Goal: Task Accomplishment & Management: Complete application form

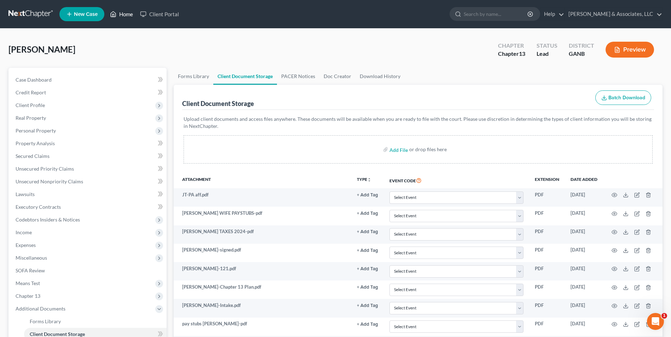
click at [128, 15] on link "Home" at bounding box center [121, 14] width 30 height 13
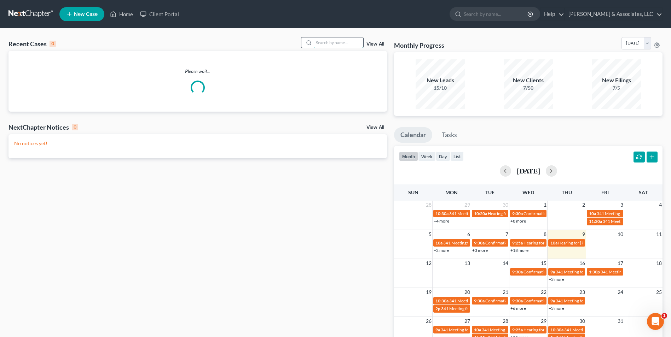
click at [332, 41] on input "search" at bounding box center [339, 42] width 50 height 10
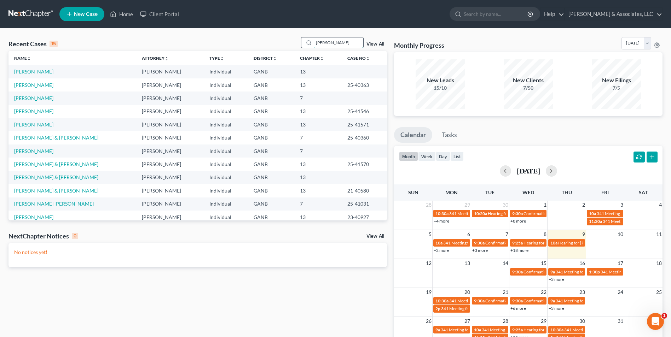
type input "odess"
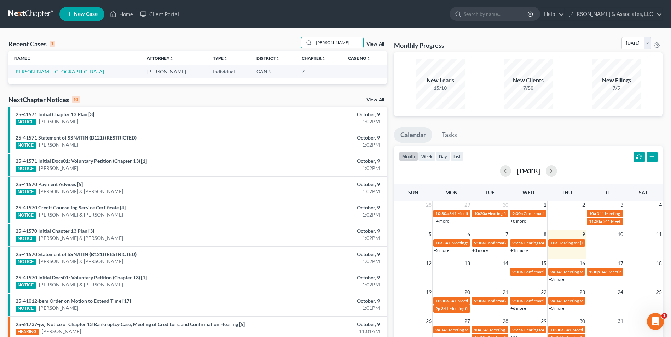
click at [39, 73] on link "[PERSON_NAME][GEOGRAPHIC_DATA]" at bounding box center [59, 72] width 90 height 6
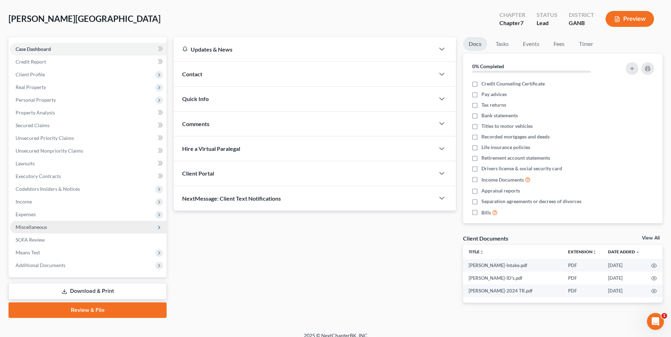
scroll to position [39, 0]
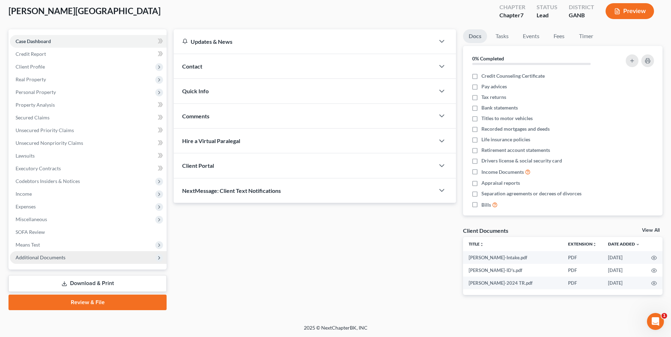
click at [51, 256] on span "Additional Documents" at bounding box center [41, 258] width 50 height 6
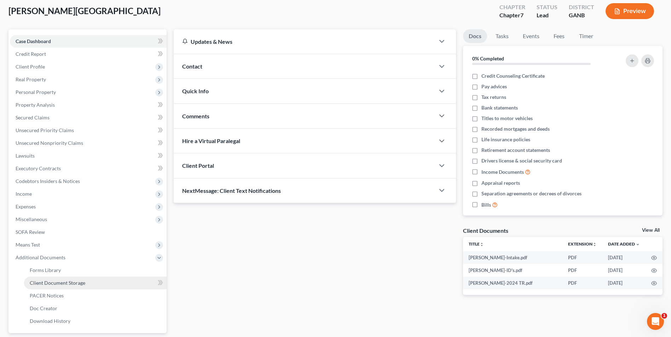
click at [82, 284] on span "Client Document Storage" at bounding box center [58, 283] width 56 height 6
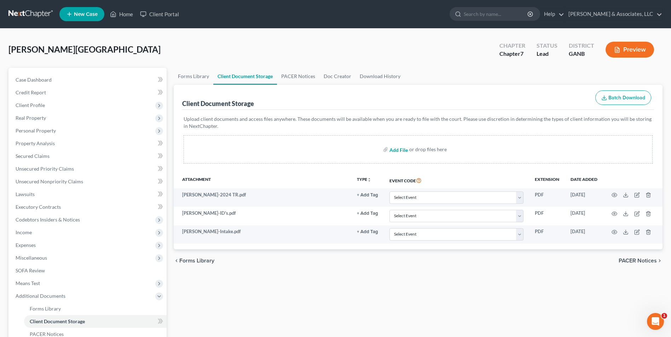
click at [397, 149] on input "file" at bounding box center [397, 149] width 17 height 13
type input "C:\fakepath\disability check.pdf"
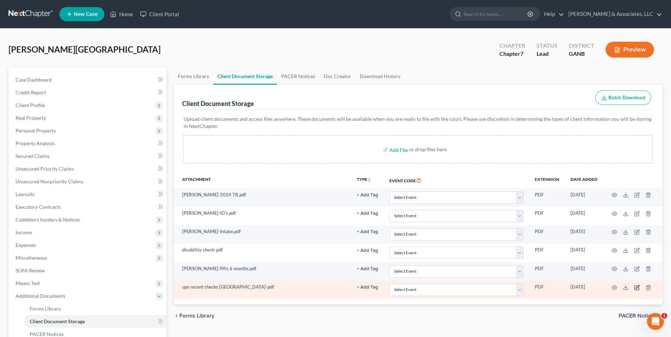
click at [636, 289] on icon "button" at bounding box center [637, 288] width 6 height 6
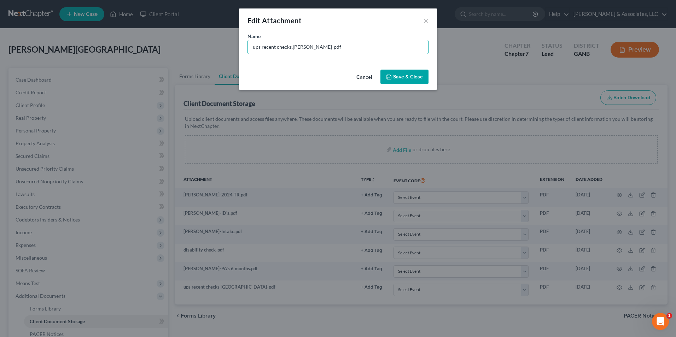
type input "ups recent checks.Steven-pdf"
click at [421, 80] on button "Save & Close" at bounding box center [405, 77] width 48 height 15
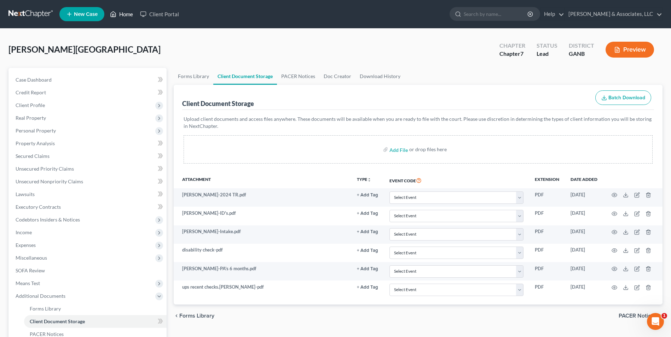
click at [131, 15] on link "Home" at bounding box center [121, 14] width 30 height 13
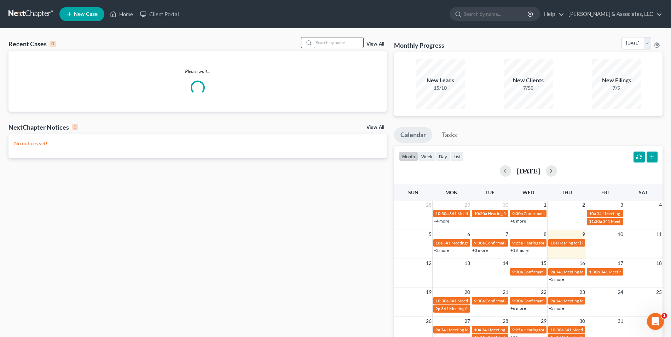
click at [331, 45] on input "search" at bounding box center [339, 42] width 50 height 10
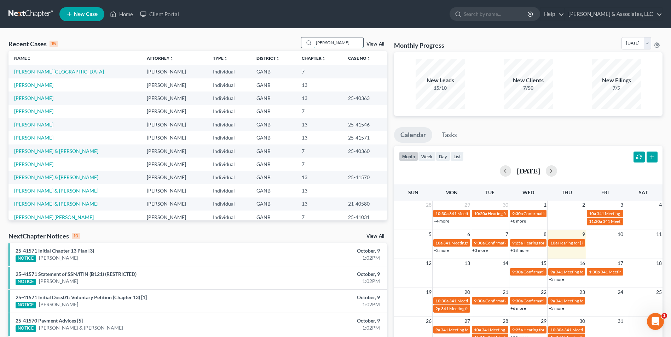
type input "liza"
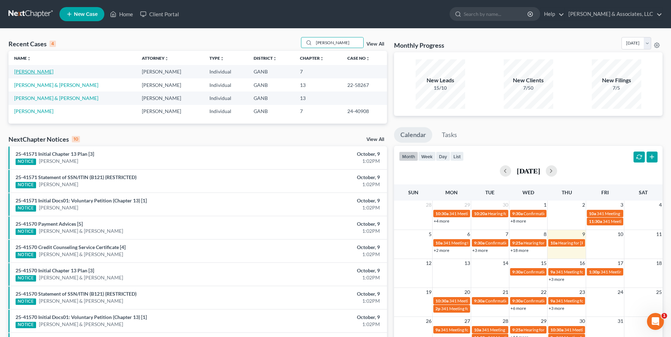
click at [41, 73] on link "[PERSON_NAME]" at bounding box center [33, 72] width 39 height 6
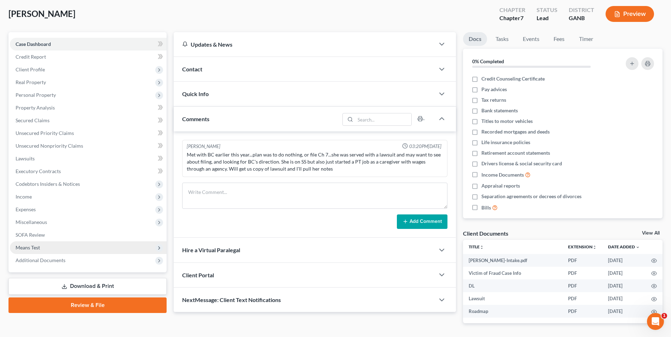
scroll to position [60, 0]
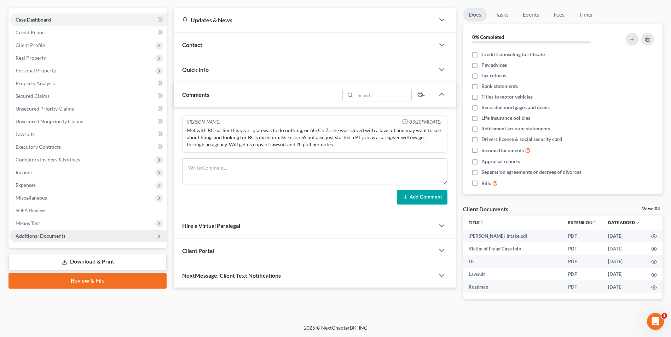
click at [41, 236] on span "Additional Documents" at bounding box center [41, 236] width 50 height 6
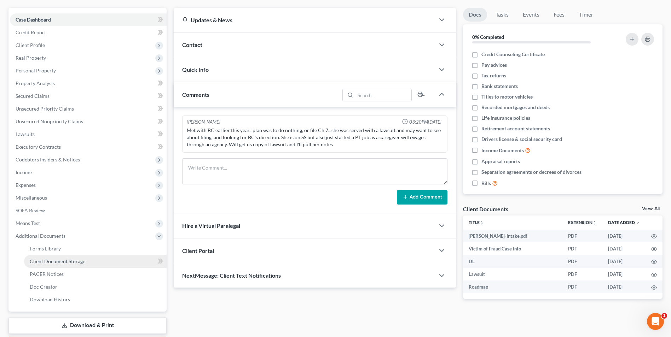
click at [76, 263] on span "Client Document Storage" at bounding box center [58, 262] width 56 height 6
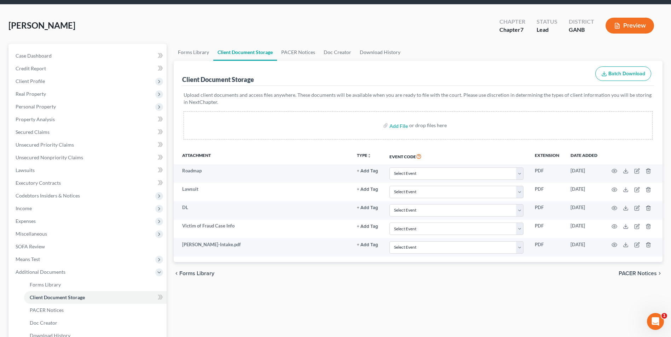
scroll to position [35, 0]
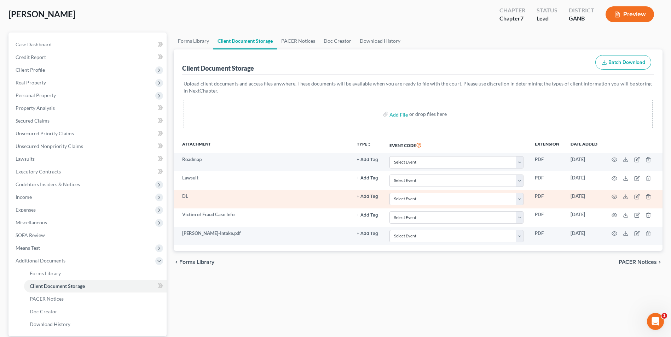
click at [649, 200] on td at bounding box center [632, 199] width 59 height 18
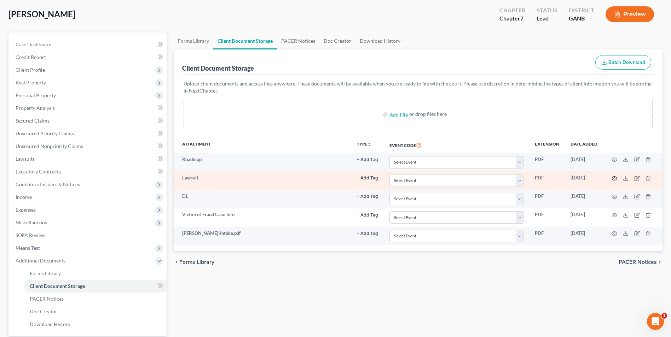
click at [614, 178] on circle "button" at bounding box center [614, 178] width 1 height 1
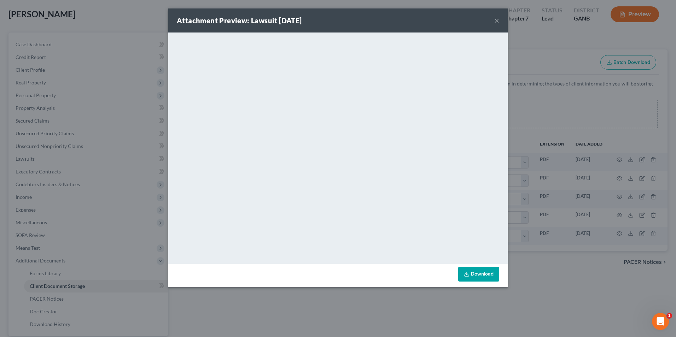
click at [496, 21] on button "×" at bounding box center [496, 20] width 5 height 8
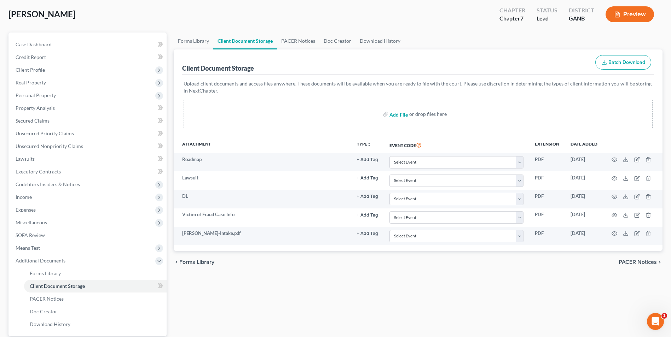
click at [395, 114] on input "file" at bounding box center [397, 114] width 17 height 13
type input "C:\fakepath\Johnson.ID's.pdf"
click at [399, 116] on input "file" at bounding box center [397, 114] width 17 height 13
type input "C:\fakepath\Johnson.2024.pdf"
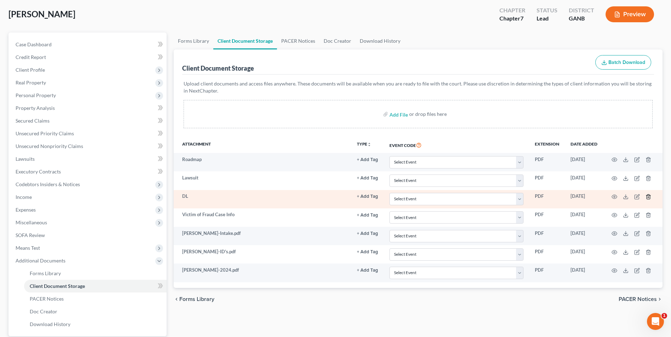
click at [650, 198] on icon "button" at bounding box center [648, 197] width 3 height 5
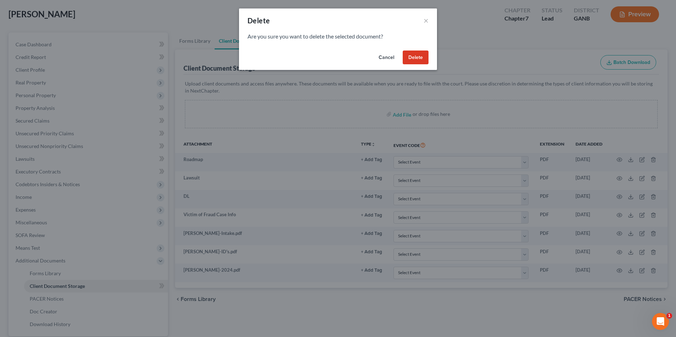
click at [411, 59] on button "Delete" at bounding box center [416, 58] width 26 height 14
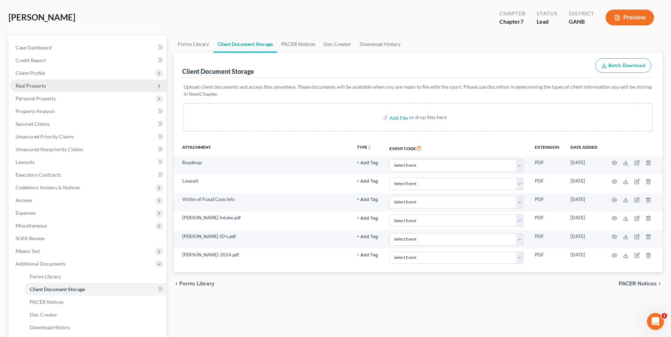
scroll to position [0, 0]
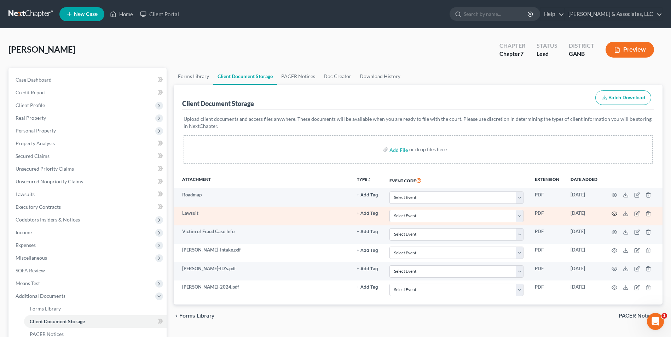
click at [614, 214] on circle "button" at bounding box center [614, 213] width 1 height 1
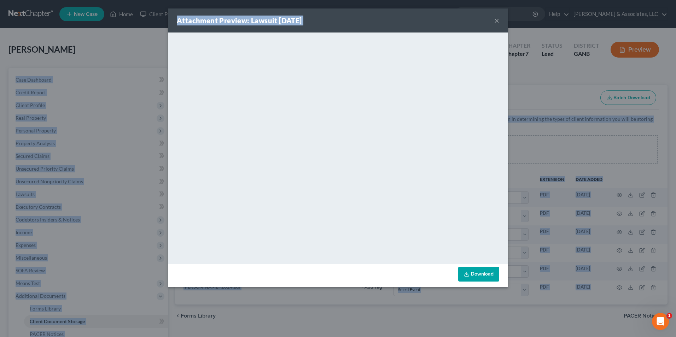
drag, startPoint x: 435, startPoint y: 13, endPoint x: 63, endPoint y: 108, distance: 383.7
click at [0, 91] on html "Home New Case Client Portal Brian R. Cahn & Associates, LLC mike@northgabankrup…" at bounding box center [338, 220] width 676 height 440
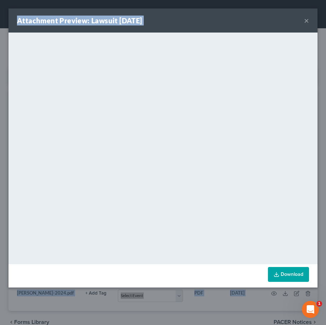
click at [306, 22] on button "×" at bounding box center [306, 20] width 5 height 8
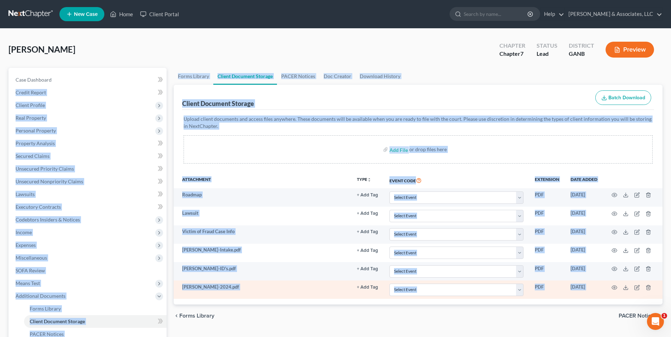
click at [312, 299] on td "Johnson-2024.pdf" at bounding box center [262, 290] width 177 height 18
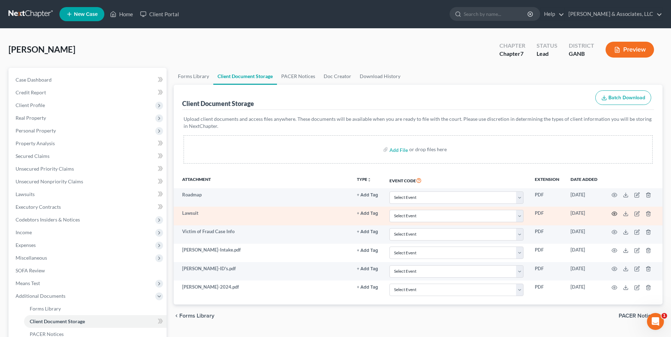
click at [614, 214] on circle "button" at bounding box center [614, 213] width 1 height 1
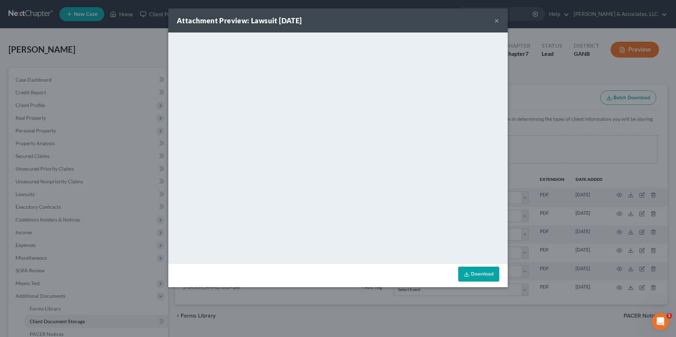
click at [495, 21] on button "×" at bounding box center [496, 20] width 5 height 8
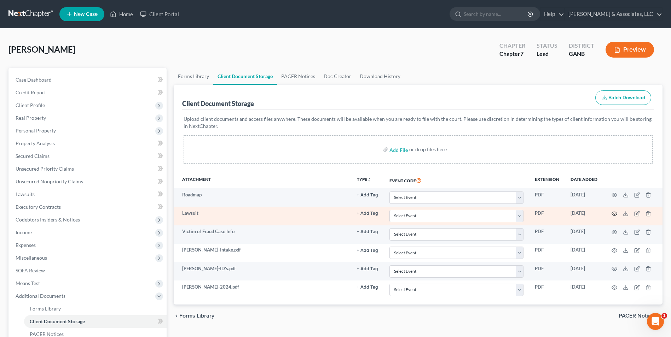
click at [615, 213] on circle "button" at bounding box center [614, 213] width 1 height 1
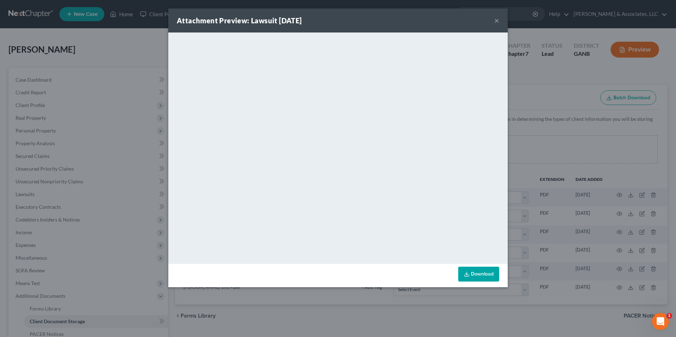
click at [495, 20] on button "×" at bounding box center [496, 20] width 5 height 8
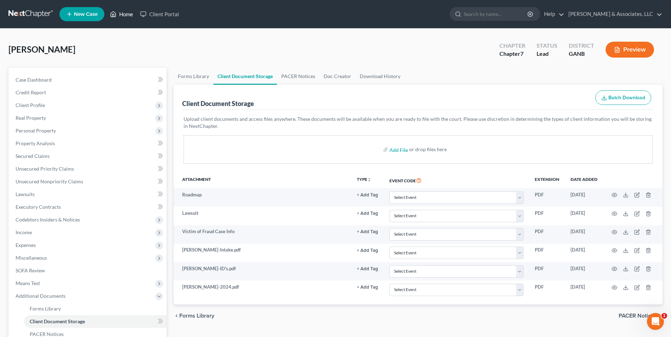
click at [129, 16] on link "Home" at bounding box center [121, 14] width 30 height 13
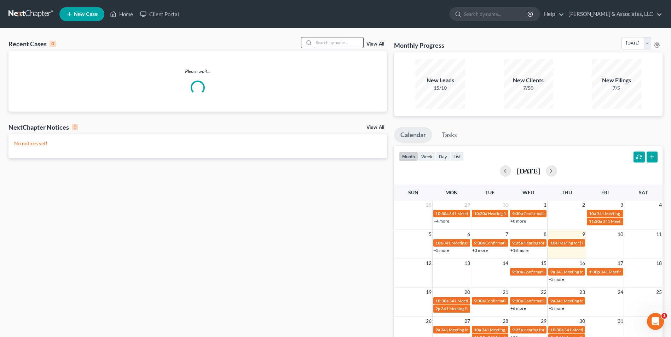
click at [332, 41] on input "search" at bounding box center [339, 42] width 50 height 10
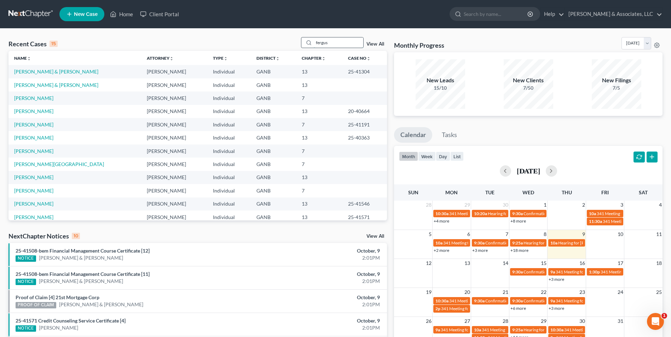
type input "fergus"
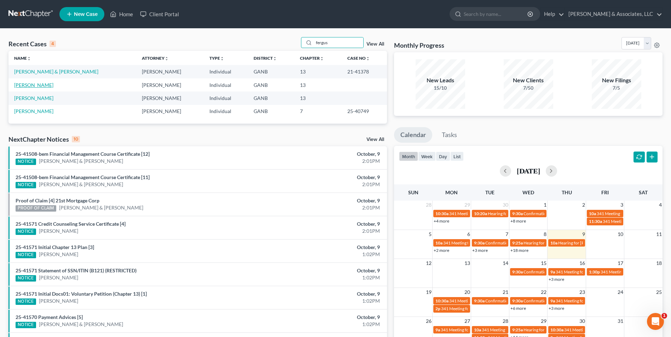
click at [38, 87] on link "[PERSON_NAME]" at bounding box center [33, 85] width 39 height 6
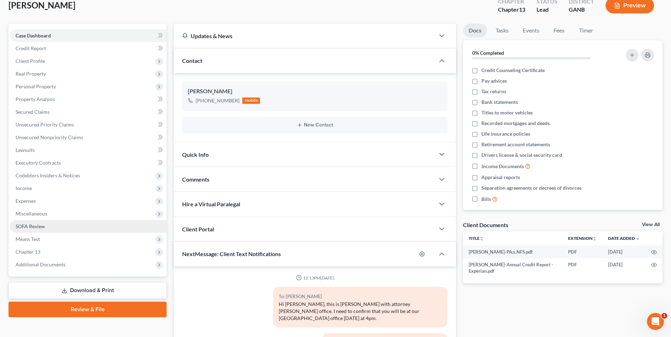
scroll to position [62, 0]
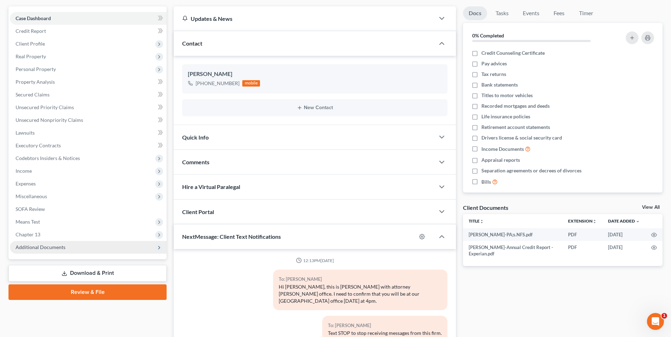
click at [55, 248] on span "Additional Documents" at bounding box center [41, 247] width 50 height 6
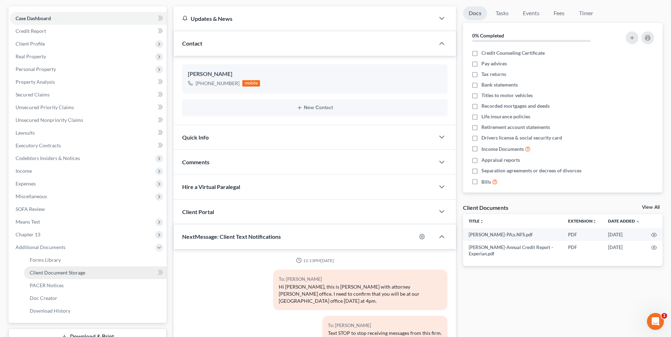
click at [73, 273] on span "Client Document Storage" at bounding box center [58, 273] width 56 height 6
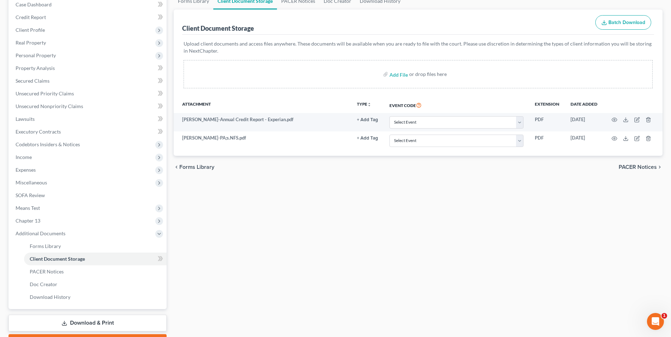
scroll to position [115, 0]
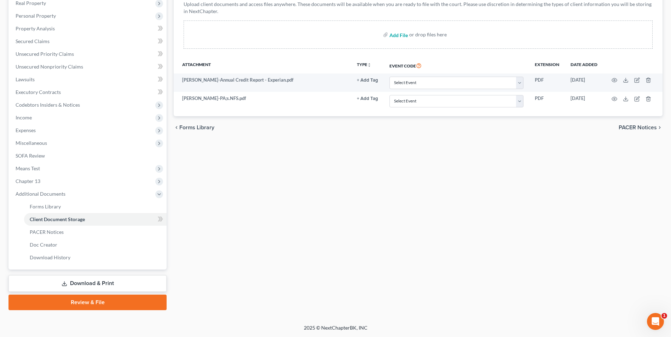
click at [396, 36] on input "file" at bounding box center [397, 34] width 17 height 13
type input "C:\fakepath\Ferguson.creditor list.pdf"
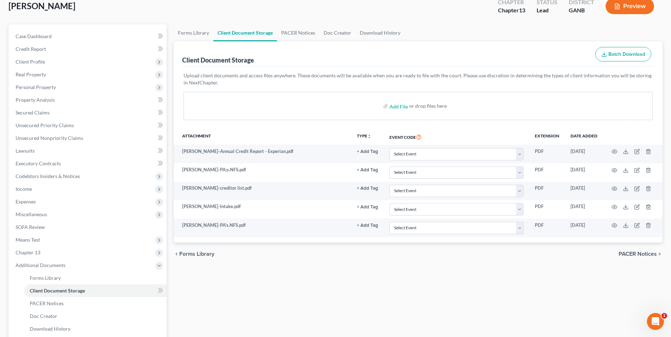
scroll to position [0, 0]
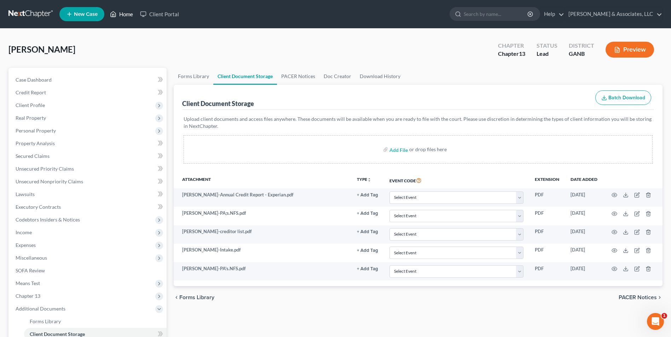
click at [115, 13] on icon at bounding box center [113, 14] width 5 height 5
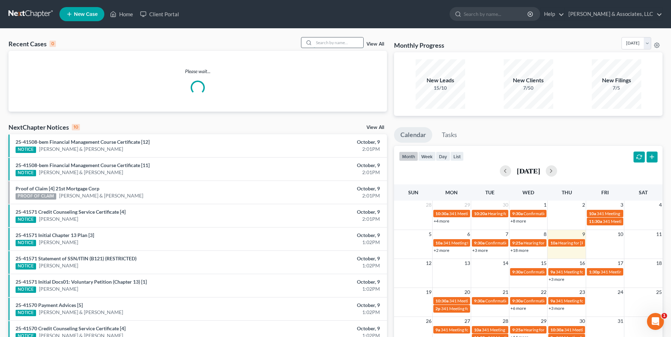
click at [341, 44] on input "search" at bounding box center [339, 42] width 50 height 10
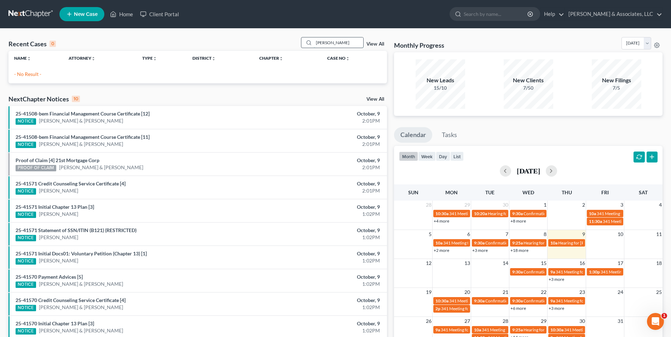
type input "johnson"
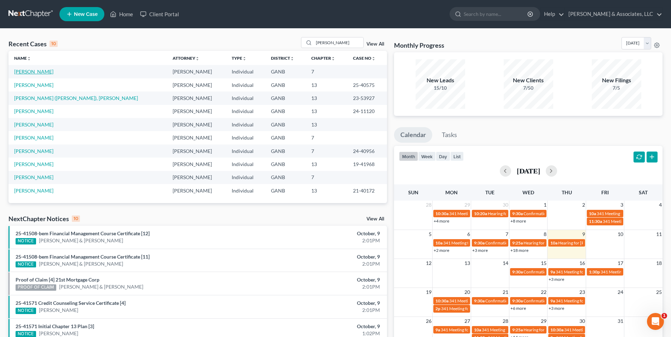
click at [36, 71] on link "[PERSON_NAME]" at bounding box center [33, 72] width 39 height 6
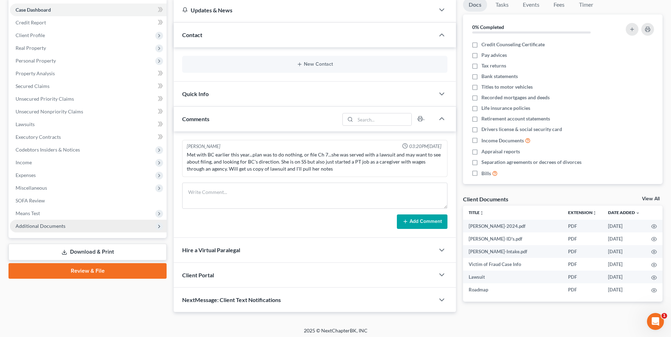
scroll to position [73, 0]
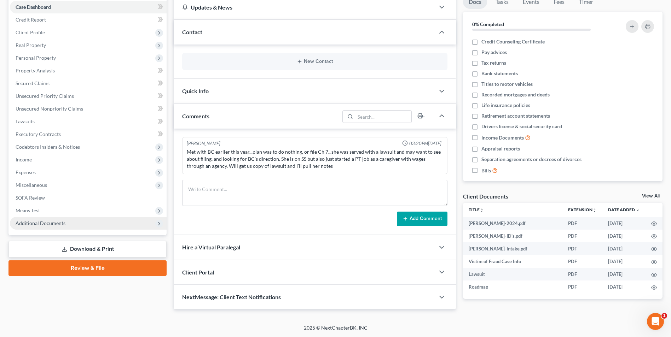
click at [57, 223] on span "Additional Documents" at bounding box center [41, 223] width 50 height 6
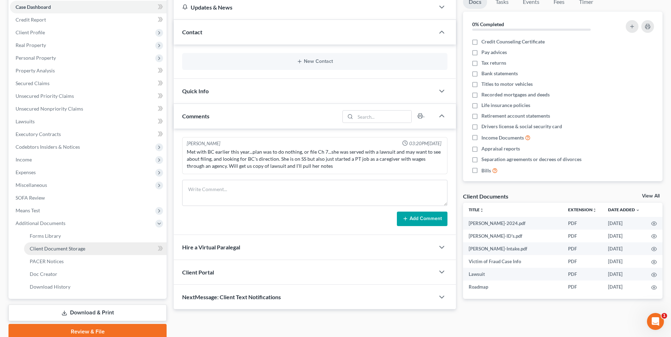
click at [70, 249] on span "Client Document Storage" at bounding box center [58, 249] width 56 height 6
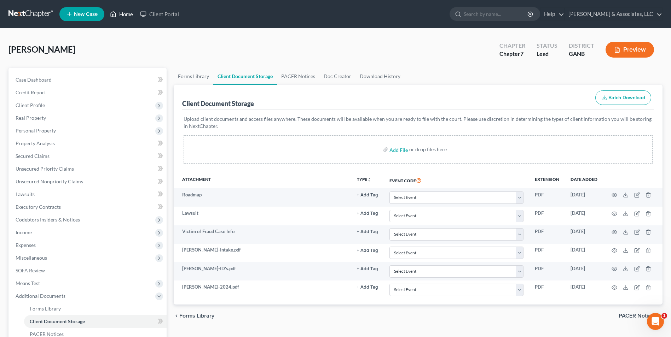
click at [128, 13] on link "Home" at bounding box center [121, 14] width 30 height 13
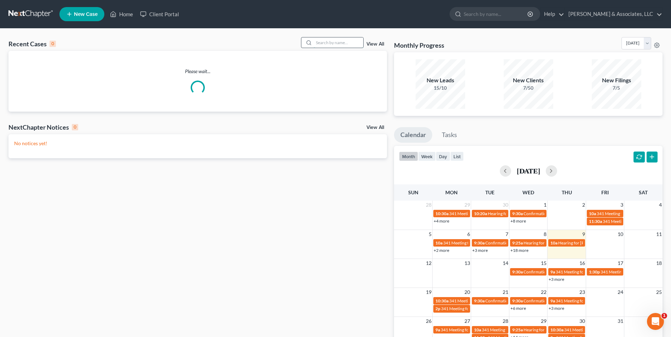
click at [341, 45] on input "search" at bounding box center [339, 42] width 50 height 10
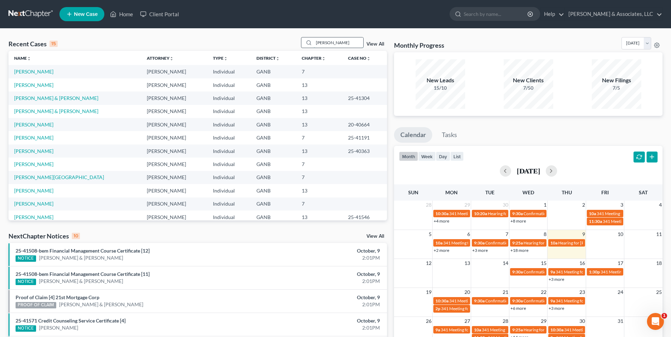
type input "jackson"
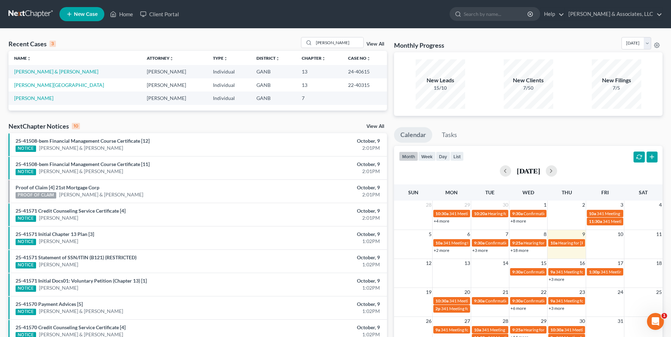
click at [91, 15] on span "New Case" at bounding box center [86, 14] width 24 height 5
select select "19"
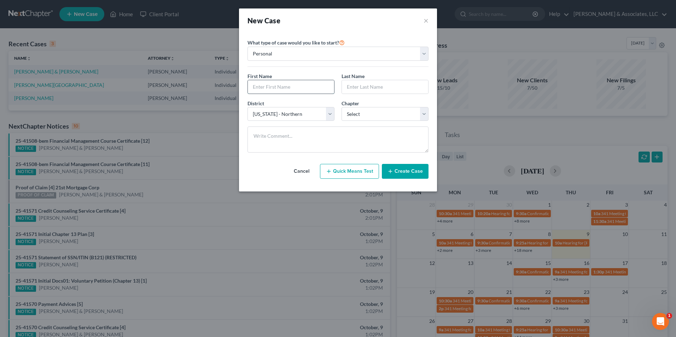
click at [266, 87] on input "text" at bounding box center [291, 86] width 86 height 13
type input "Javecia"
type input "Jackson"
click at [422, 114] on select "Select 7 11 12 13" at bounding box center [385, 114] width 87 height 14
select select "0"
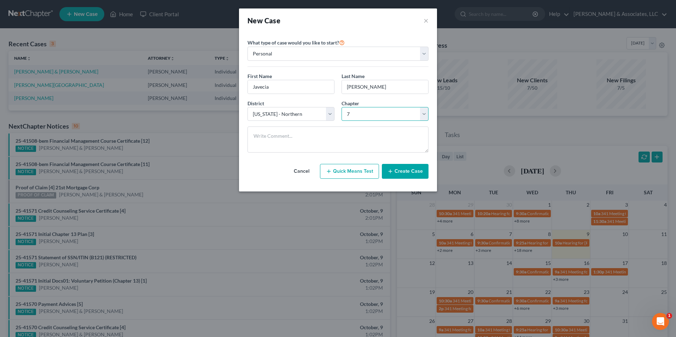
click at [342, 107] on select "Select 7 11 12 13" at bounding box center [385, 114] width 87 height 14
click at [413, 171] on button "Create Case" at bounding box center [405, 171] width 47 height 15
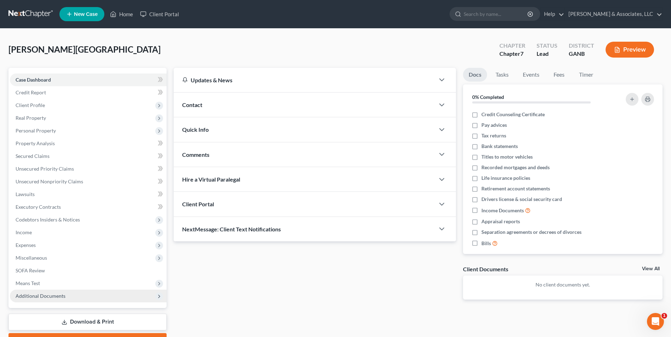
click at [54, 299] on span "Additional Documents" at bounding box center [41, 296] width 50 height 6
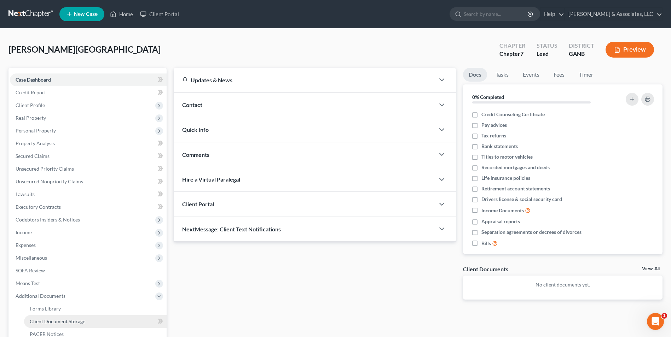
click at [73, 321] on span "Client Document Storage" at bounding box center [58, 322] width 56 height 6
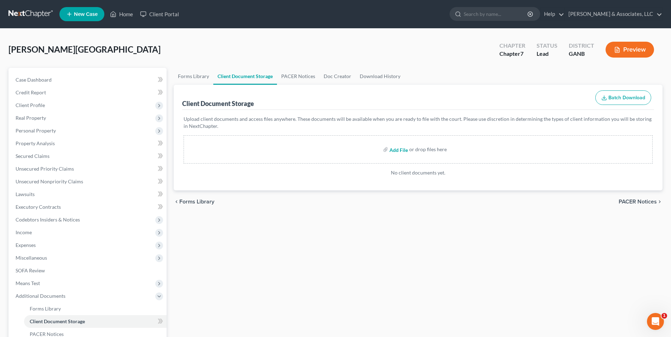
click at [401, 150] on input "file" at bounding box center [397, 149] width 17 height 13
type input "C:\fakepath\Jackson.roadmap.pdf"
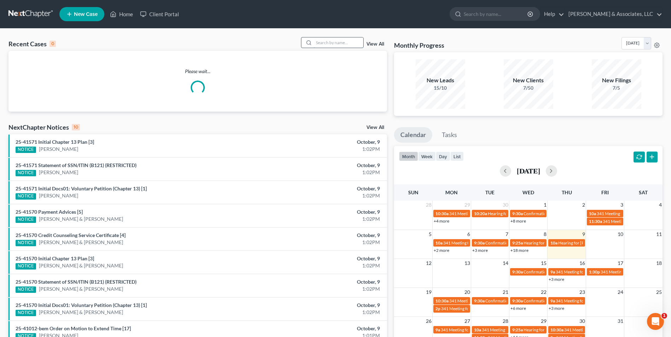
click at [335, 46] on input "search" at bounding box center [339, 42] width 50 height 10
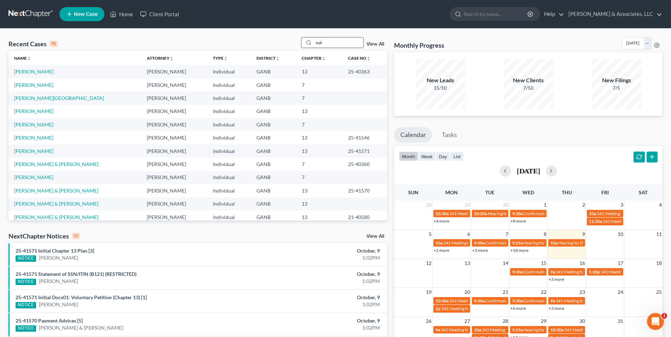
type input "eak"
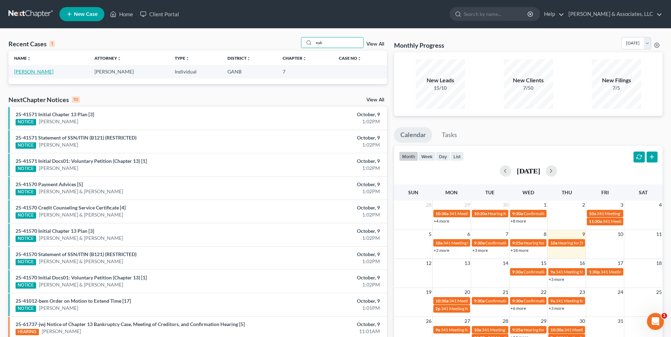
click at [22, 70] on link "[PERSON_NAME]" at bounding box center [33, 72] width 39 height 6
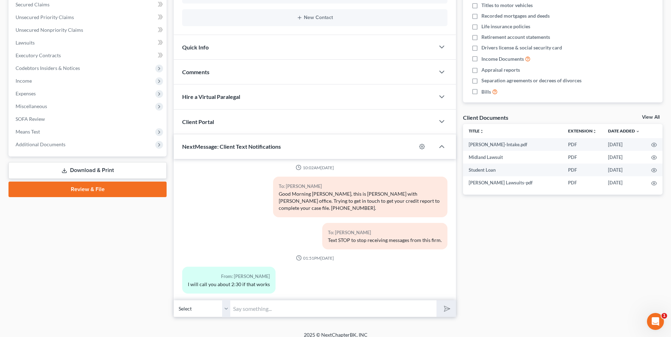
scroll to position [159, 0]
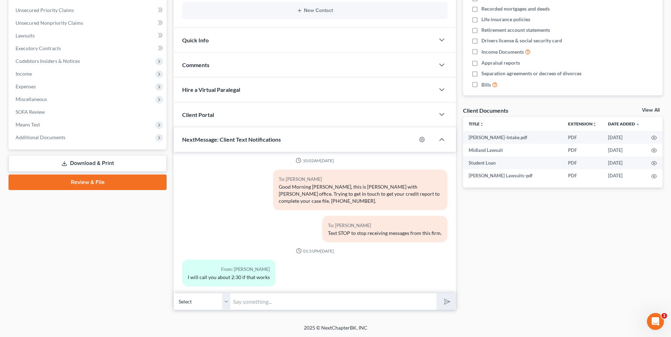
click at [312, 302] on input "text" at bounding box center [333, 301] width 206 height 17
type input "That works well."
click at [446, 305] on icon "submit" at bounding box center [446, 302] width 10 height 10
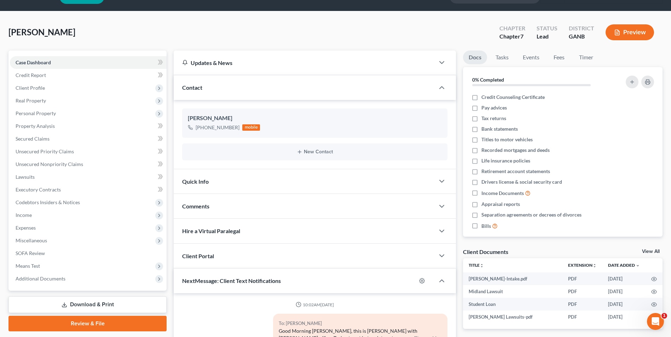
scroll to position [0, 0]
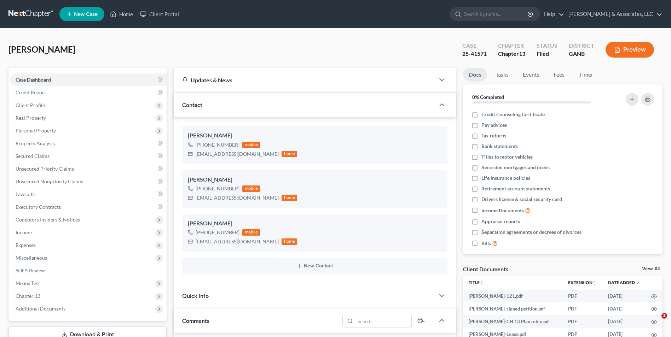
select select "0"
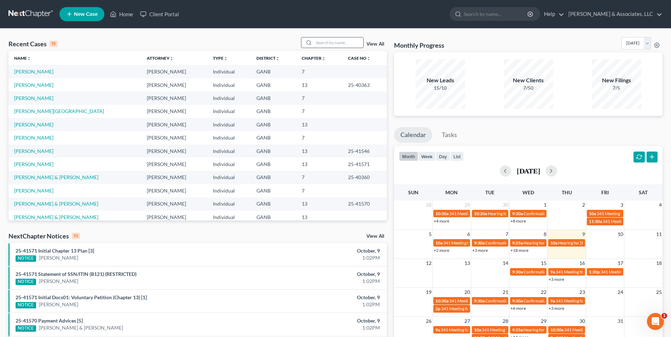
click at [335, 45] on input "search" at bounding box center [339, 42] width 50 height 10
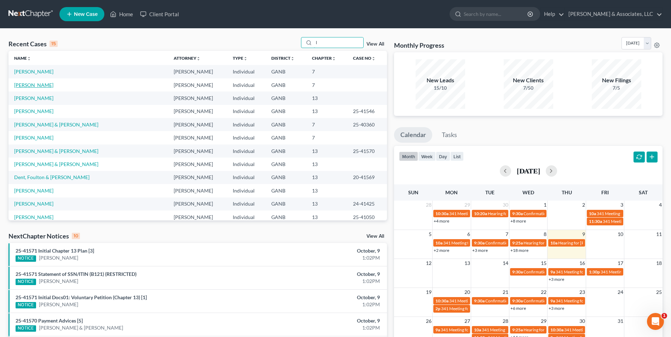
type input "l"
click at [41, 83] on link "[PERSON_NAME]" at bounding box center [33, 85] width 39 height 6
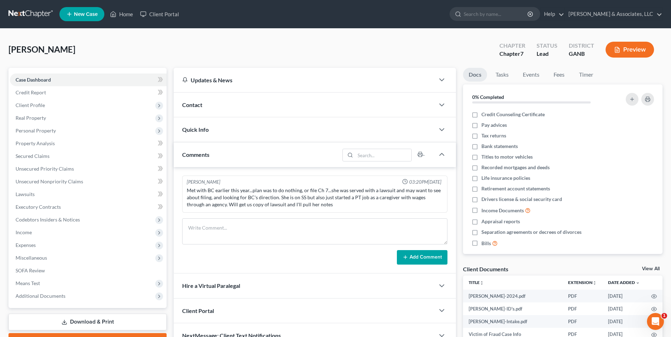
click at [191, 106] on span "Contact" at bounding box center [192, 105] width 20 height 7
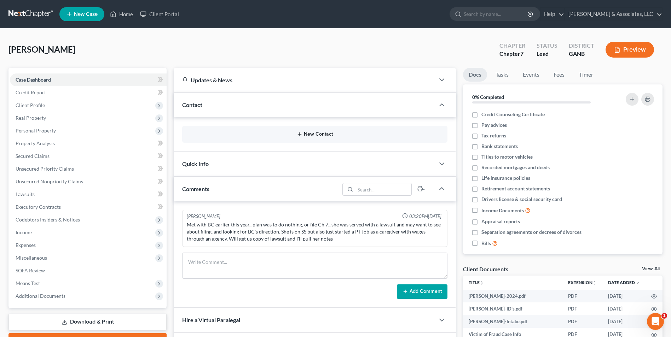
click at [322, 132] on button "New Contact" at bounding box center [315, 135] width 254 height 6
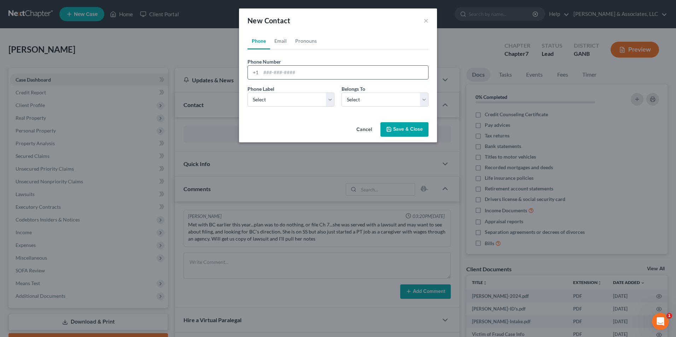
click at [314, 76] on input "tel" at bounding box center [344, 72] width 167 height 13
type input "860-205-1235"
click at [330, 104] on select "Select Mobile Home Work Other" at bounding box center [291, 100] width 87 height 14
select select "0"
click at [248, 93] on select "Select Mobile Home Work Other" at bounding box center [291, 100] width 87 height 14
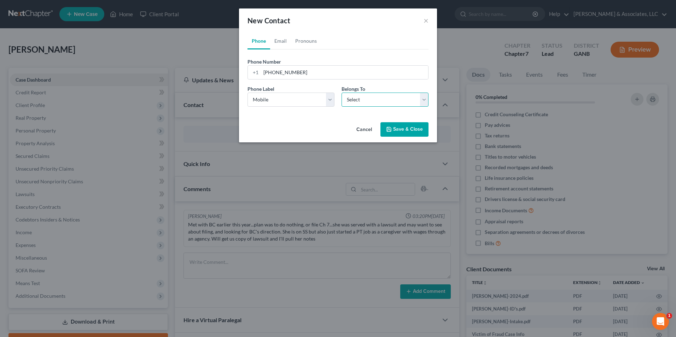
click at [425, 103] on select "Select Client Other" at bounding box center [385, 100] width 87 height 14
select select "0"
click at [342, 93] on select "Select Client Other" at bounding box center [385, 100] width 87 height 14
select select "0"
click at [283, 43] on link "Email" at bounding box center [280, 41] width 21 height 17
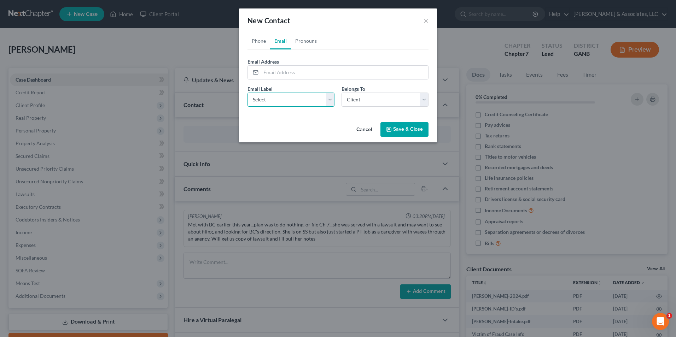
click at [329, 103] on select "Select Home Work Other" at bounding box center [291, 100] width 87 height 14
select select "0"
click at [248, 93] on select "Select Home Work Other" at bounding box center [291, 100] width 87 height 14
click at [321, 77] on input "email" at bounding box center [344, 72] width 167 height 13
type input "lizajohnson2012@yahoo.com"
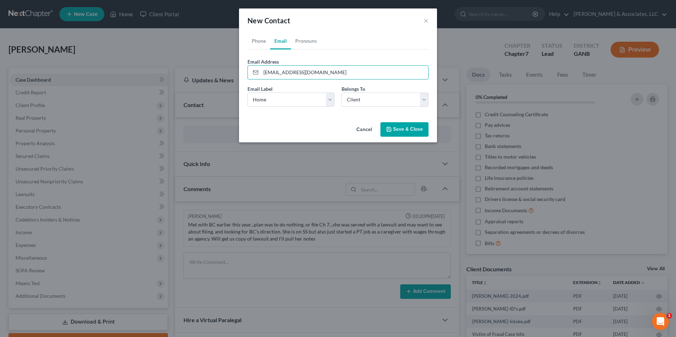
click at [412, 131] on button "Save & Close" at bounding box center [405, 129] width 48 height 15
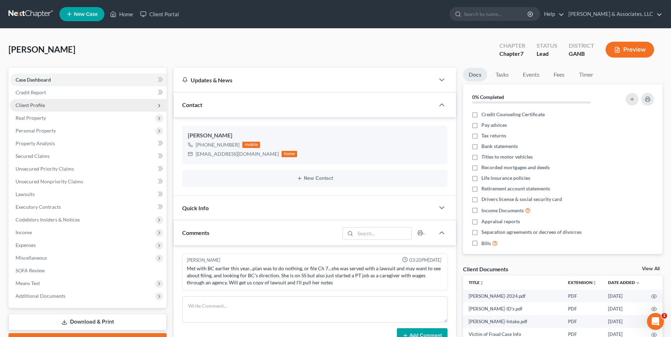
click at [37, 103] on span "Client Profile" at bounding box center [30, 105] width 29 height 6
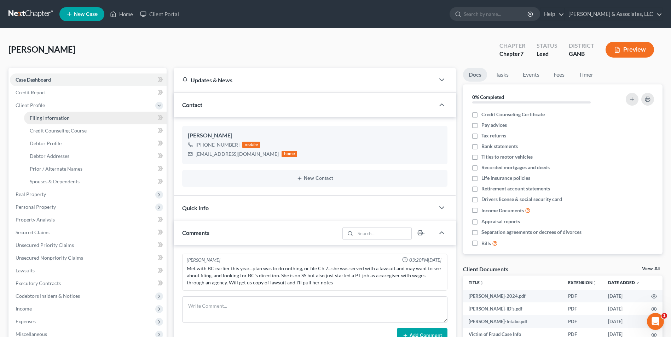
click at [59, 119] on span "Filing Information" at bounding box center [50, 118] width 40 height 6
select select "1"
select select "0"
select select "10"
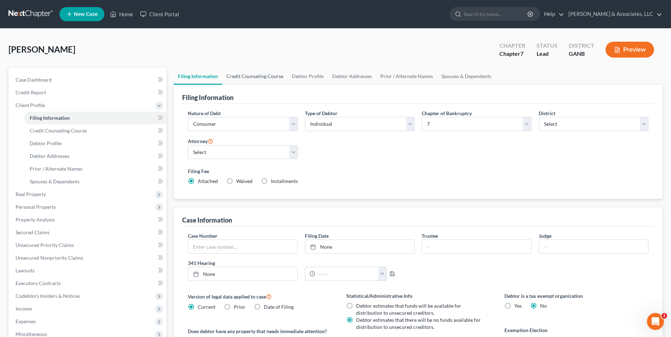
click at [264, 75] on link "Credit Counseling Course" at bounding box center [254, 76] width 65 height 17
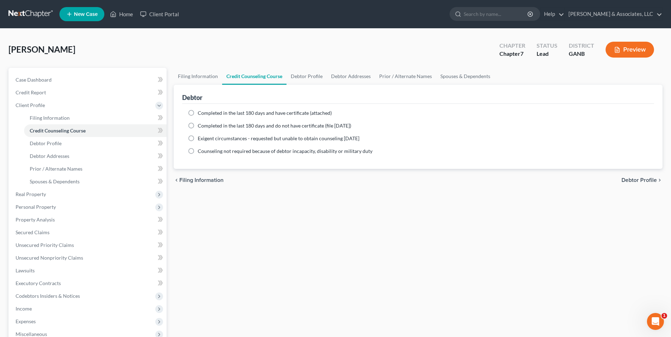
click at [198, 126] on label "Completed in the last 180 days and do not have certificate (file within 14 days)" at bounding box center [275, 125] width 154 height 7
click at [201, 126] on input "Completed in the last 180 days and do not have certificate (file within 14 days)" at bounding box center [203, 124] width 5 height 5
radio input "true"
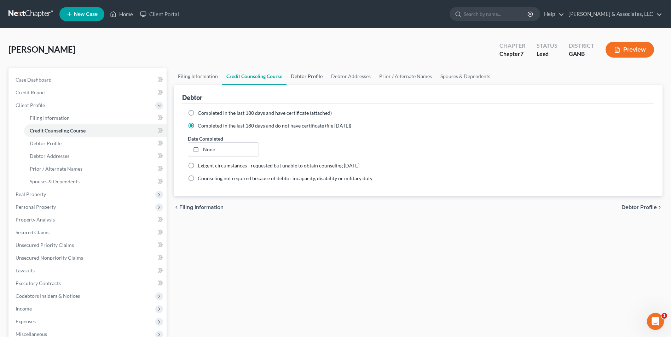
click at [302, 79] on link "Debtor Profile" at bounding box center [306, 76] width 40 height 17
select select "0"
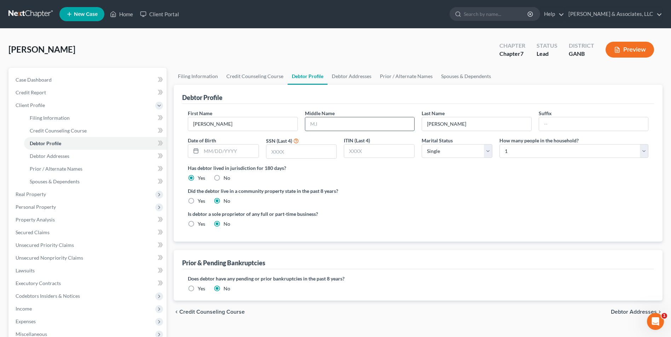
click at [332, 123] on input "text" at bounding box center [359, 123] width 109 height 13
type input "a"
type input "Agsib"
click at [233, 152] on input "text" at bounding box center [229, 151] width 57 height 13
type input "10/05/1957"
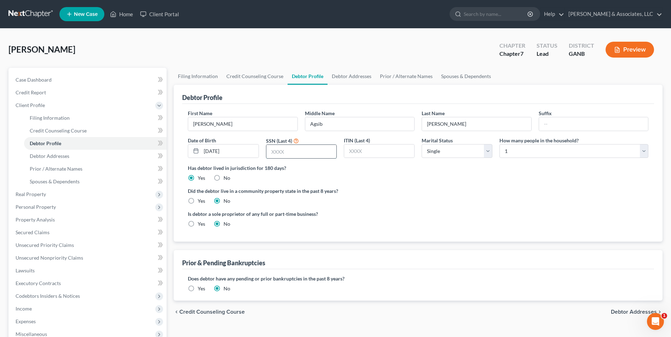
click at [313, 152] on input "text" at bounding box center [301, 151] width 70 height 13
type input "0329"
click at [476, 237] on div "First Name Liza Middle Name Agsib Last Name Johnson Suffix Date of Birth 10/05/…" at bounding box center [418, 173] width 472 height 138
click at [348, 77] on link "Debtor Addresses" at bounding box center [352, 76] width 48 height 17
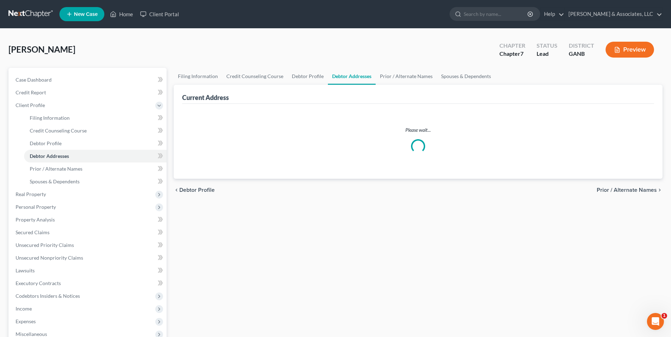
select select "0"
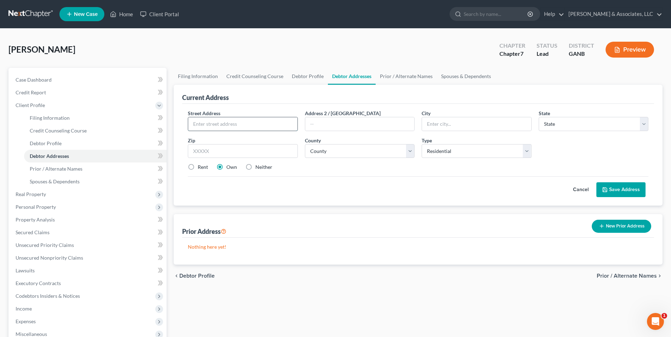
click at [264, 126] on input "text" at bounding box center [242, 123] width 109 height 13
type input "119 Cliff Nelson Rd"
type input "Euharlee"
select select "10"
type input "30145"
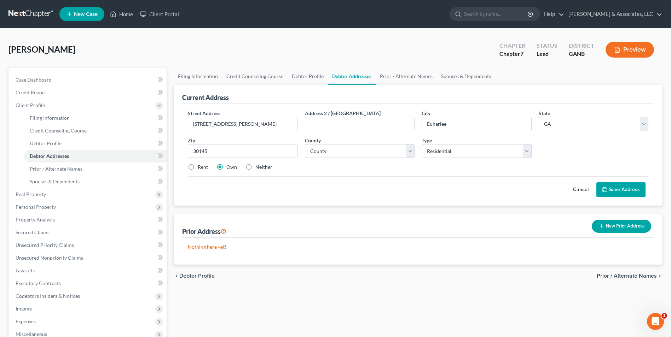
type input "Kingston"
click at [255, 167] on label "Neither" at bounding box center [263, 167] width 17 height 7
click at [258, 167] on input "Neither" at bounding box center [260, 166] width 5 height 5
radio input "true"
click at [627, 189] on button "Save Address" at bounding box center [620, 190] width 49 height 15
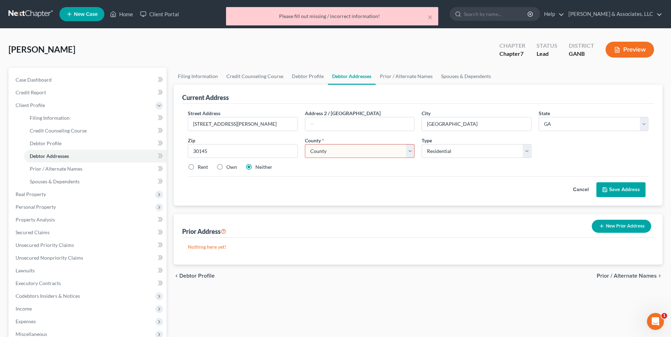
click at [413, 153] on select "County Appling County Atkinson County Bacon County Baker County Baldwin County …" at bounding box center [360, 151] width 110 height 14
select select "7"
click at [305, 144] on select "County Appling County Atkinson County Bacon County Baker County Baldwin County …" at bounding box center [360, 151] width 110 height 14
click at [631, 184] on button "Save Address" at bounding box center [620, 190] width 49 height 15
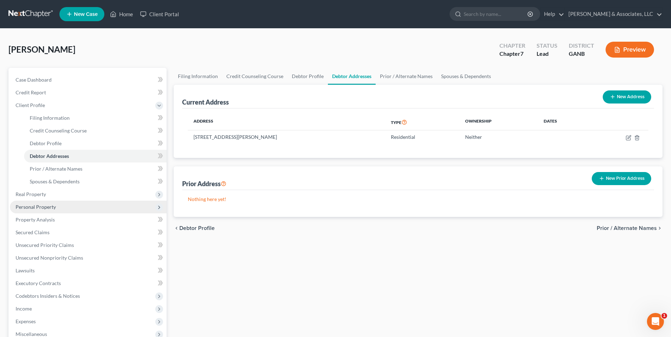
click at [29, 206] on span "Personal Property" at bounding box center [36, 207] width 40 height 6
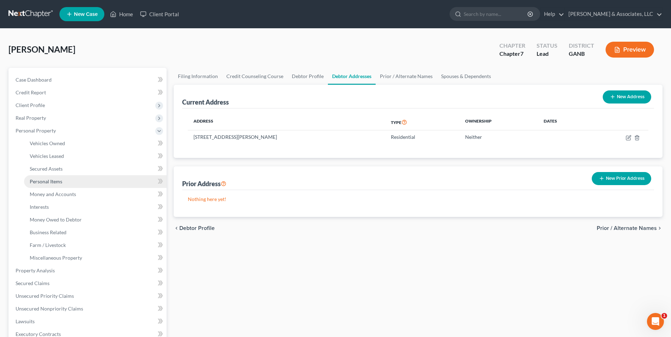
click at [63, 178] on link "Personal Items" at bounding box center [95, 181] width 143 height 13
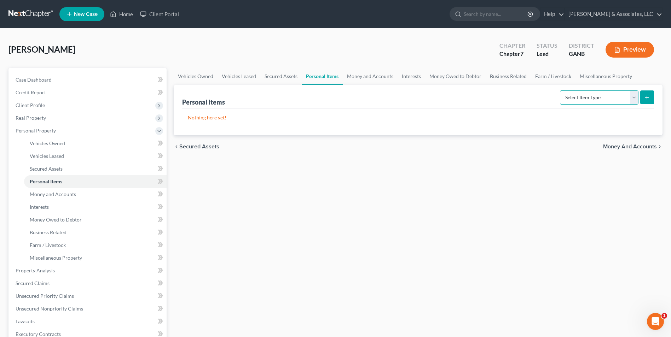
click at [632, 99] on select "Select Item Type Clothing Collectibles Of Value Electronics Firearms Household …" at bounding box center [599, 98] width 79 height 14
select select "household_goods"
click at [561, 91] on select "Select Item Type Clothing Collectibles Of Value Electronics Firearms Household …" at bounding box center [599, 98] width 79 height 14
click at [642, 95] on button "submit" at bounding box center [647, 98] width 14 height 14
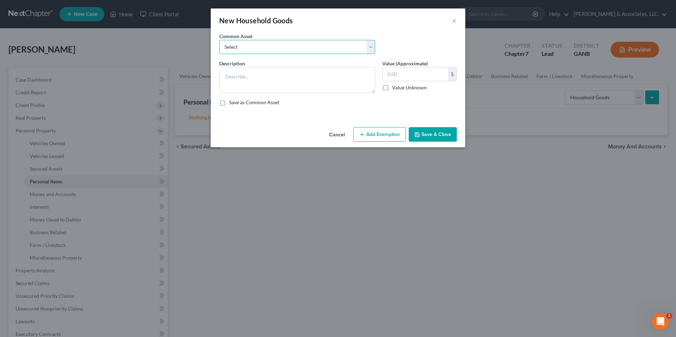
click at [371, 51] on select "Select Furniture. Not one item over $300.00." at bounding box center [297, 47] width 156 height 14
select select "0"
click at [219, 40] on select "Select Furniture. Not one item over $300.00." at bounding box center [297, 47] width 156 height 14
type textarea "Furniture. Not one item over $300.00."
click at [416, 74] on input "3,000.00" at bounding box center [415, 74] width 65 height 13
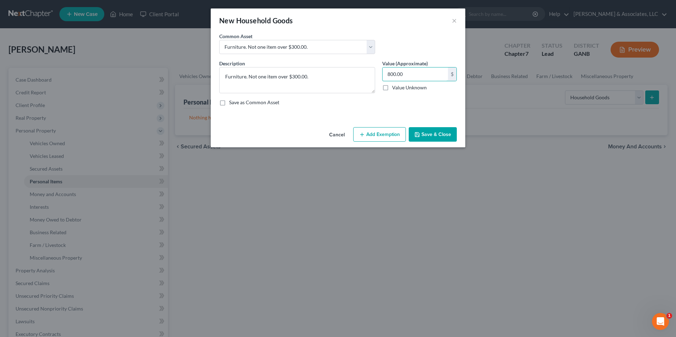
type input "800.00"
click at [380, 142] on button "Add Exemption" at bounding box center [379, 134] width 53 height 15
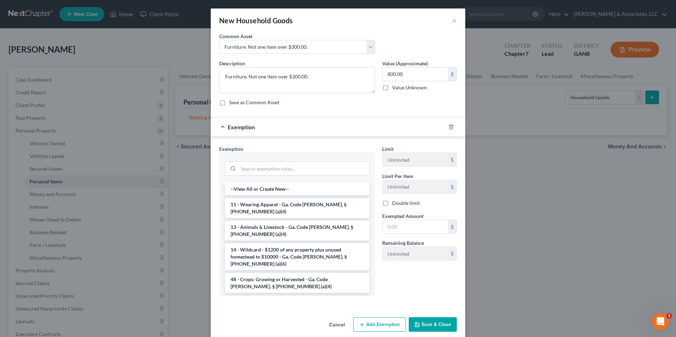
click at [274, 296] on li "6 - Household Goods and Furnishings - Ga. Code Ann. § 44-13-100 (a)(4)" at bounding box center [297, 306] width 145 height 20
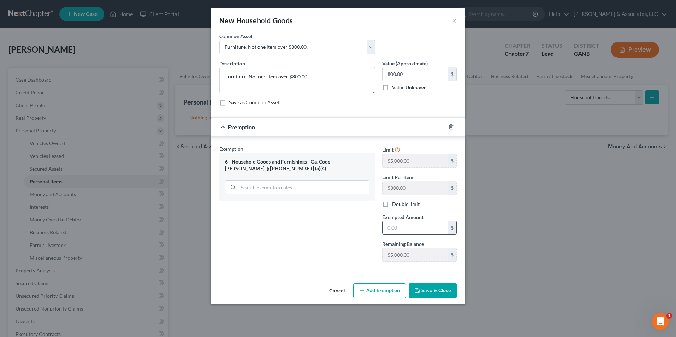
click at [435, 231] on input "text" at bounding box center [415, 227] width 65 height 13
type input "800.00"
click at [439, 295] on button "Save & Close" at bounding box center [433, 291] width 48 height 15
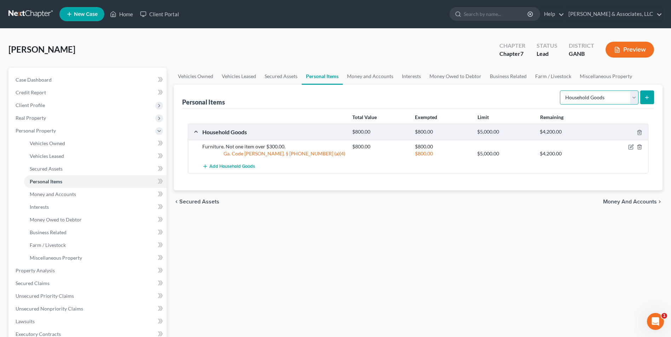
click at [631, 99] on select "Select Item Type Clothing Collectibles Of Value Electronics Firearms Household …" at bounding box center [599, 98] width 79 height 14
select select "electronics"
click at [561, 91] on select "Select Item Type Clothing Collectibles Of Value Electronics Firearms Household …" at bounding box center [599, 98] width 79 height 14
click at [648, 99] on icon "submit" at bounding box center [647, 98] width 6 height 6
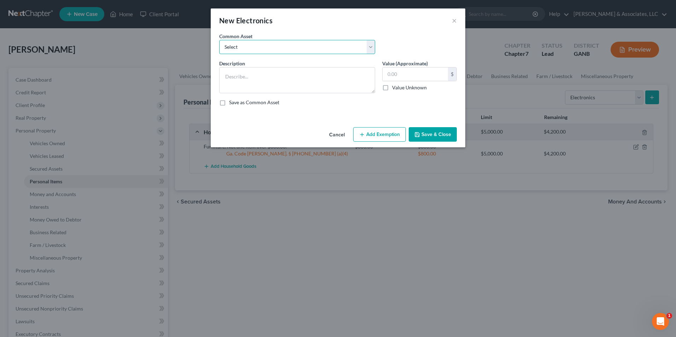
click at [370, 48] on select "Select misc electronics" at bounding box center [297, 47] width 156 height 14
select select "0"
click at [219, 40] on select "Select misc electronics" at bounding box center [297, 47] width 156 height 14
type textarea "misc electronics"
click at [409, 71] on input "200.00" at bounding box center [415, 74] width 65 height 13
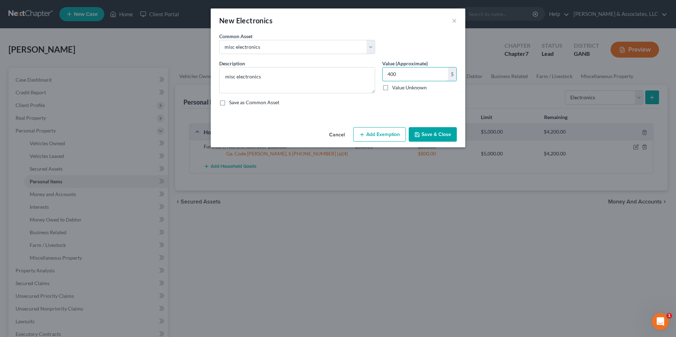
type input "400"
click at [395, 140] on button "Add Exemption" at bounding box center [379, 134] width 53 height 15
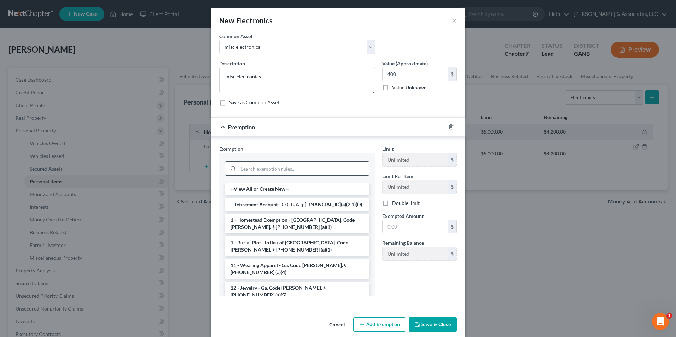
click at [298, 167] on input "search" at bounding box center [303, 168] width 131 height 13
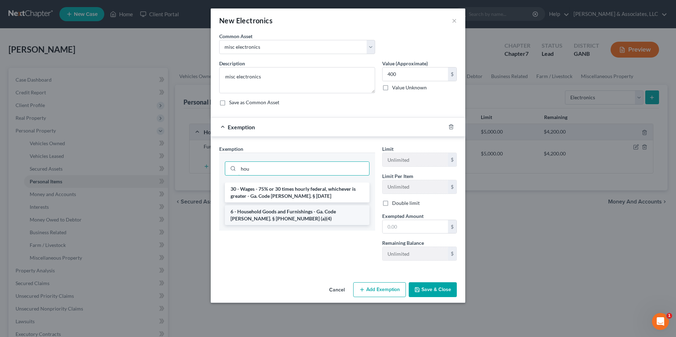
type input "hou"
click at [319, 214] on li "6 - Household Goods and Furnishings - Ga. Code Ann. § 44-13-100 (a)(4)" at bounding box center [297, 215] width 145 height 20
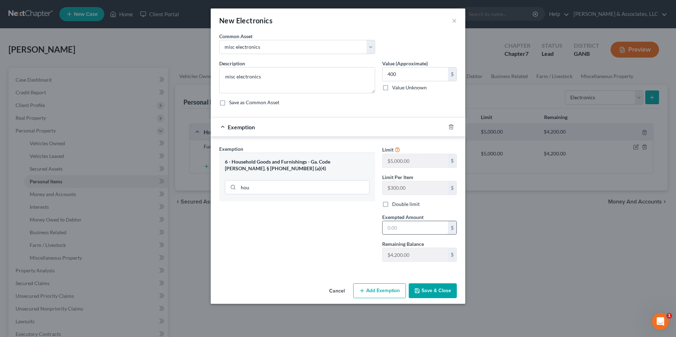
click at [410, 225] on input "text" at bounding box center [415, 227] width 65 height 13
type input "400.00"
click at [443, 294] on button "Save & Close" at bounding box center [433, 291] width 48 height 15
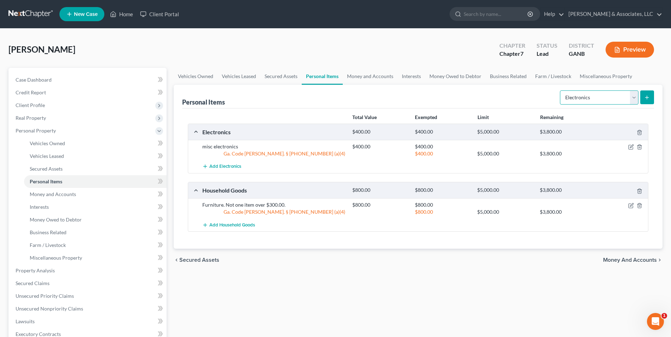
click at [636, 94] on select "Select Item Type Clothing Collectibles Of Value Electronics Firearms Household …" at bounding box center [599, 98] width 79 height 14
select select "clothing"
click at [561, 91] on select "Select Item Type Clothing Collectibles Of Value Electronics Firearms Household …" at bounding box center [599, 98] width 79 height 14
click at [651, 98] on button "submit" at bounding box center [647, 98] width 14 height 14
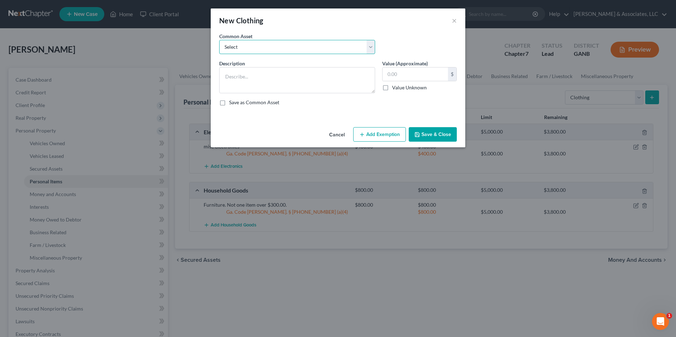
click at [370, 50] on select "Select Clothing" at bounding box center [297, 47] width 156 height 14
select select "0"
click at [219, 40] on select "Select Clothing" at bounding box center [297, 47] width 156 height 14
type textarea "Clothing"
click at [412, 77] on input "500.00" at bounding box center [415, 74] width 65 height 13
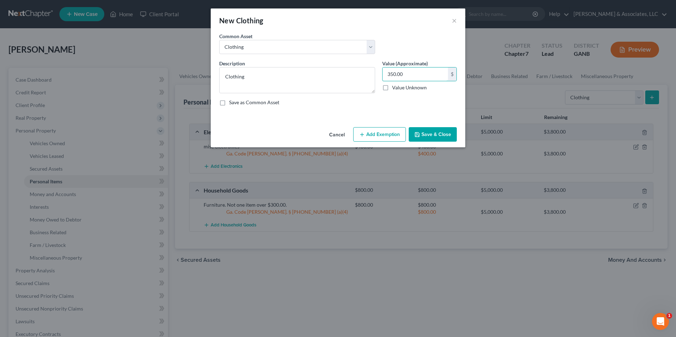
type input "350.00"
click at [383, 136] on button "Add Exemption" at bounding box center [379, 134] width 53 height 15
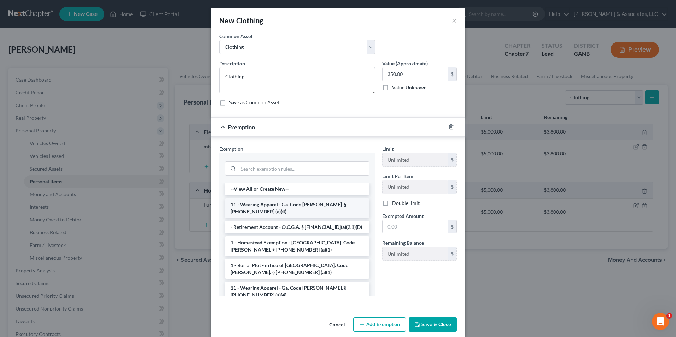
click at [300, 205] on li "11 - Wearing Apparel - Ga. Code Ann. § 44-13-100 (a)(4)" at bounding box center [297, 208] width 145 height 20
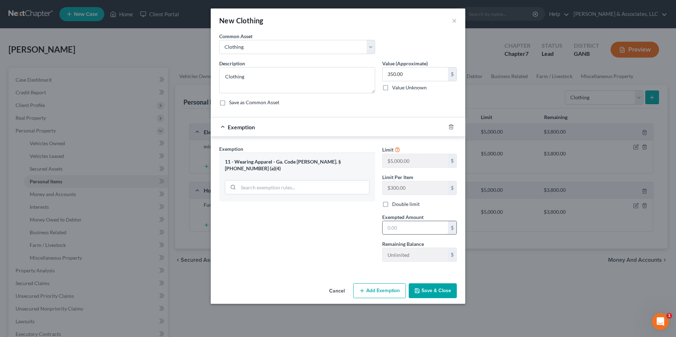
click at [407, 227] on input "text" at bounding box center [415, 227] width 65 height 13
type input "350.00"
click at [436, 291] on button "Save & Close" at bounding box center [433, 291] width 48 height 15
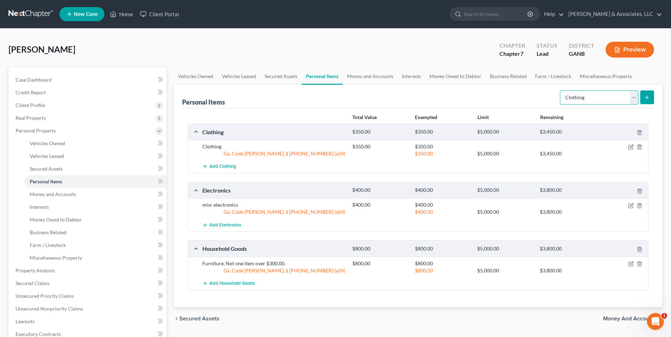
click at [628, 98] on select "Select Item Type Clothing Collectibles Of Value Electronics Firearms Household …" at bounding box center [599, 98] width 79 height 14
select select "jewelry"
click at [561, 91] on select "Select Item Type Clothing Collectibles Of Value Electronics Firearms Household …" at bounding box center [599, 98] width 79 height 14
click at [645, 97] on icon "submit" at bounding box center [647, 98] width 6 height 6
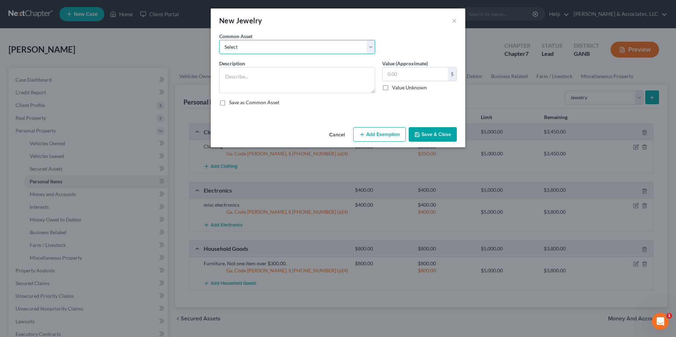
click at [368, 52] on select "Select Jewelry" at bounding box center [297, 47] width 156 height 14
select select "0"
click at [219, 40] on select "Select Jewelry" at bounding box center [297, 47] width 156 height 14
type textarea "Jewelry"
click at [419, 77] on input "50.00" at bounding box center [415, 74] width 65 height 13
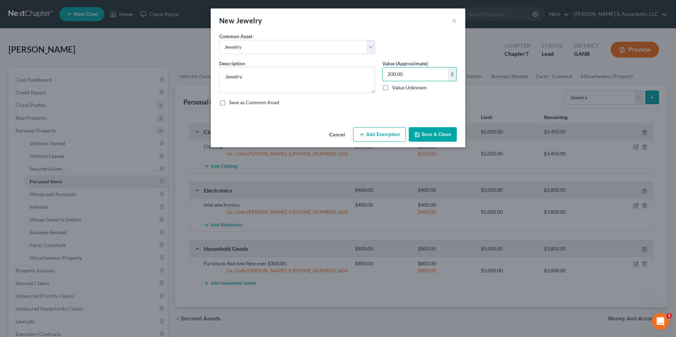
type input "200.00"
click at [382, 132] on button "Add Exemption" at bounding box center [379, 134] width 53 height 15
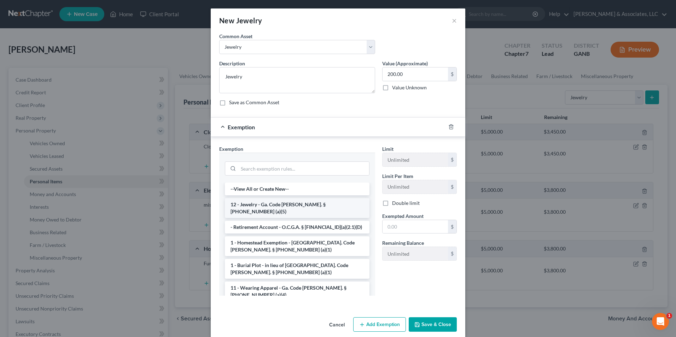
click at [292, 204] on li "12 - Jewelry - Ga. Code Ann. § 44-13-100 (a)(5)" at bounding box center [297, 208] width 145 height 20
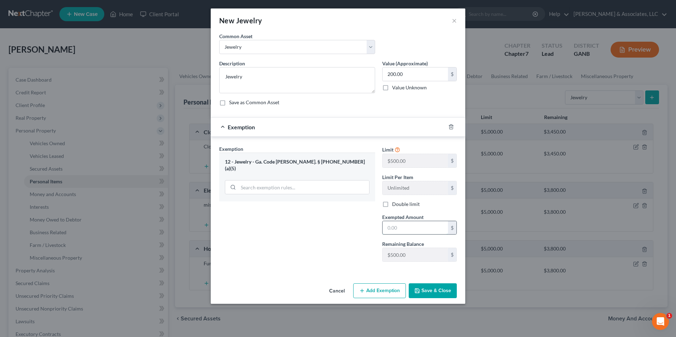
click at [399, 230] on input "text" at bounding box center [415, 227] width 65 height 13
type input "200.00"
click at [435, 295] on button "Save & Close" at bounding box center [433, 291] width 48 height 15
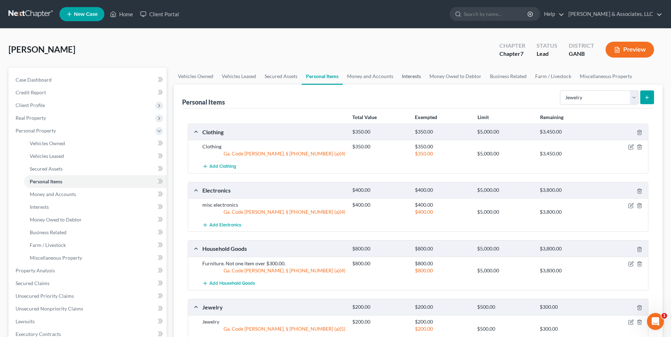
click at [412, 81] on link "Interests" at bounding box center [412, 76] width 28 height 17
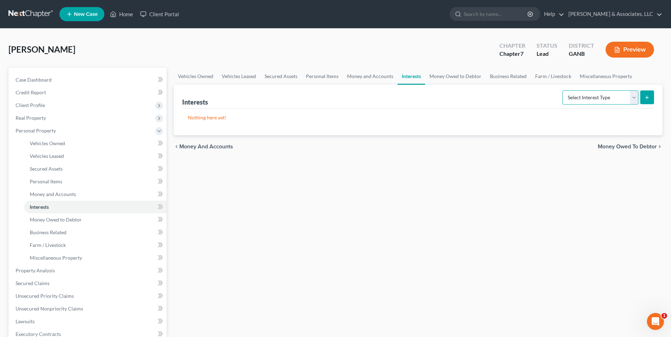
click at [629, 97] on select "Select Interest Type 401K Annuity Bond Education IRA Government Bond Government…" at bounding box center [600, 98] width 76 height 14
select select "ira"
click at [563, 91] on select "Select Interest Type 401K Annuity Bond Education IRA Government Bond Government…" at bounding box center [600, 98] width 76 height 14
click at [652, 100] on button "submit" at bounding box center [647, 98] width 14 height 14
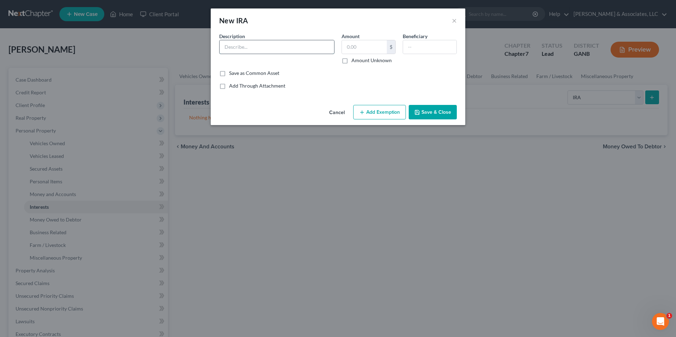
click at [313, 42] on input "text" at bounding box center [277, 46] width 115 height 13
type input "rollover IRA"
type input "4,000"
click at [384, 114] on button "Add Exemption" at bounding box center [379, 112] width 53 height 15
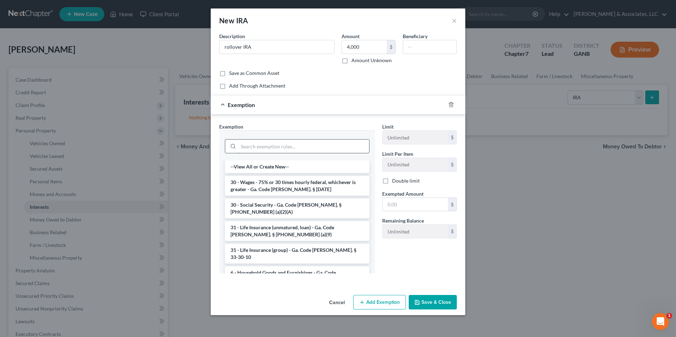
click at [280, 142] on input "search" at bounding box center [303, 146] width 131 height 13
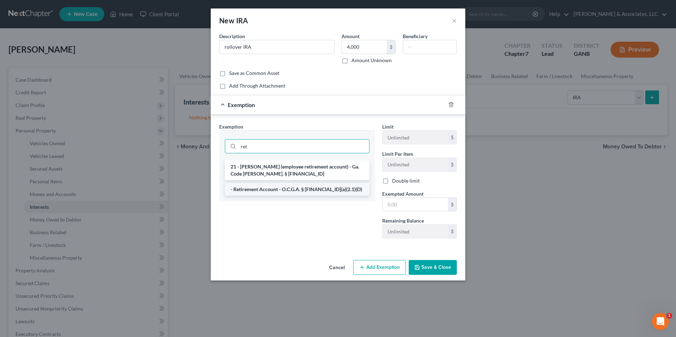
type input "ret"
click at [339, 191] on li "- Retirement Account - O.C.G.A. § 44-13-100(a)(2.1)(D)" at bounding box center [297, 189] width 145 height 13
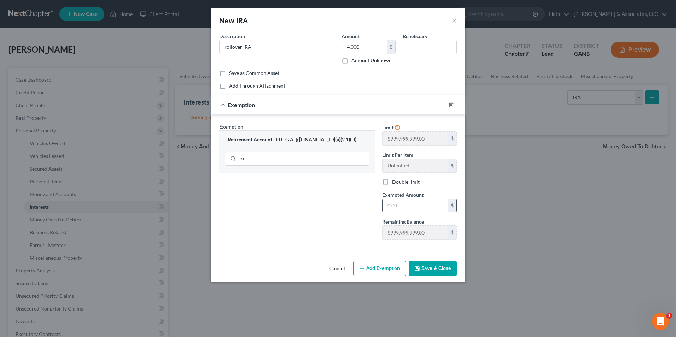
click at [418, 208] on input "text" at bounding box center [415, 205] width 65 height 13
type input "4,000.00"
click at [428, 268] on button "Save & Close" at bounding box center [433, 268] width 48 height 15
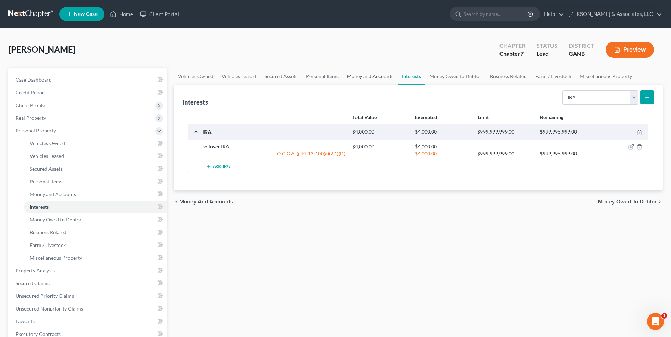
click at [367, 79] on link "Money and Accounts" at bounding box center [370, 76] width 55 height 17
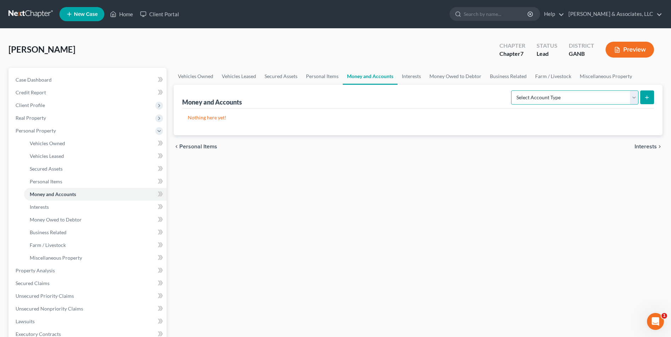
click at [636, 99] on select "Select Account Type Brokerage Cash on Hand Certificates of Deposit Checking Acc…" at bounding box center [574, 98] width 127 height 14
select select "checking"
click at [512, 91] on select "Select Account Type Brokerage Cash on Hand Certificates of Deposit Checking Acc…" at bounding box center [574, 98] width 127 height 14
click at [647, 93] on button "submit" at bounding box center [647, 98] width 14 height 14
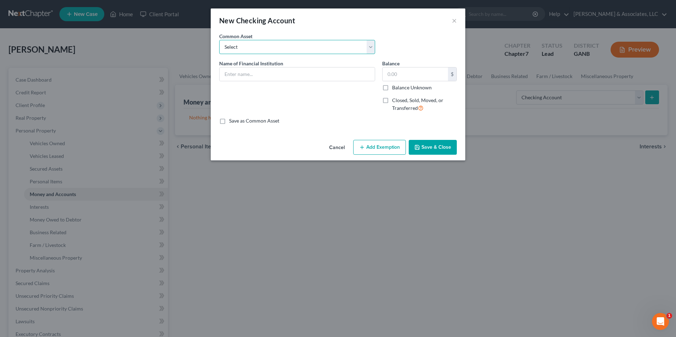
click at [373, 48] on select "Select US Bank Tyndall Federal Credit Union Lake Michigan Credit Union Ascend F…" at bounding box center [297, 47] width 156 height 14
select select "17"
click at [219, 40] on select "Select US Bank Tyndall Federal Credit Union Lake Michigan Credit Union Ascend F…" at bounding box center [297, 47] width 156 height 14
type input "Family Savings Credit Union"
click at [412, 77] on input "70.00" at bounding box center [415, 74] width 65 height 13
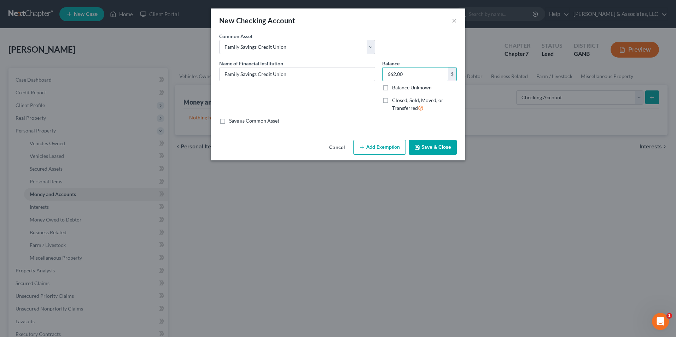
type input "662.00"
click at [379, 149] on button "Add Exemption" at bounding box center [379, 147] width 53 height 15
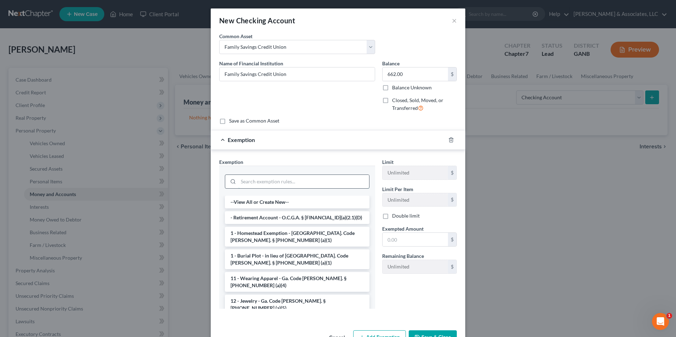
click at [306, 182] on input "search" at bounding box center [303, 181] width 131 height 13
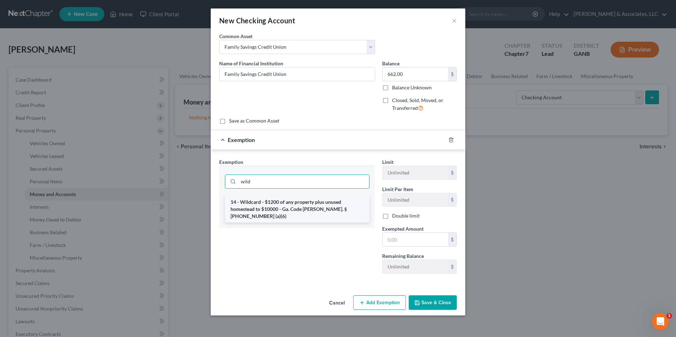
type input "wild"
click at [301, 207] on li "14 - Wildcard - $1200 of any property plus unused homestead to $10000 - Ga. Cod…" at bounding box center [297, 209] width 145 height 27
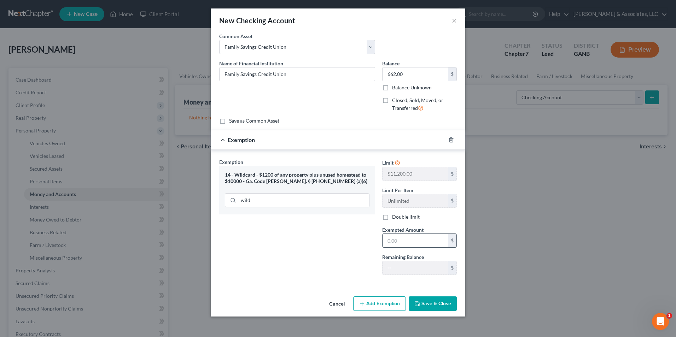
click at [417, 237] on input "text" at bounding box center [415, 240] width 65 height 13
type input "662.00"
click at [441, 305] on button "Save & Close" at bounding box center [433, 304] width 48 height 15
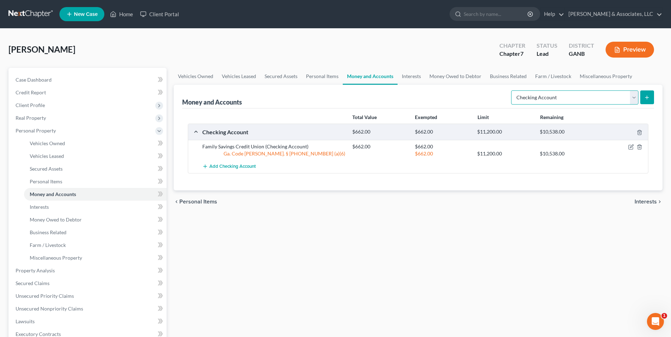
click at [630, 95] on select "Select Account Type Brokerage Cash on Hand Certificates of Deposit Checking Acc…" at bounding box center [574, 98] width 127 height 14
select select "savings"
click at [512, 91] on select "Select Account Type Brokerage Cash on Hand Certificates of Deposit Checking Acc…" at bounding box center [574, 98] width 127 height 14
click at [649, 96] on icon "submit" at bounding box center [647, 98] width 6 height 6
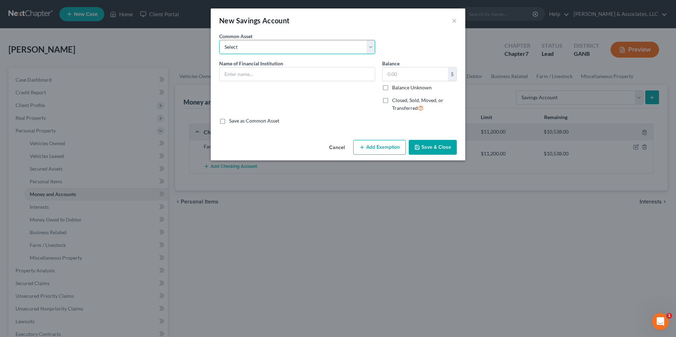
click at [372, 44] on select "Select Tyndall Federal Credit Union LGE Community Credit Union Georgia's Own Cr…" at bounding box center [297, 47] width 156 height 14
select select "4"
click at [219, 40] on select "Select Tyndall Federal Credit Union LGE Community Credit Union Georgia's Own Cr…" at bounding box center [297, 47] width 156 height 14
type input "Family Savings Credit Union"
click at [398, 77] on input "5.00" at bounding box center [415, 74] width 65 height 13
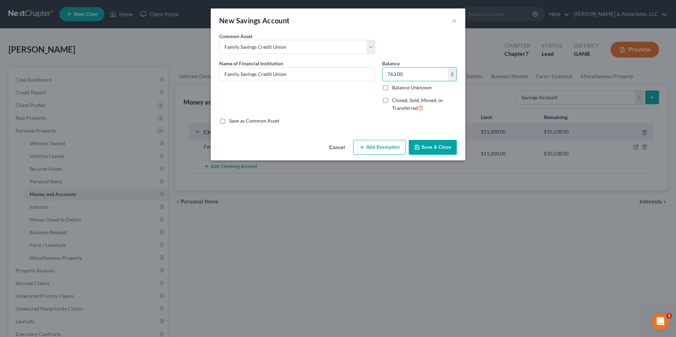
type input "763.00"
click at [396, 145] on button "Add Exemption" at bounding box center [379, 147] width 53 height 15
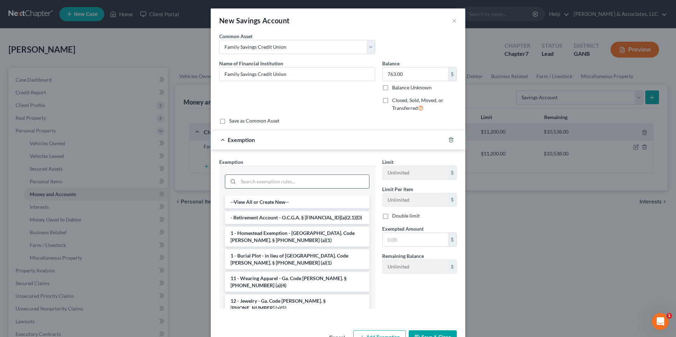
click at [285, 182] on input "search" at bounding box center [303, 181] width 131 height 13
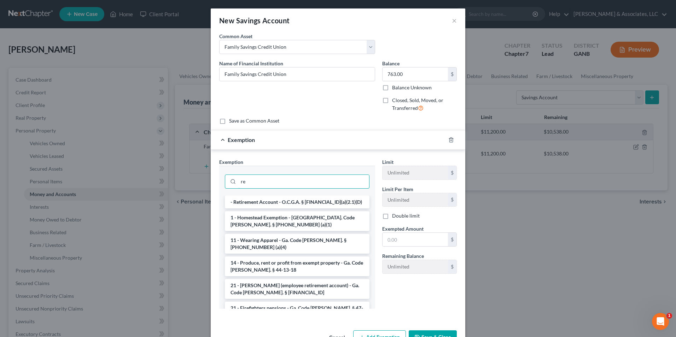
type input "r"
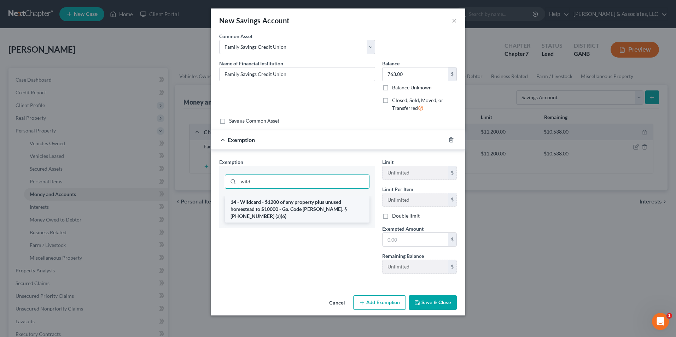
type input "wild"
click at [306, 211] on li "14 - Wildcard - $1200 of any property plus unused homestead to $10000 - Ga. Cod…" at bounding box center [297, 209] width 145 height 27
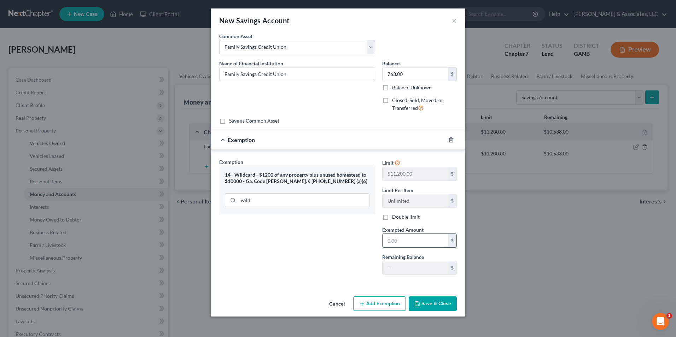
click at [424, 239] on input "text" at bounding box center [415, 240] width 65 height 13
type input "763.00"
click at [443, 305] on button "Save & Close" at bounding box center [433, 304] width 48 height 15
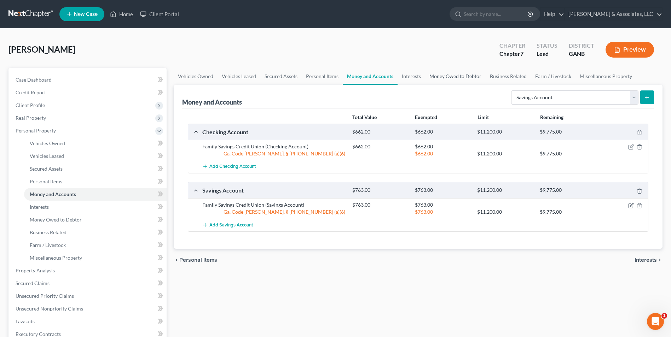
click at [439, 78] on link "Money Owed to Debtor" at bounding box center [455, 76] width 60 height 17
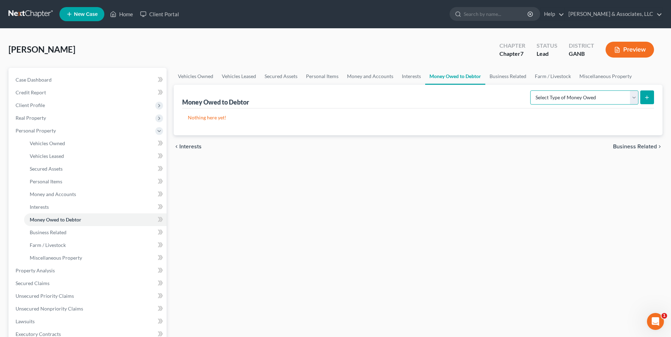
click at [630, 101] on select "Select Type of Money Owed Accounts Receivable Alimony Child Support Claims Agai…" at bounding box center [584, 98] width 108 height 14
select select "claims_against_third_parties"
click at [531, 91] on select "Select Type of Money Owed Accounts Receivable Alimony Child Support Claims Agai…" at bounding box center [584, 98] width 108 height 14
click at [649, 96] on icon "submit" at bounding box center [647, 98] width 6 height 6
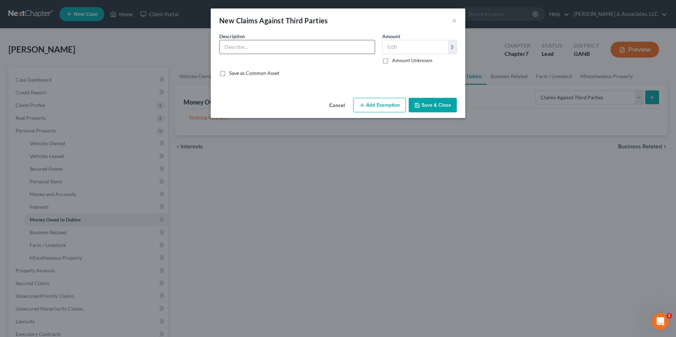
click at [314, 51] on input "text" at bounding box center [297, 46] width 155 height 13
click at [362, 47] on input "Claims against Consuleo Alvarez for unauthorized use of credit cards. Possibly …" at bounding box center [297, 46] width 155 height 13
click at [378, 81] on div "Description * Claims against Consuleo Alvarez for unauthorized use of credit ca…" at bounding box center [338, 58] width 245 height 50
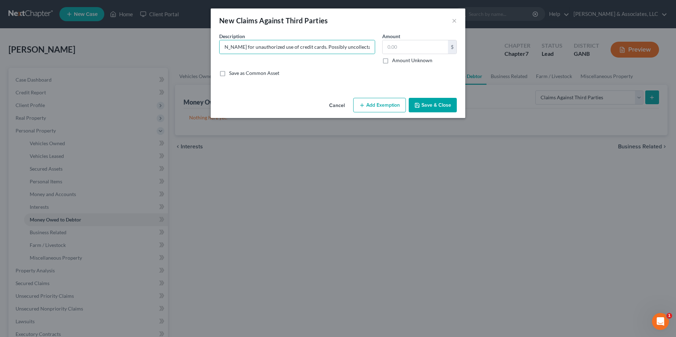
scroll to position [0, 0]
click at [358, 48] on input "Claims against Consuleo Alvarez for unauthorized use of credit cards. Possibly …" at bounding box center [297, 46] width 155 height 13
type input "Claims against Consuleo Alvarez for unauthorized use of credit cards. Possibly …"
click at [401, 47] on input "text" at bounding box center [415, 46] width 65 height 13
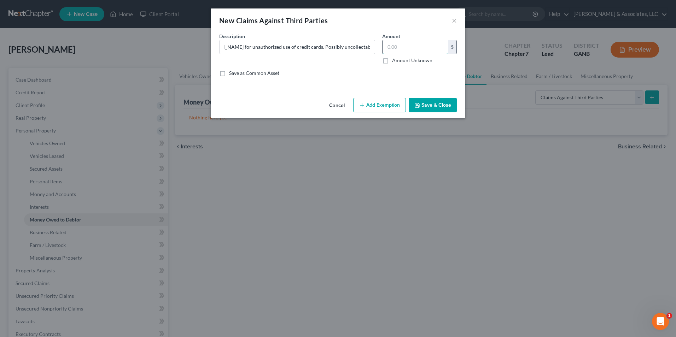
scroll to position [0, 0]
type input "9,200.00"
click at [440, 106] on button "Save & Close" at bounding box center [433, 105] width 48 height 15
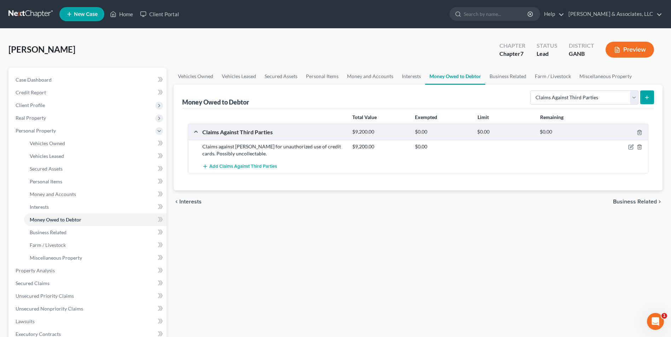
click at [526, 221] on div "Vehicles Owned Vehicles Leased Secured Assets Personal Items Money and Accounts…" at bounding box center [418, 272] width 496 height 409
click at [186, 80] on link "Vehicles Owned" at bounding box center [196, 76] width 44 height 17
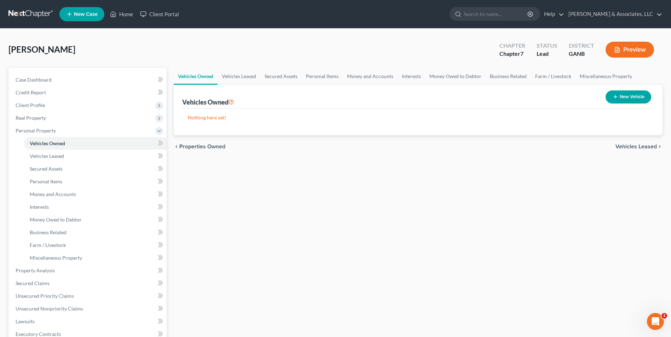
click at [613, 92] on button "New Vehicle" at bounding box center [629, 97] width 46 height 13
select select "0"
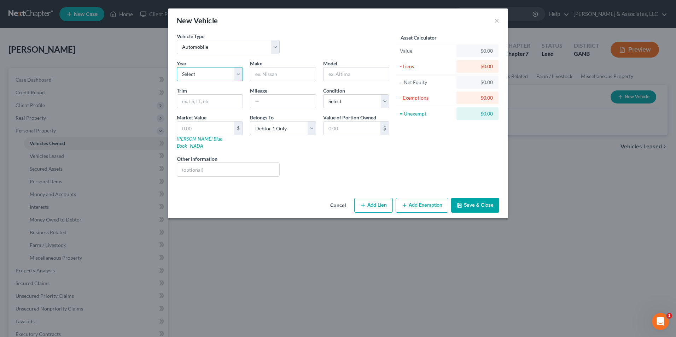
click at [235, 74] on select "Select 2026 2025 2024 2023 2022 2021 2020 2019 2018 2017 2016 2015 2014 2013 20…" at bounding box center [210, 74] width 66 height 14
select select "13"
click at [177, 67] on select "Select 2026 2025 2024 2023 2022 2021 2020 2019 2018 2017 2016 2015 2014 2013 20…" at bounding box center [210, 74] width 66 height 14
click at [296, 77] on input "text" at bounding box center [282, 74] width 65 height 13
type input "Chevrolet"
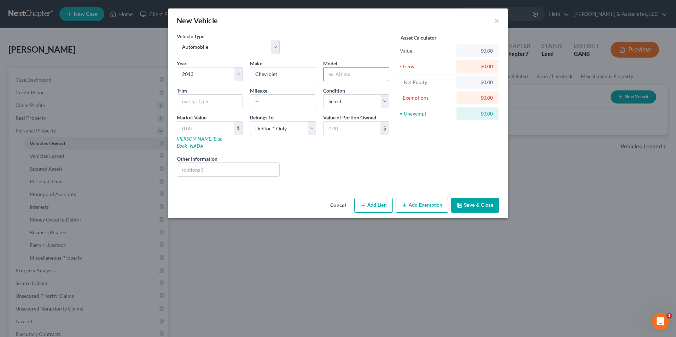
click at [355, 75] on input "text" at bounding box center [356, 74] width 65 height 13
type input "Impala"
click at [208, 128] on input "text" at bounding box center [205, 128] width 57 height 13
type input "6"
type input "6.00"
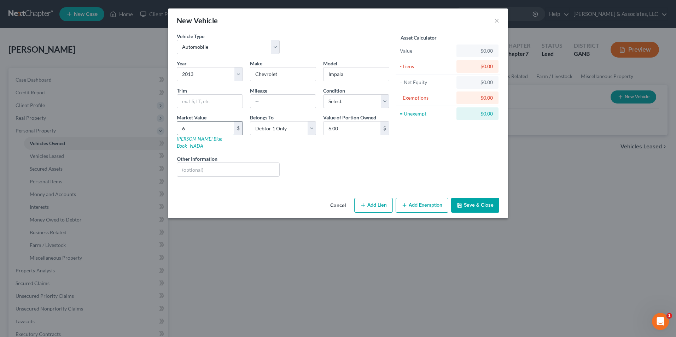
type input "63"
type input "63.00"
type input "631"
type input "631.00"
type input "6317"
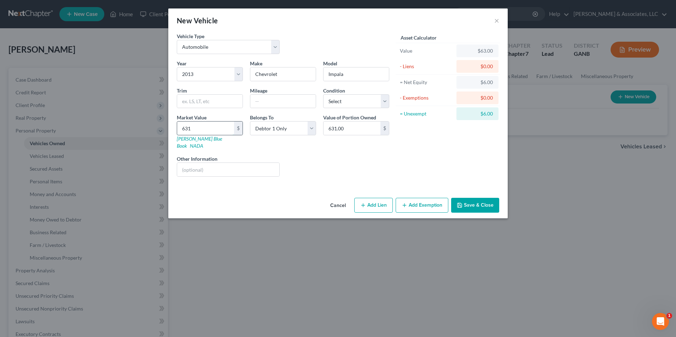
type input "6,317.00"
type input "6,317"
click at [429, 198] on button "Add Exemption" at bounding box center [422, 205] width 53 height 15
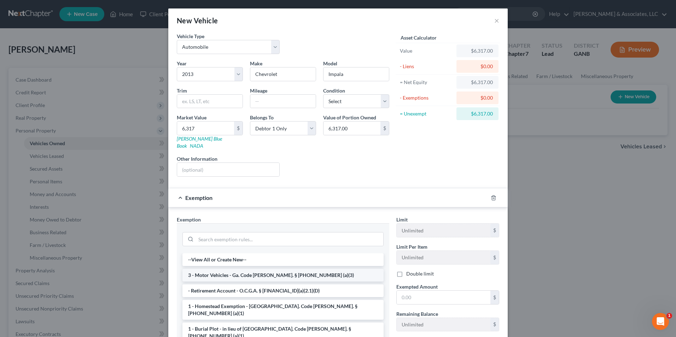
click at [247, 269] on li "3 - Motor Vehicles - Ga. Code Ann. § 44-13-100 (a)(3)" at bounding box center [283, 275] width 201 height 13
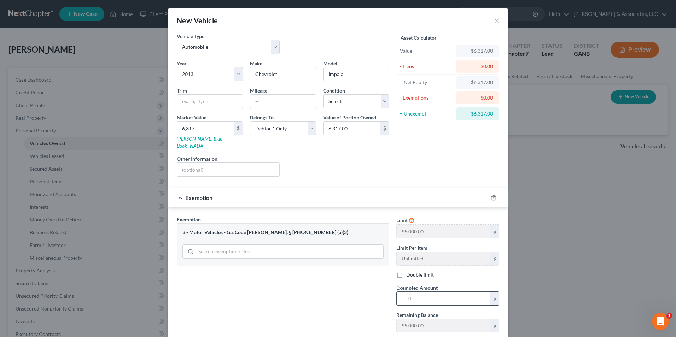
click at [425, 292] on input "text" at bounding box center [444, 298] width 94 height 13
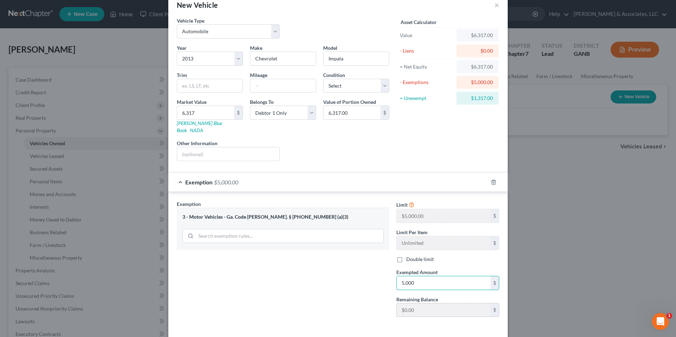
scroll to position [39, 0]
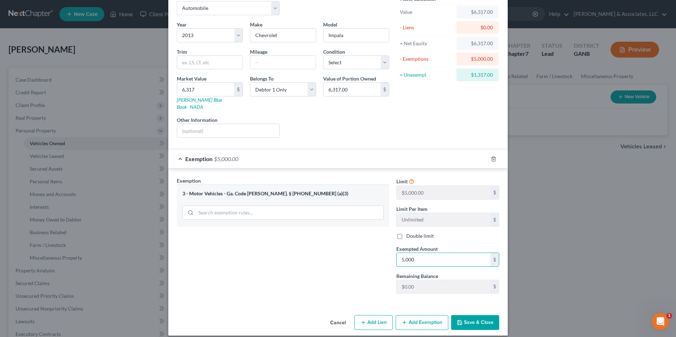
type input "5,000"
click at [412, 319] on button "Add Exemption" at bounding box center [422, 322] width 53 height 15
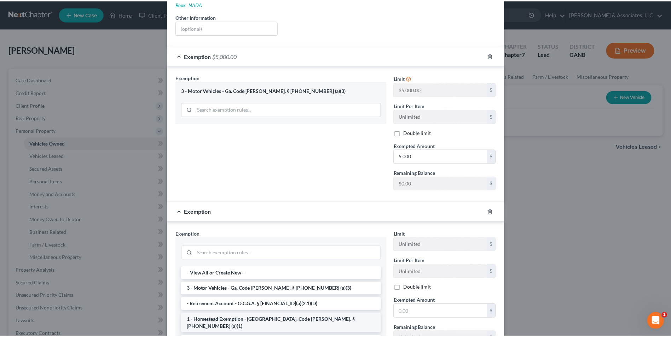
scroll to position [180, 0]
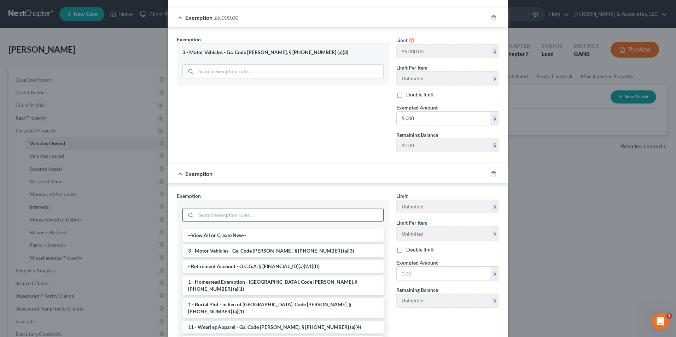
click at [250, 209] on input "search" at bounding box center [289, 215] width 187 height 13
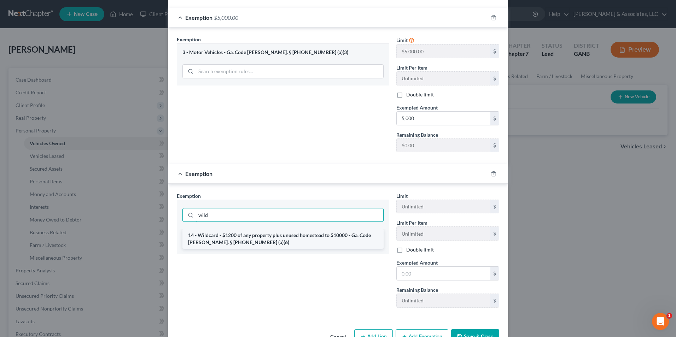
type input "wild"
click at [272, 239] on li "14 - Wildcard - $1200 of any property plus unused homestead to $10000 - Ga. Cod…" at bounding box center [283, 239] width 201 height 20
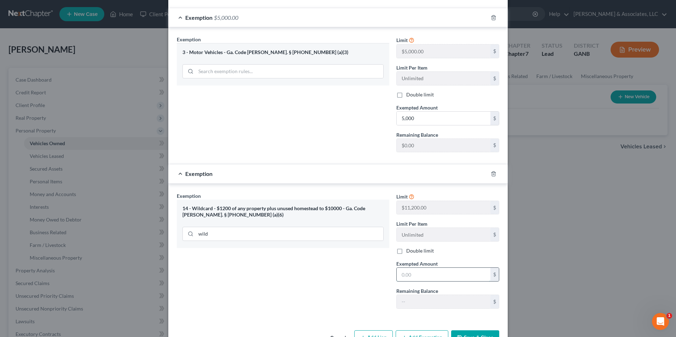
click at [439, 268] on input "text" at bounding box center [444, 274] width 94 height 13
type input "1,317.00"
click at [480, 331] on button "Save & Close" at bounding box center [475, 338] width 48 height 15
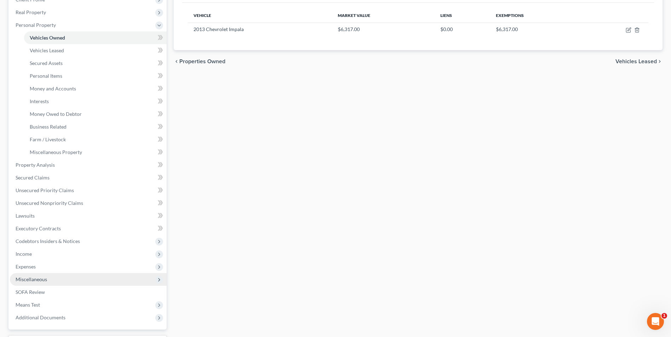
scroll to position [106, 0]
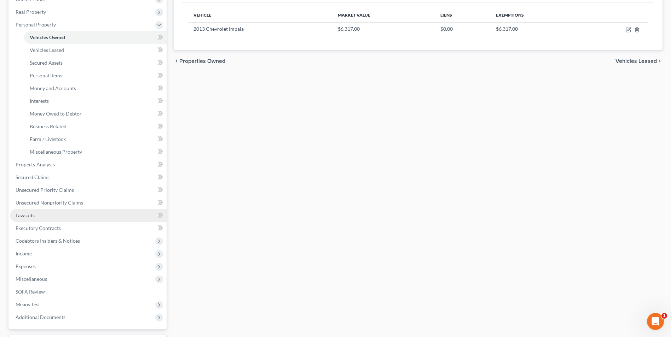
click at [39, 219] on link "Lawsuits" at bounding box center [88, 215] width 157 height 13
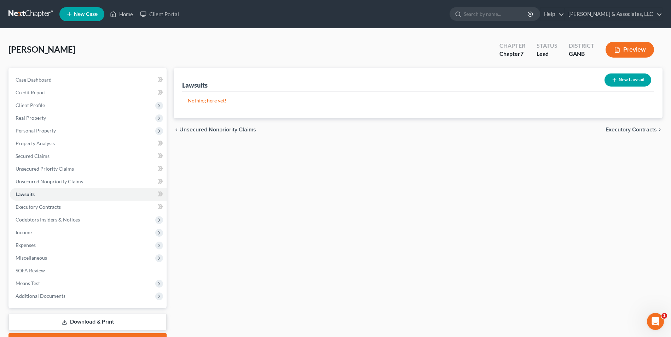
click at [631, 82] on button "New Lawsuit" at bounding box center [627, 80] width 47 height 13
select select "0"
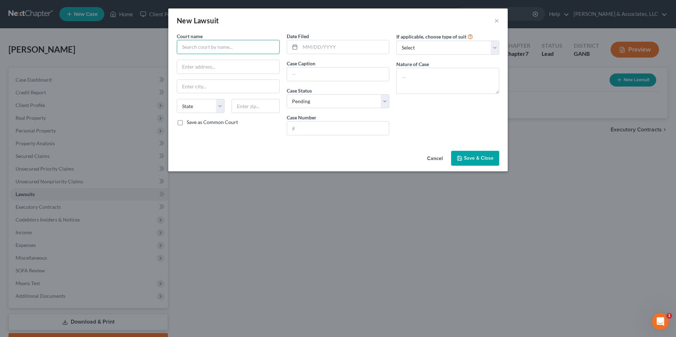
click at [239, 45] on input "text" at bounding box center [228, 47] width 103 height 14
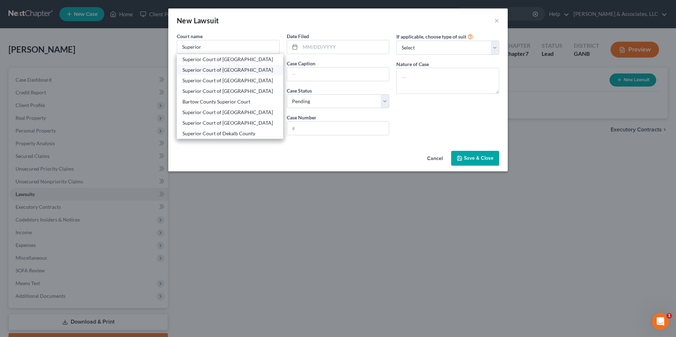
click at [240, 71] on div "Superior Court of Bartow County" at bounding box center [230, 69] width 95 height 7
type input "Superior Court of Bartow County"
type input "135 W Cherokee Ave, STE 233"
type input "Cartersville"
select select "10"
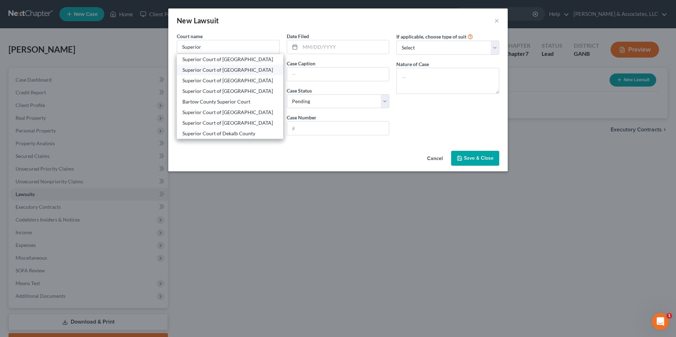
type input "30120"
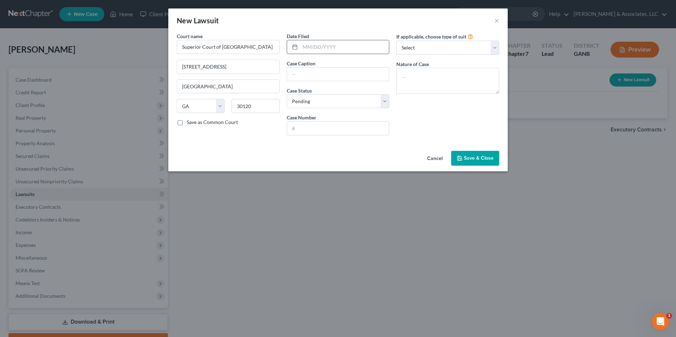
click at [340, 45] on input "text" at bounding box center [344, 46] width 89 height 13
type input "08/08/2025"
click at [358, 76] on input "text" at bounding box center [338, 74] width 102 height 13
click at [380, 77] on input "Capital One, NA, successor by merger to Discover Bank vs. Jackie Cunningham" at bounding box center [338, 74] width 102 height 13
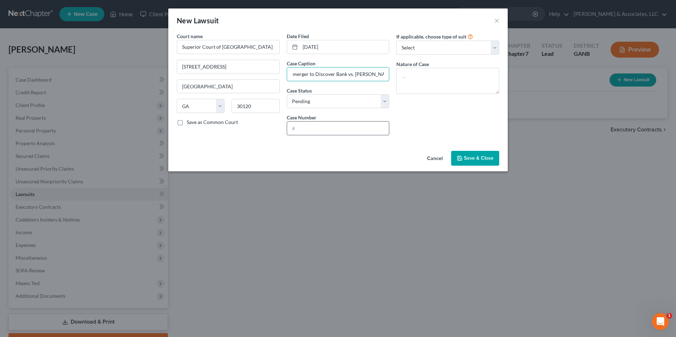
type input "Capital One, NA, successor by merger to Discover Bank vs. Liza A Johnson"
click at [339, 133] on input "text" at bounding box center [338, 128] width 102 height 13
type input "SUCV2025001279"
click at [496, 45] on select "Select Repossession Garnishment Foreclosure Attached, Seized, Or Levied Other" at bounding box center [447, 48] width 103 height 14
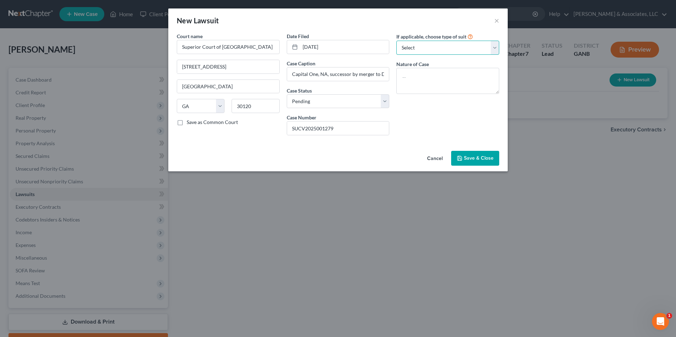
select select "4"
click at [396, 41] on select "Select Repossession Garnishment Foreclosure Attached, Seized, Or Levied Other" at bounding box center [447, 48] width 103 height 14
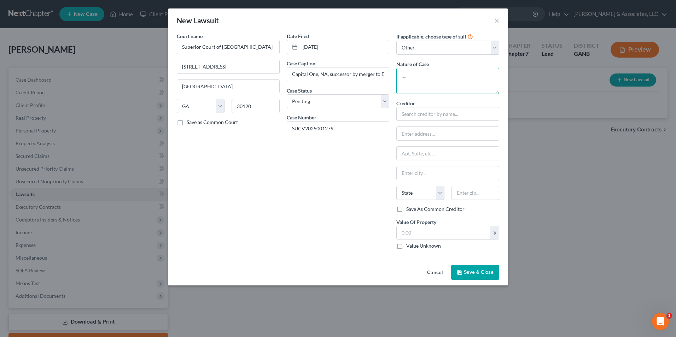
click at [429, 77] on textarea at bounding box center [447, 81] width 103 height 26
type textarea "civil"
click at [430, 135] on input "text" at bounding box center [448, 133] width 102 height 13
type input "Capital one, NA"
click at [475, 271] on span "Save & Close" at bounding box center [479, 273] width 30 height 6
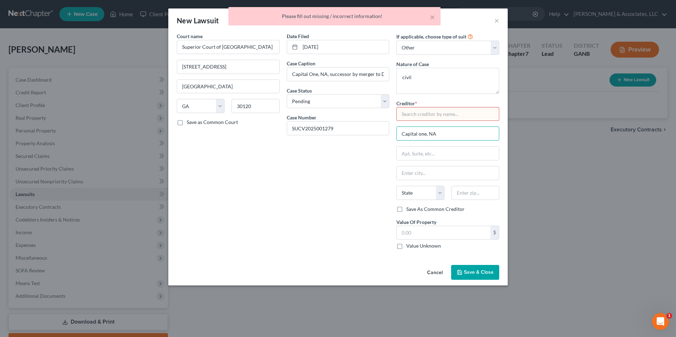
drag, startPoint x: 453, startPoint y: 135, endPoint x: 340, endPoint y: 141, distance: 113.4
click at [340, 141] on div "Court name * Superior Court of Bartow County 135 W Cherokee Ave, STE 233 Carter…" at bounding box center [338, 144] width 330 height 223
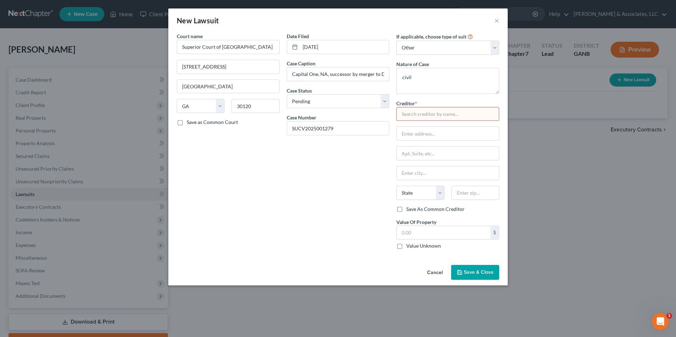
click at [435, 112] on input "text" at bounding box center [447, 114] width 103 height 14
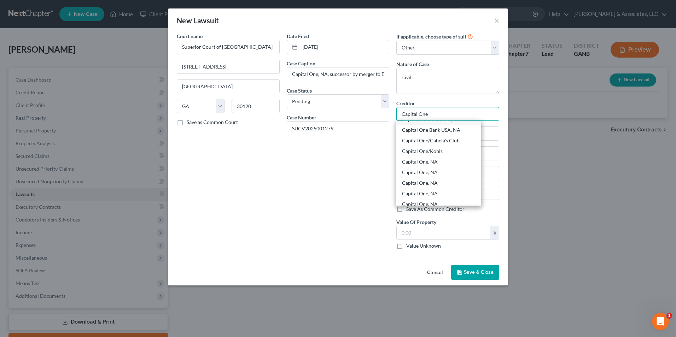
scroll to position [71, 0]
click at [438, 160] on div "Capital One, NA" at bounding box center [439, 161] width 74 height 7
type input "Capital One, NA"
type input "PO Box 31293"
type input "Salt Lake City"
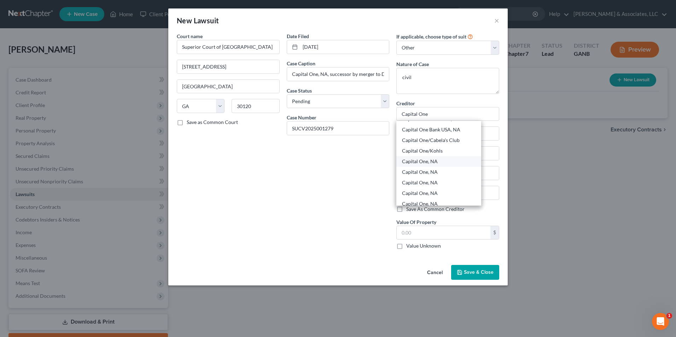
select select "46"
type input "84131"
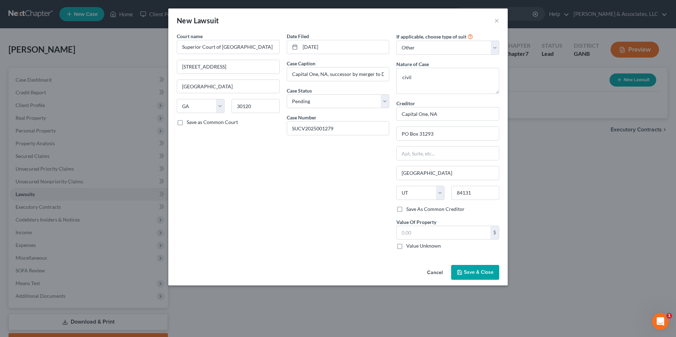
scroll to position [0, 0]
click at [453, 116] on input "Capital One, NA" at bounding box center [447, 114] width 103 height 14
click at [436, 137] on div "Capital One, NA" at bounding box center [439, 136] width 74 height 7
type input "Capital One, NA"
type input "C/O Aldrige Pite Haan, LLP"
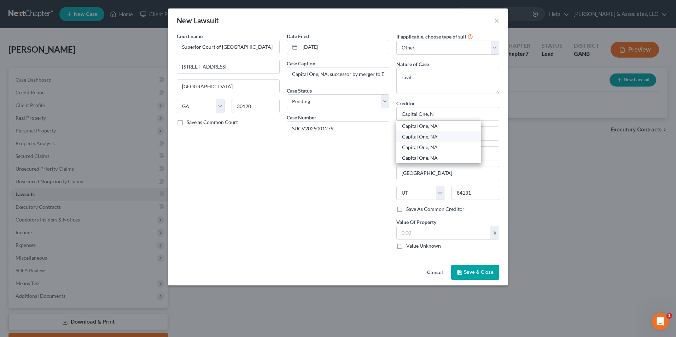
type input "PO Box 7389"
type input "Marietta"
select select "10"
type input "30065"
click at [450, 114] on input "Capital One, NA" at bounding box center [447, 114] width 103 height 14
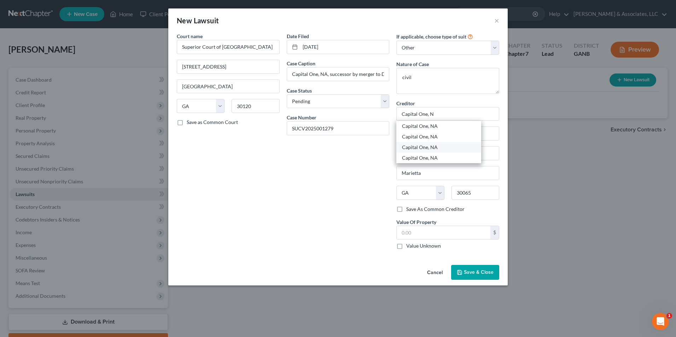
click at [437, 147] on div "Capital One, NA" at bounding box center [439, 147] width 74 height 7
type input "Capital One, NA"
type input "PO Box 31293"
type input "Salt Lake City"
select select "46"
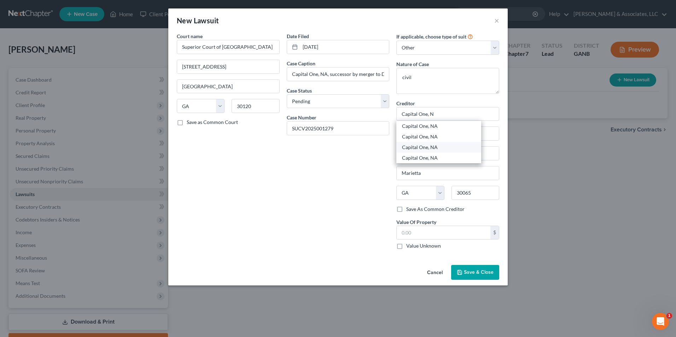
type input "84131"
click at [452, 112] on input "Capital One, NA" at bounding box center [447, 114] width 103 height 14
click at [432, 158] on div "Capital One, NA" at bounding box center [439, 158] width 74 height 7
type input "Capital One, NA"
type input "C/O Nathan & Nathan, PC"
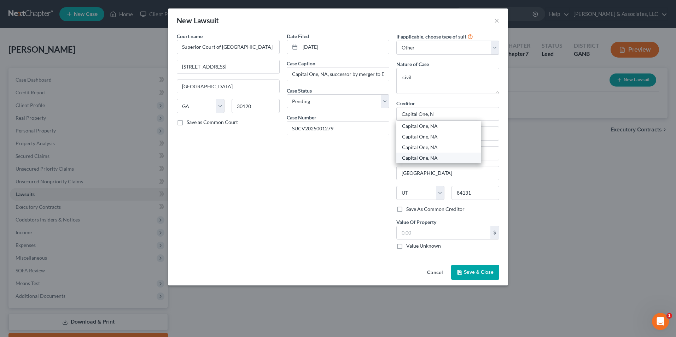
type input "PO Box 1715"
type input "Birmingham"
select select "0"
type input "35201"
drag, startPoint x: 463, startPoint y: 135, endPoint x: 416, endPoint y: 140, distance: 47.6
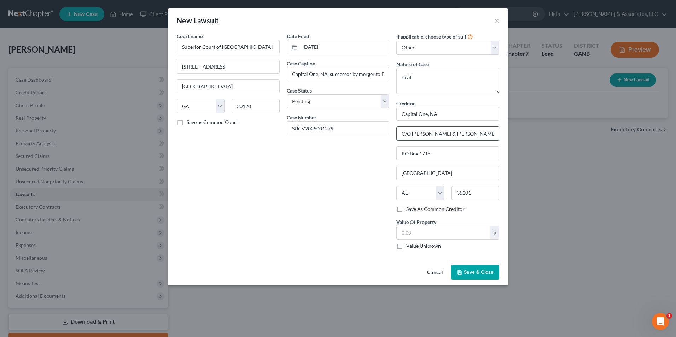
click at [416, 140] on input "C/O Nathan & Nathan, PC" at bounding box center [448, 133] width 102 height 13
type input "C/O Zwicker & Associates, PC"
type input "3505 Koger Blvd, STE 125"
drag, startPoint x: 430, startPoint y: 176, endPoint x: 301, endPoint y: 191, distance: 130.4
click at [301, 191] on div "Court name * Superior Court of Bartow County 135 W Cherokee Ave, STE 233 Carter…" at bounding box center [338, 144] width 330 height 223
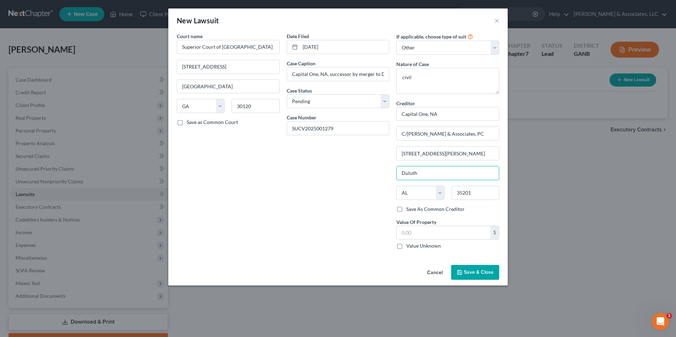
type input "Duluth"
select select "10"
type input "30096"
click at [406, 208] on label "Save As Common Creditor" at bounding box center [435, 209] width 58 height 7
click at [409, 208] on input "Save As Common Creditor" at bounding box center [411, 208] width 5 height 5
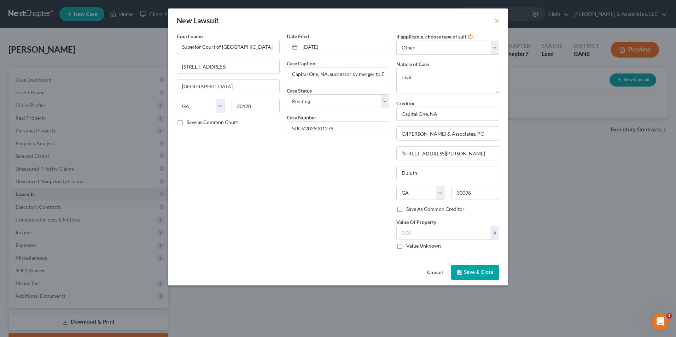
checkbox input "true"
click at [480, 270] on span "Save & Close" at bounding box center [479, 273] width 30 height 6
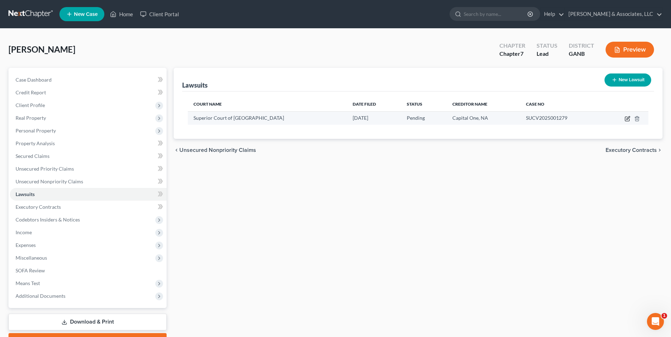
click at [626, 121] on icon "button" at bounding box center [628, 119] width 6 height 6
select select "10"
select select "0"
select select "4"
select select "10"
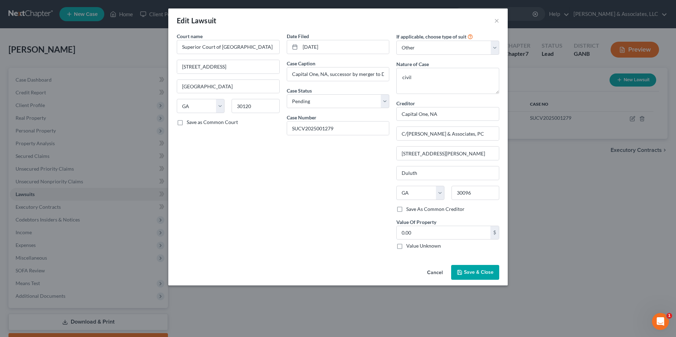
click at [479, 271] on span "Save & Close" at bounding box center [479, 273] width 30 height 6
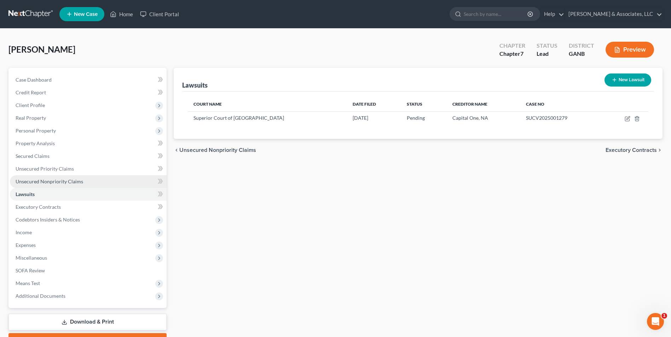
click at [60, 182] on span "Unsecured Nonpriority Claims" at bounding box center [50, 182] width 68 height 6
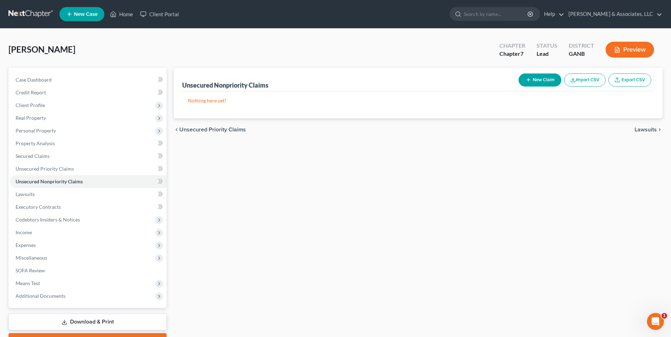
click at [538, 80] on button "New Claim" at bounding box center [540, 80] width 43 height 13
select select "0"
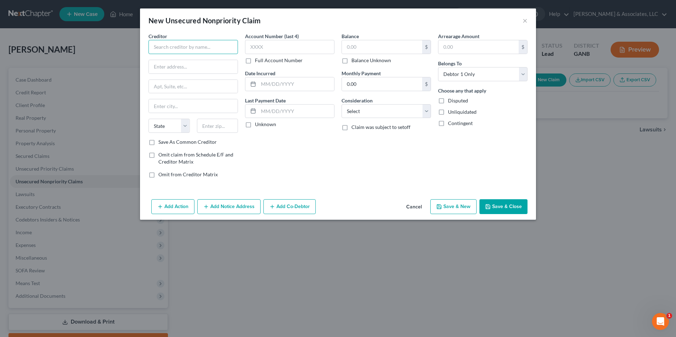
click at [209, 44] on input "text" at bounding box center [193, 47] width 89 height 14
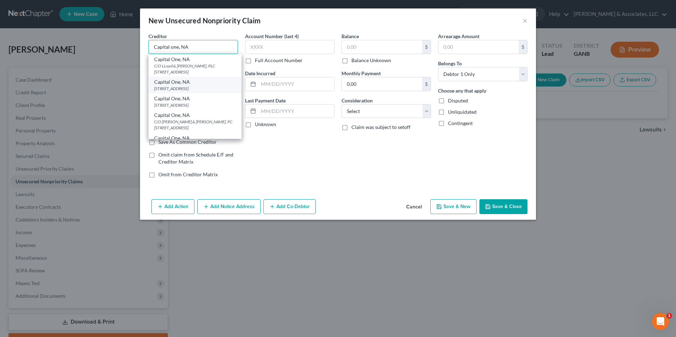
scroll to position [29, 0]
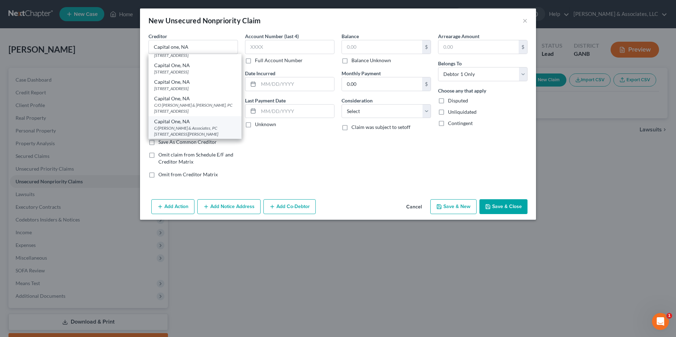
click at [206, 128] on div "C/O Zwicker & Associates, PC 3505 Koger Blvd, STE 125, Duluth, GA 30096" at bounding box center [195, 131] width 82 height 12
type input "Capital One, NA"
type input "C/O Zwicker & Associates, PC"
type input "3505 Koger Blvd, STE 125"
type input "Duluth"
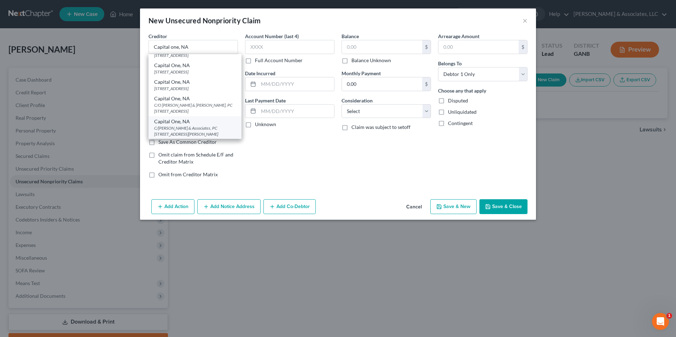
select select "10"
type input "30096"
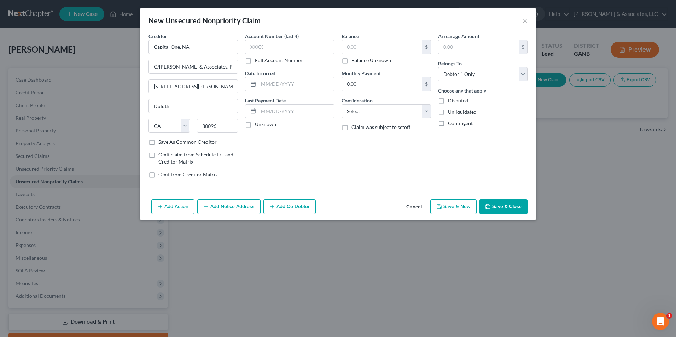
click at [431, 113] on div "Balance $ Balance Unknown Balance Undetermined $ Balance Unknown Monthly Paymen…" at bounding box center [386, 108] width 97 height 151
click at [426, 106] on select "Select Cable / Satellite Services Collection Agency Credit Card Debt Debt Couns…" at bounding box center [386, 111] width 89 height 14
select select "14"
click at [342, 104] on select "Select Cable / Satellite Services Collection Agency Credit Card Debt Debt Couns…" at bounding box center [386, 111] width 89 height 14
click at [379, 137] on input "text" at bounding box center [386, 138] width 89 height 13
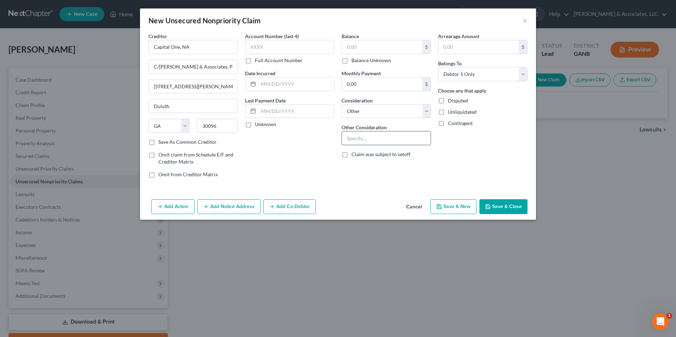
type input "Lawsuit, No JMT"
click at [236, 211] on button "Add Notice Address" at bounding box center [228, 206] width 63 height 15
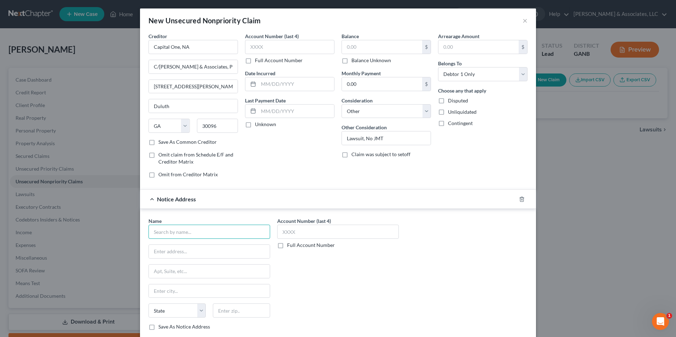
click at [211, 228] on input "text" at bounding box center [210, 232] width 122 height 14
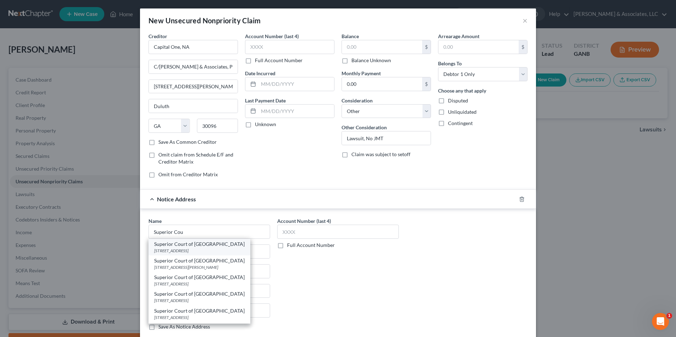
click at [212, 249] on div "135 W Cherokee Ave STE 233, Cartersville, GA 30120" at bounding box center [199, 251] width 91 height 6
type input "Superior Court of Bartow County"
type input "135 W Cherokee Ave"
type input "STE 233"
type input "Cartersville"
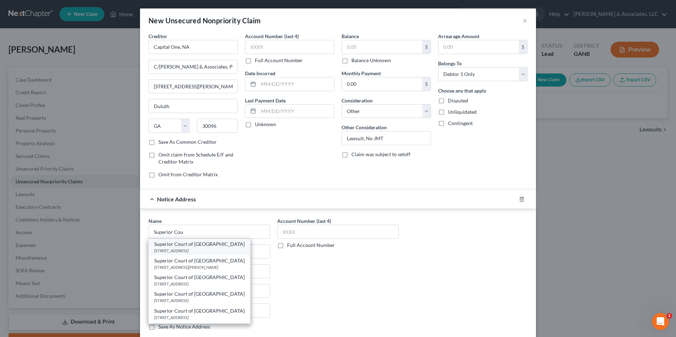
select select "10"
type input "30120"
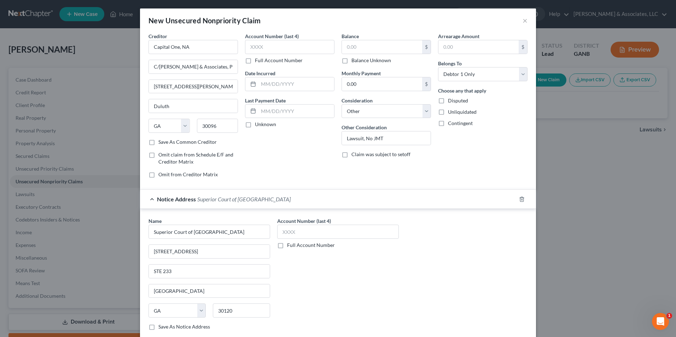
click at [287, 245] on label "Full Account Number" at bounding box center [311, 245] width 48 height 7
click at [290, 245] on input "Full Account Number" at bounding box center [292, 244] width 5 height 5
click at [294, 237] on input "text" at bounding box center [338, 232] width 122 height 14
type input "SUCV2025001279"
click at [359, 302] on div "Account Number SUCV2025001279 Full Account Number" at bounding box center [338, 277] width 129 height 119
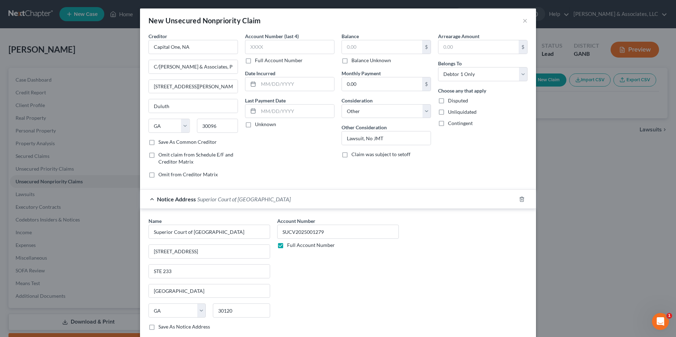
scroll to position [44, 0]
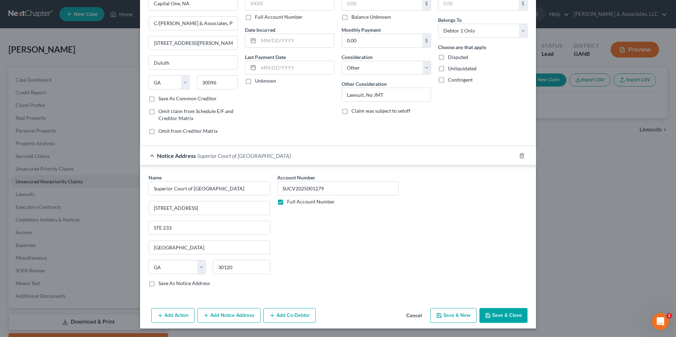
click at [498, 315] on button "Save & Close" at bounding box center [504, 315] width 48 height 15
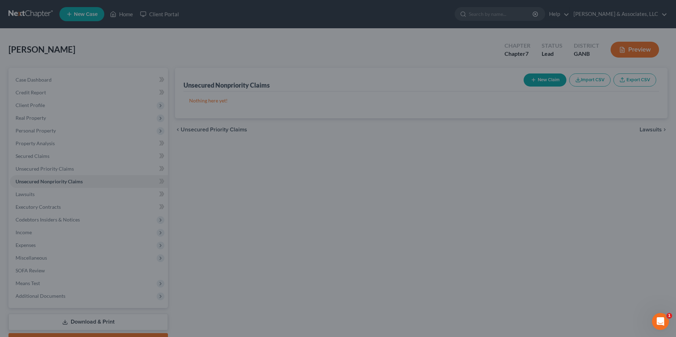
type input "0.00"
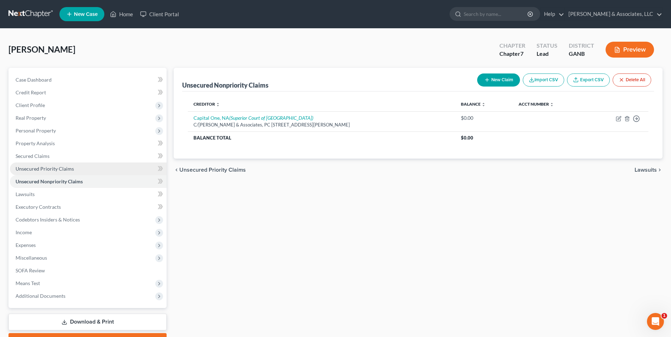
click at [54, 170] on span "Unsecured Priority Claims" at bounding box center [45, 169] width 58 height 6
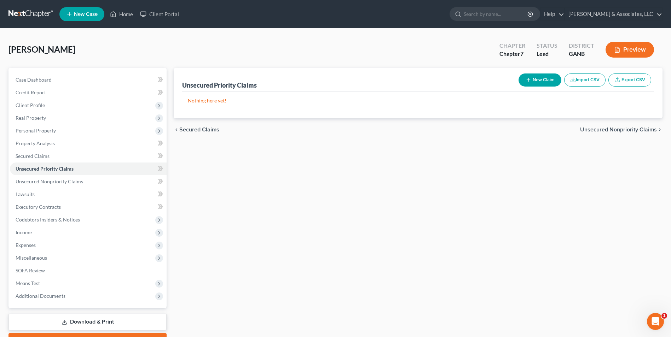
click at [542, 74] on button "New Claim" at bounding box center [540, 80] width 43 height 13
select select "0"
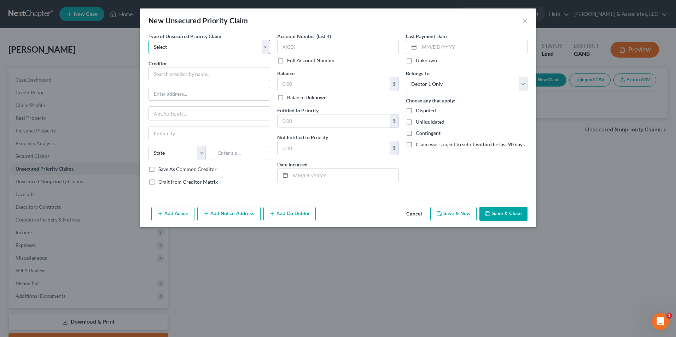
click at [266, 50] on select "Select Taxes & Other Government Units Domestic Support Obligations Extensions o…" at bounding box center [210, 47] width 122 height 14
select select "0"
click at [149, 40] on select "Select Taxes & Other Government Units Domestic Support Obligations Extensions o…" at bounding box center [210, 47] width 122 height 14
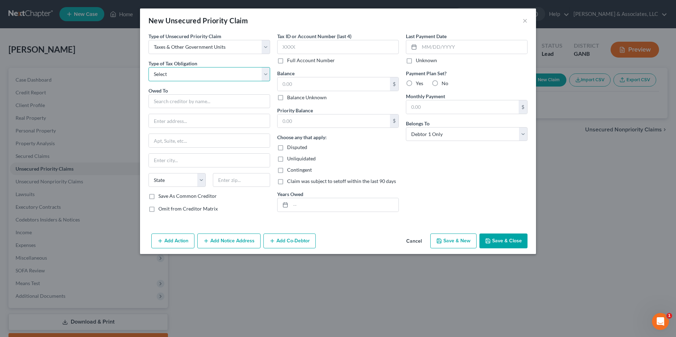
click at [267, 76] on select "Select Federal City State Franchise Tax Board Other" at bounding box center [210, 74] width 122 height 14
select select "0"
click at [149, 67] on select "Select Federal City State Franchise Tax Board Other" at bounding box center [210, 74] width 122 height 14
click at [225, 100] on input "text" at bounding box center [210, 101] width 122 height 14
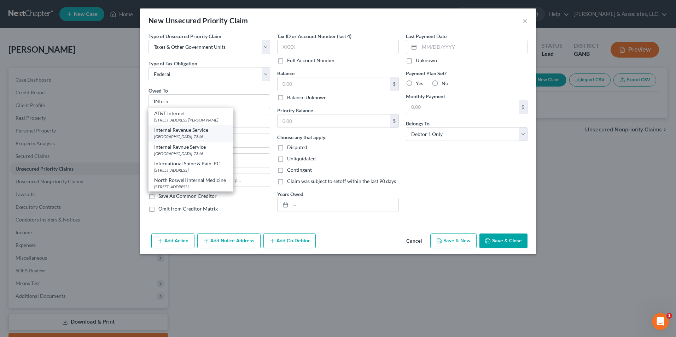
click at [209, 135] on div "PO Box 7346, Philadelphia, PA 19101-7346" at bounding box center [191, 137] width 74 height 6
type input "Internal Revenue Service"
type input "PO Box 7346"
type input "Philadelphia"
select select "39"
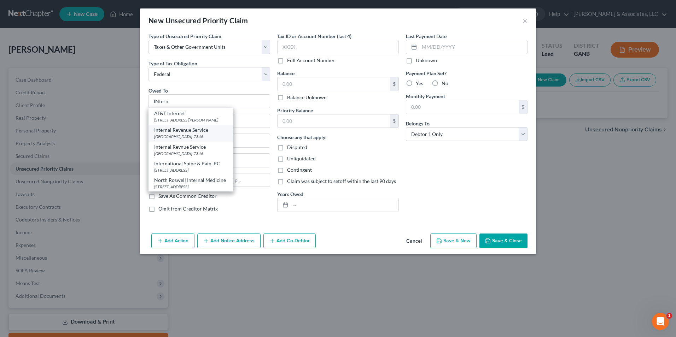
type input "19101-7346"
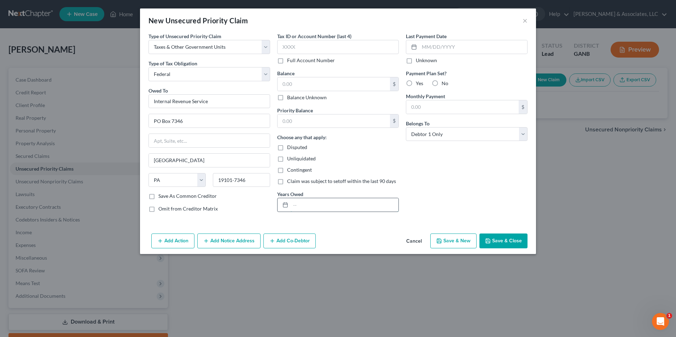
click at [311, 206] on input "text" at bounding box center [345, 204] width 108 height 13
type input "NOTICE ONLY"
click at [444, 242] on button "Save & New" at bounding box center [453, 241] width 46 height 15
select select "0"
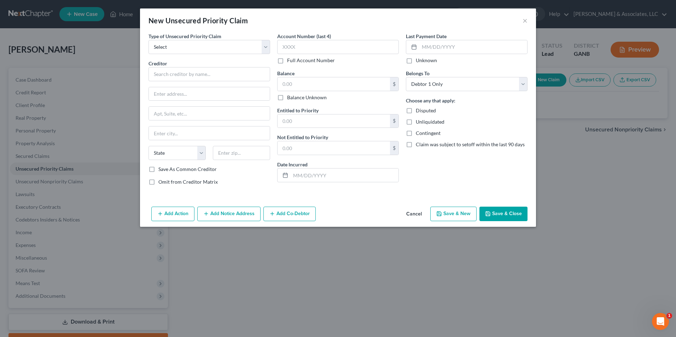
type input "0.00"
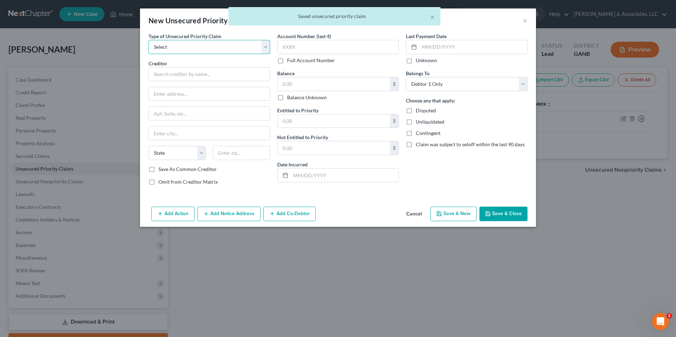
click at [265, 45] on select "Select Taxes & Other Government Units Domestic Support Obligations Extensions o…" at bounding box center [210, 47] width 122 height 14
select select "0"
click at [149, 40] on select "Select Taxes & Other Government Units Domestic Support Obligations Extensions o…" at bounding box center [210, 47] width 122 height 14
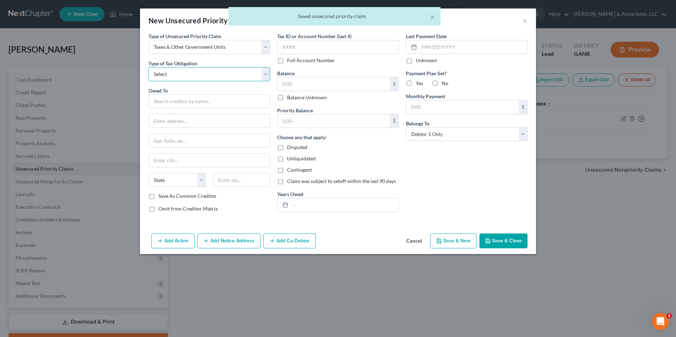
click at [267, 73] on select "Select Federal City State Franchise Tax Board Other" at bounding box center [210, 74] width 122 height 14
select select "2"
click at [149, 67] on select "Select Federal City State Franchise Tax Board Other" at bounding box center [210, 74] width 122 height 14
click at [218, 103] on input "text" at bounding box center [210, 101] width 122 height 14
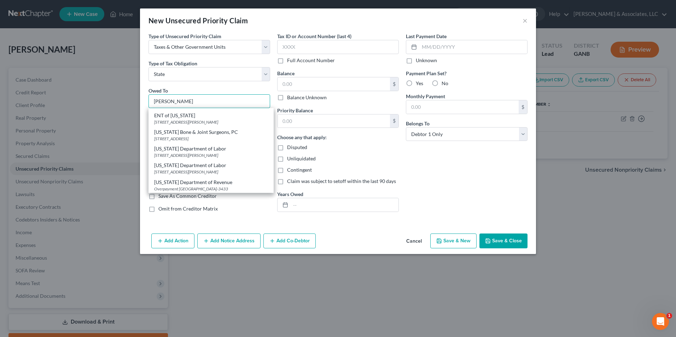
scroll to position [106, 0]
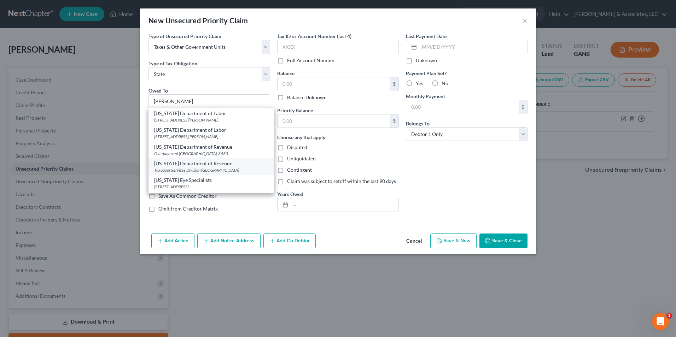
click at [201, 167] on div "Georgia Department of Revenue" at bounding box center [211, 163] width 114 height 7
type input "Georgia Department of Revenue"
type input "Taxpayer Services Division"
type input "PO Box 105499"
type input "Atlanta"
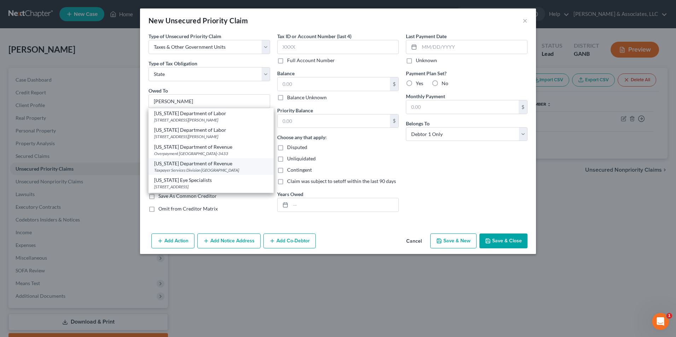
select select "10"
type input "30348"
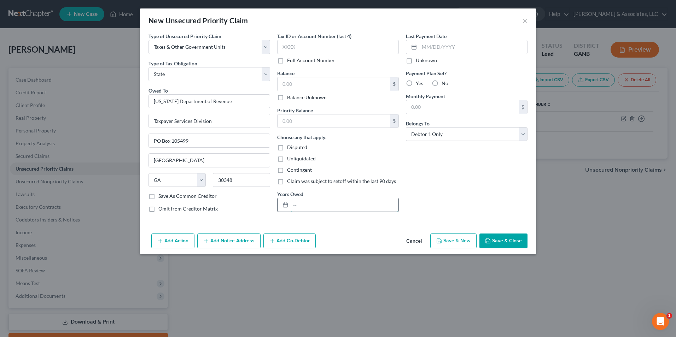
click at [316, 209] on input "text" at bounding box center [345, 204] width 108 height 13
type input "NOTICE ONLY"
click at [504, 240] on button "Save & Close" at bounding box center [504, 241] width 48 height 15
type input "0.00"
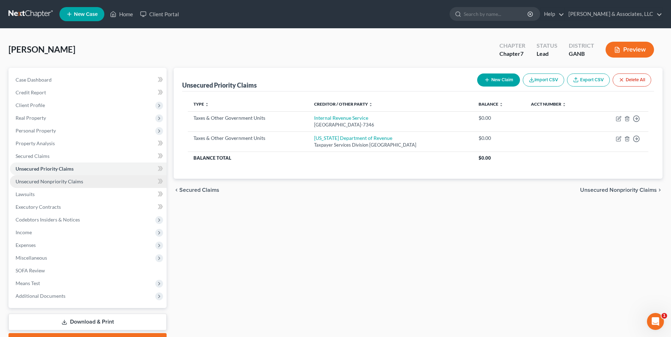
click at [50, 185] on link "Unsecured Nonpriority Claims" at bounding box center [88, 181] width 157 height 13
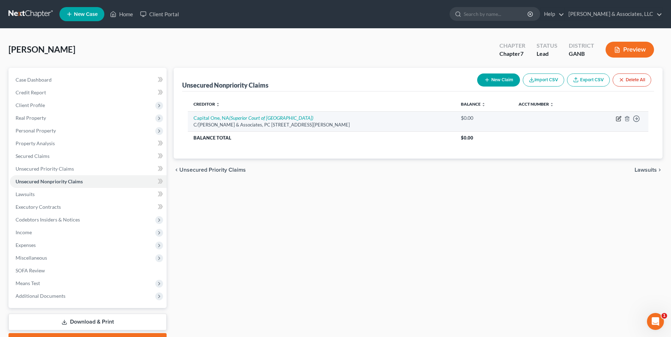
click at [620, 121] on icon "button" at bounding box center [618, 119] width 4 height 4
select select "10"
select select "14"
select select "0"
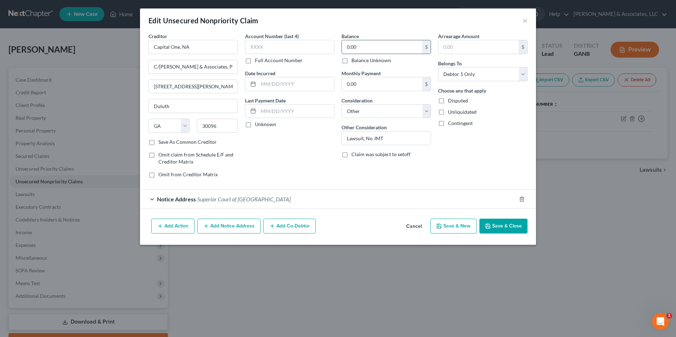
click at [377, 48] on input "0.00" at bounding box center [382, 46] width 80 height 13
type input "4,725.00"
click at [279, 87] on input "text" at bounding box center [297, 83] width 76 height 13
type input "08/08/2025"
click at [503, 226] on button "Save & Close" at bounding box center [504, 226] width 48 height 15
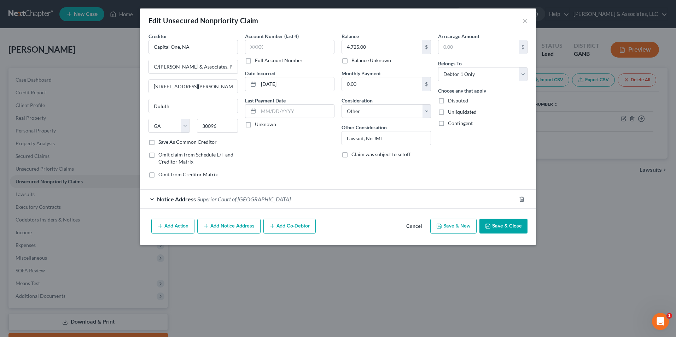
type input "0"
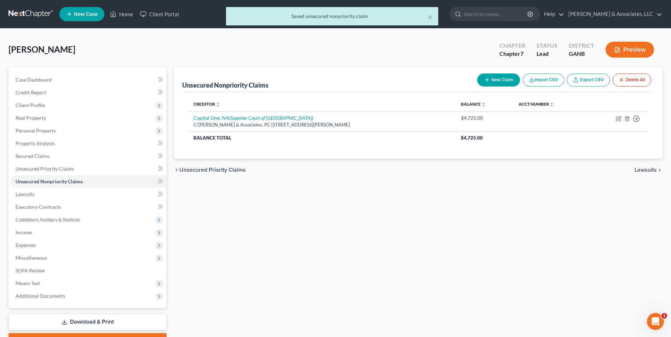
click at [499, 81] on button "New Claim" at bounding box center [498, 80] width 43 height 13
select select "0"
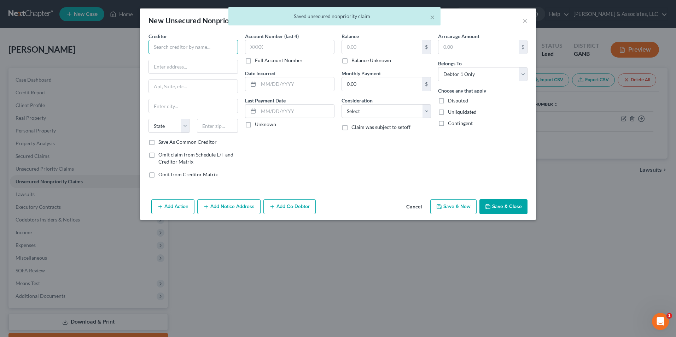
click at [213, 45] on input "text" at bounding box center [193, 47] width 89 height 14
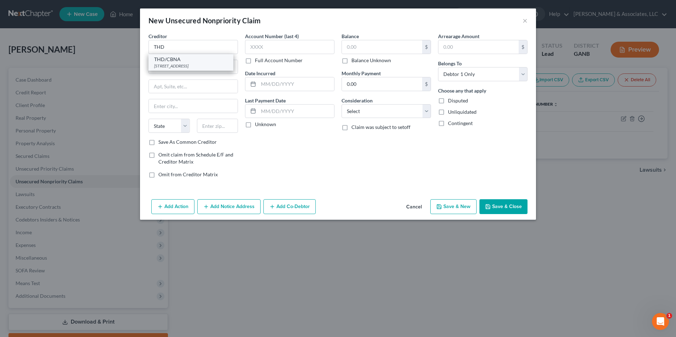
click at [193, 67] on div "One Court Square, Long Island City, NY 11120" at bounding box center [191, 66] width 74 height 6
type input "THD/CBNA"
type input "One Court Square"
type input "Long Island City"
select select "35"
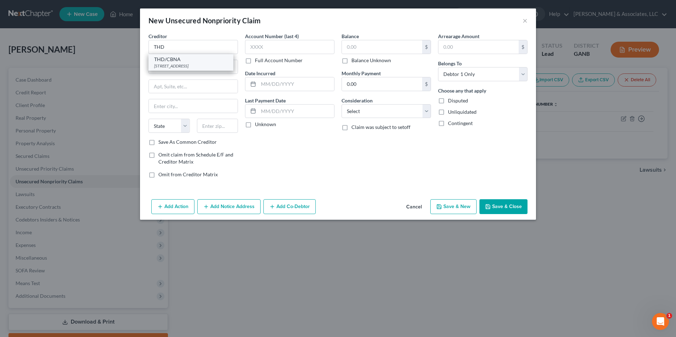
type input "11120"
click at [363, 51] on input "text" at bounding box center [382, 46] width 80 height 13
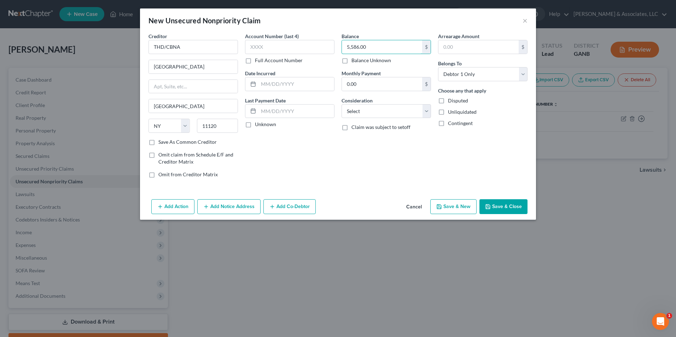
type input "5,586.00"
click at [431, 112] on div "Balance 5,586.00 $ Balance Unknown Balance Undetermined 5,586.00 $ Balance Unkn…" at bounding box center [386, 108] width 97 height 151
click at [429, 108] on select "Select Cable / Satellite Services Collection Agency Credit Card Debt Debt Couns…" at bounding box center [386, 111] width 89 height 14
select select "2"
click at [342, 104] on select "Select Cable / Satellite Services Collection Agency Credit Card Debt Debt Couns…" at bounding box center [386, 111] width 89 height 14
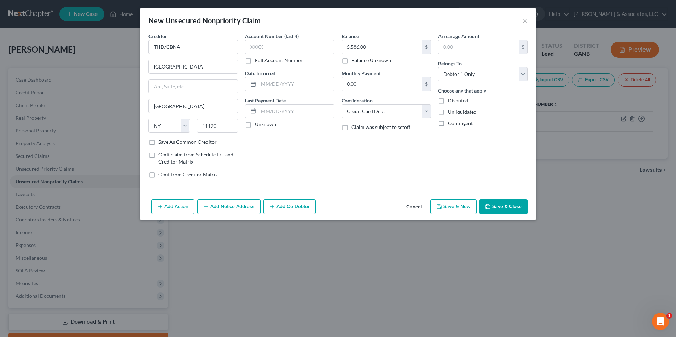
click at [514, 206] on button "Save & Close" at bounding box center [504, 206] width 48 height 15
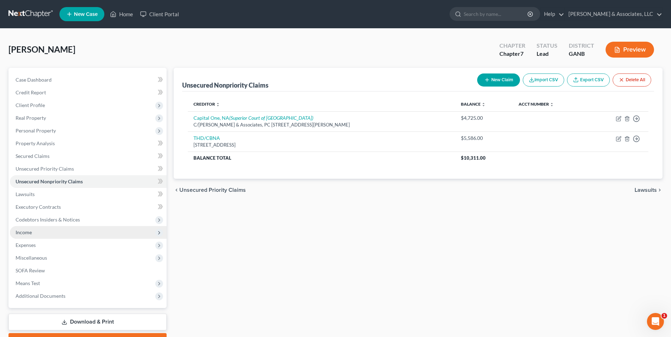
click at [34, 233] on span "Income" at bounding box center [88, 232] width 157 height 13
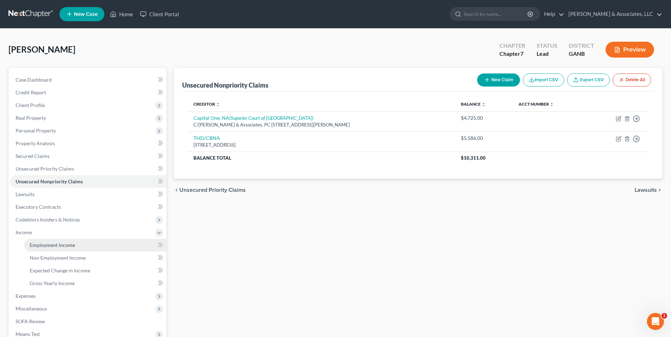
click at [50, 247] on span "Employment Income" at bounding box center [52, 245] width 45 height 6
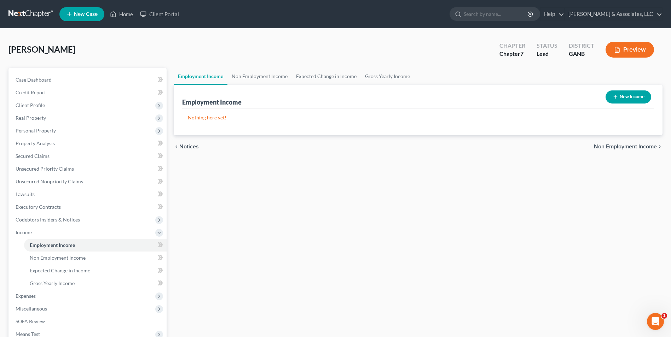
click at [640, 97] on button "New Income" at bounding box center [629, 97] width 46 height 13
select select "0"
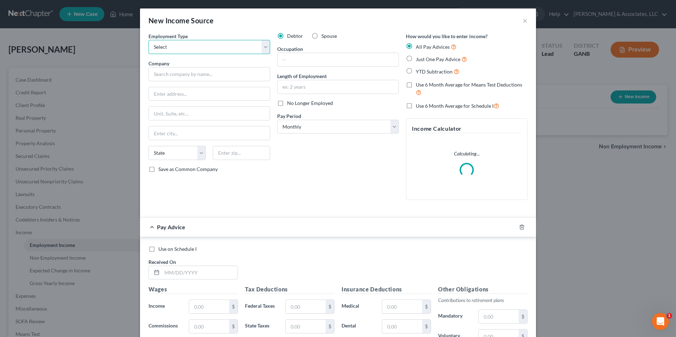
click at [264, 50] on select "Select Full or Part Time Employment Self Employment" at bounding box center [210, 47] width 122 height 14
select select "0"
click at [149, 40] on select "Select Full or Part Time Employment Self Employment" at bounding box center [210, 47] width 122 height 14
click at [215, 73] on input "text" at bounding box center [210, 74] width 122 height 14
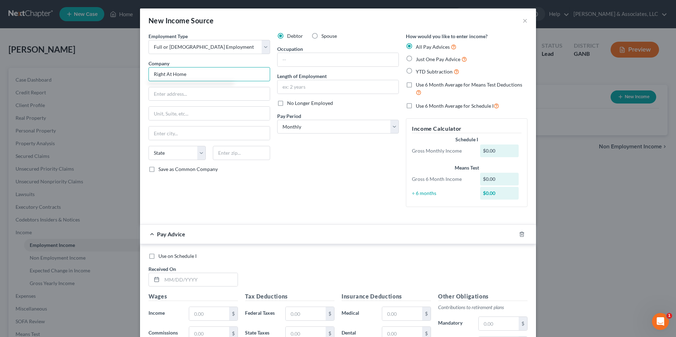
type input "Right At Home"
click at [186, 96] on input "text" at bounding box center [209, 93] width 121 height 13
type input "9058 Main St"
type input "Unit 128"
type input "Woodstock"
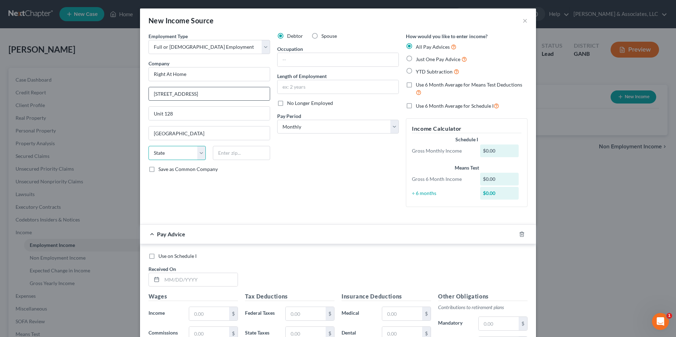
select select "10"
type input "30188"
click at [320, 63] on input "text" at bounding box center [338, 59] width 121 height 13
type input "part-time care giver"
click at [321, 83] on input "text" at bounding box center [338, 86] width 121 height 13
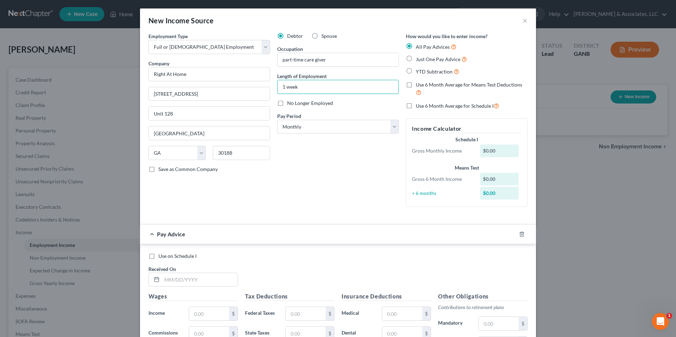
scroll to position [106, 0]
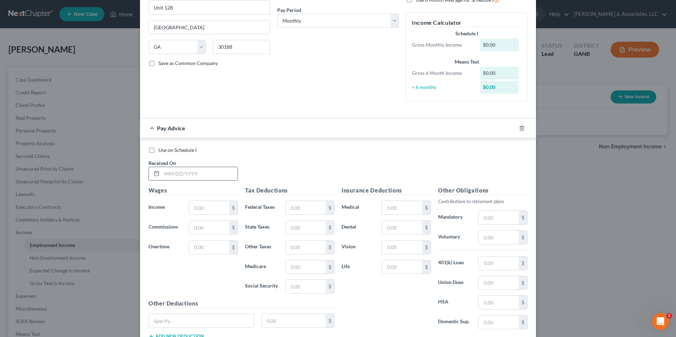
type input "1 week"
click at [210, 174] on input "text" at bounding box center [200, 173] width 76 height 13
type input "[DATE]"
click at [190, 208] on input "text" at bounding box center [209, 207] width 40 height 13
type input "1,280"
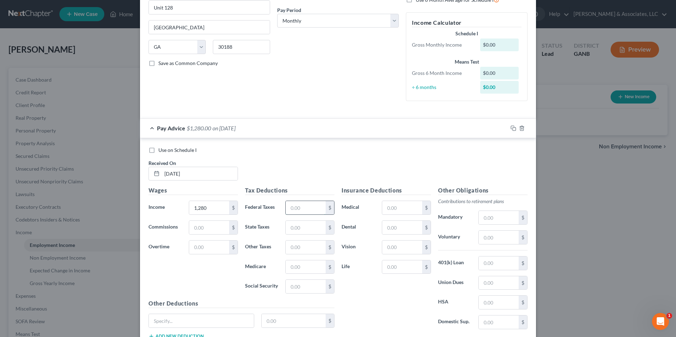
click at [302, 207] on input "text" at bounding box center [306, 207] width 40 height 13
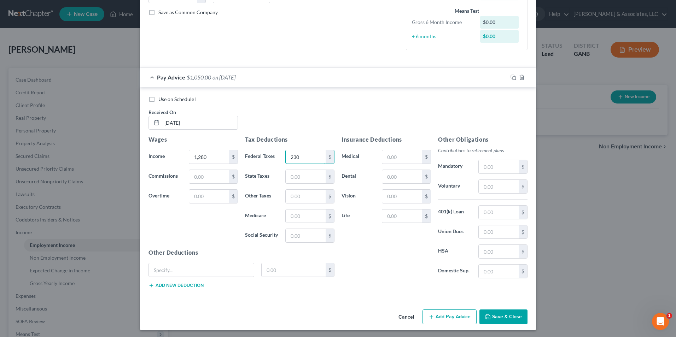
scroll to position [158, 0]
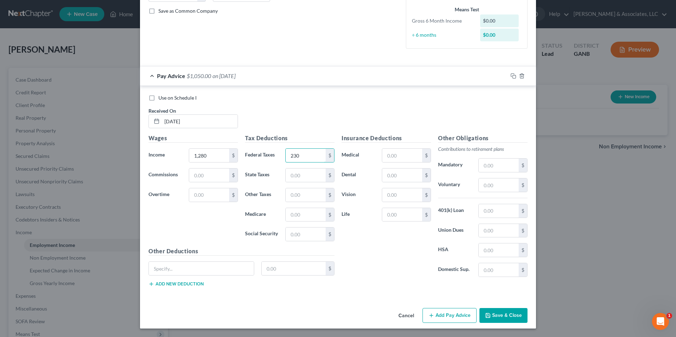
type input "230"
click at [517, 318] on button "Save & Close" at bounding box center [504, 315] width 48 height 15
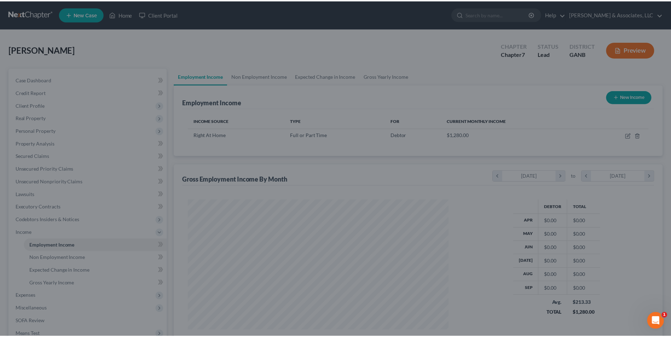
scroll to position [353561, 353415]
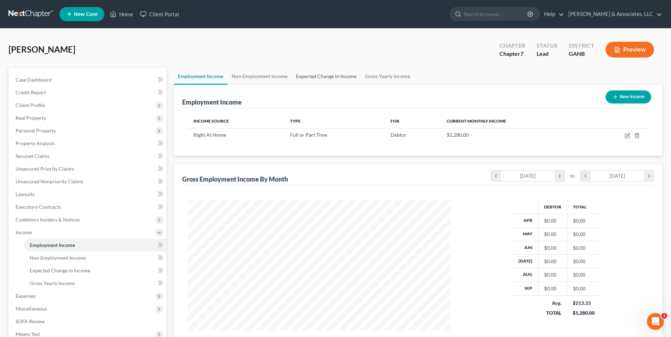
click at [337, 76] on link "Expected Change in Income" at bounding box center [326, 76] width 69 height 17
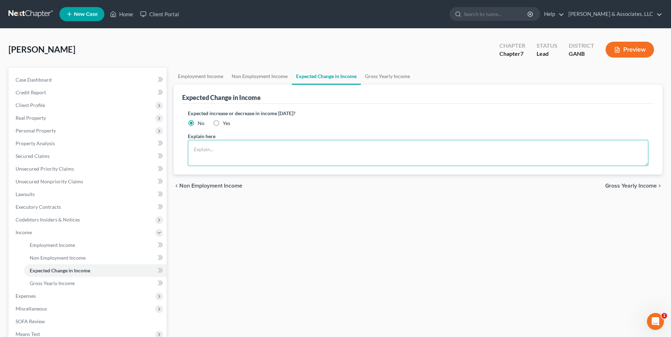
click at [229, 147] on textarea at bounding box center [418, 153] width 461 height 26
click at [267, 76] on link "Non Employment Income" at bounding box center [259, 76] width 64 height 17
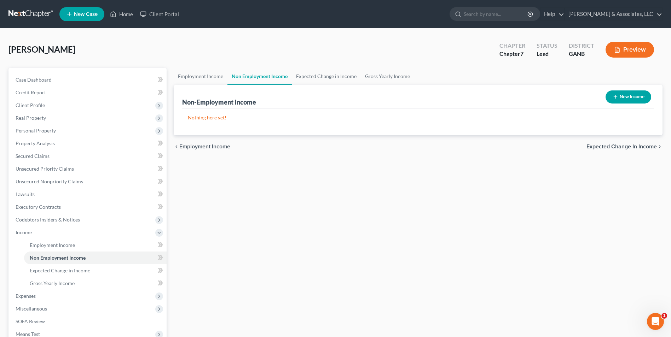
click at [635, 102] on button "New Income" at bounding box center [629, 97] width 46 height 13
select select "0"
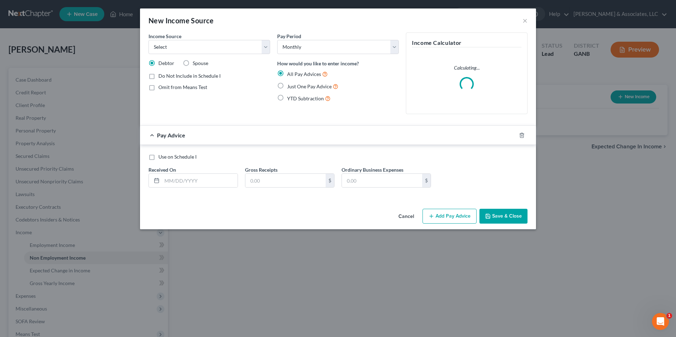
click at [287, 87] on label "Just One Pay Advice" at bounding box center [312, 86] width 51 height 8
click at [290, 87] on input "Just One Pay Advice" at bounding box center [292, 84] width 5 height 5
radio input "true"
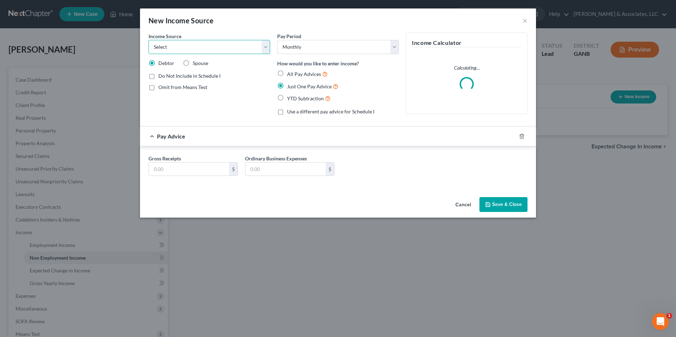
click at [262, 46] on select "Select Unemployment Disability (from employer) Pension Retirement Social Securi…" at bounding box center [210, 47] width 122 height 14
click at [149, 40] on select "Select Unemployment Disability (from employer) Pension Retirement Social Securi…" at bounding box center [210, 47] width 122 height 14
click at [194, 169] on input "text" at bounding box center [189, 169] width 80 height 13
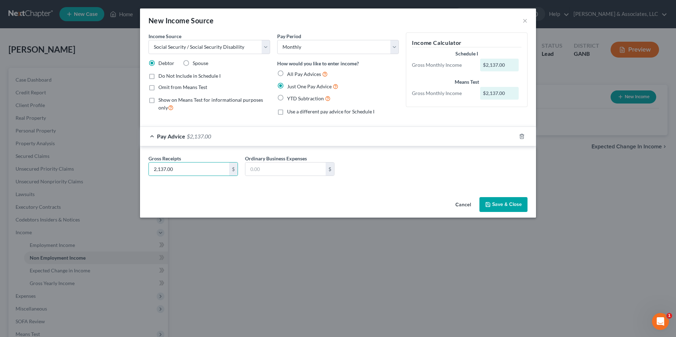
click at [519, 206] on button "Save & Close" at bounding box center [504, 204] width 48 height 15
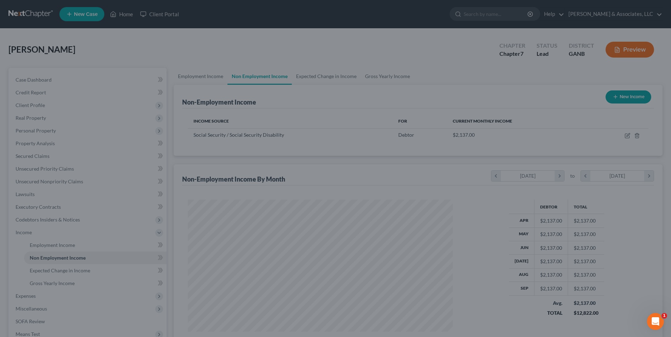
scroll to position [353561, 353415]
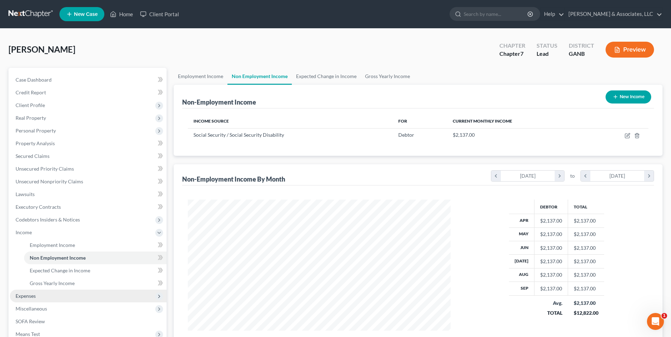
click at [38, 296] on span "Expenses" at bounding box center [88, 296] width 157 height 13
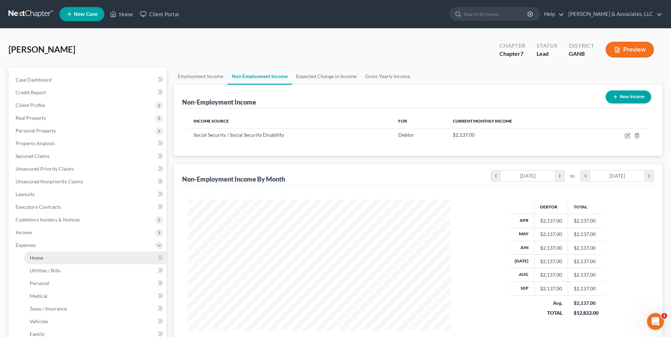
click at [54, 259] on link "Home" at bounding box center [95, 258] width 143 height 13
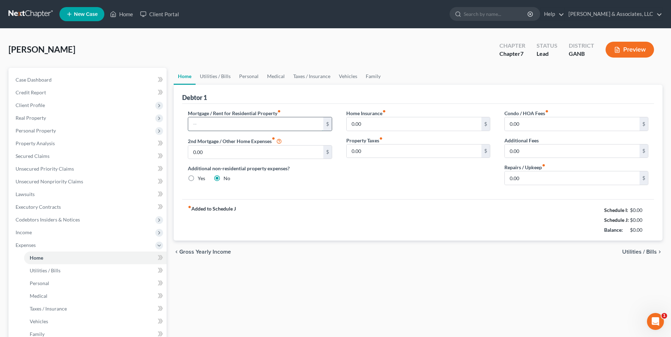
click at [238, 126] on input "text" at bounding box center [255, 123] width 135 height 13
click at [221, 79] on link "Utilities / Bills" at bounding box center [215, 76] width 39 height 17
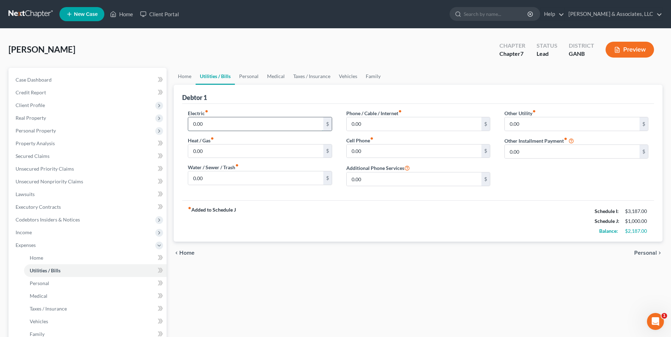
click at [254, 126] on input "0.00" at bounding box center [255, 123] width 135 height 13
click at [259, 183] on input "0.00" at bounding box center [255, 178] width 135 height 13
click at [375, 150] on input "0.00" at bounding box center [414, 151] width 135 height 13
click at [373, 123] on input "0.00" at bounding box center [414, 123] width 135 height 13
click at [255, 151] on input "0.00" at bounding box center [255, 151] width 135 height 13
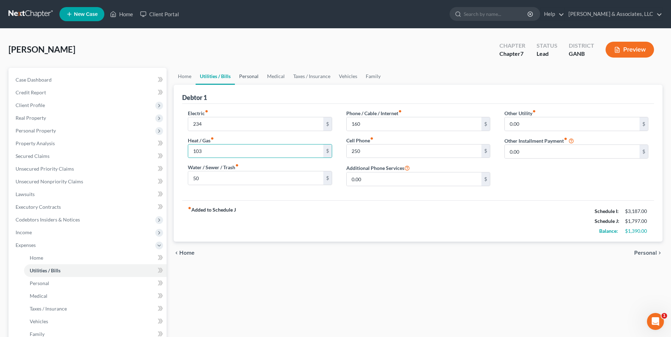
click at [253, 76] on link "Personal" at bounding box center [249, 76] width 28 height 17
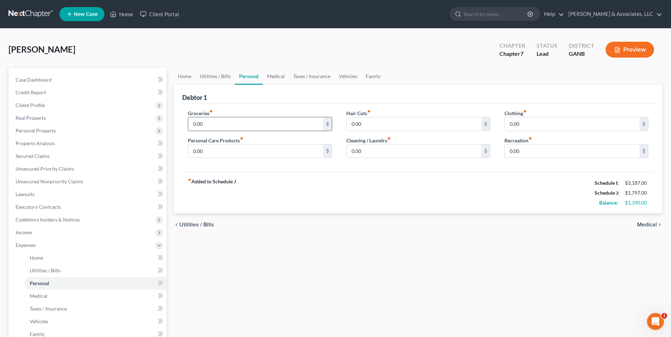
click at [238, 121] on input "0.00" at bounding box center [255, 123] width 135 height 13
click at [535, 126] on input "0.00" at bounding box center [572, 123] width 135 height 13
click at [278, 77] on link "Medical" at bounding box center [276, 76] width 26 height 17
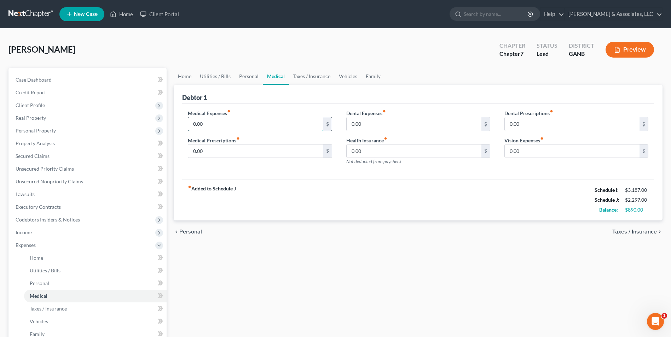
click at [247, 129] on input "0.00" at bounding box center [255, 123] width 135 height 13
click at [353, 80] on link "Vehicles" at bounding box center [348, 76] width 27 height 17
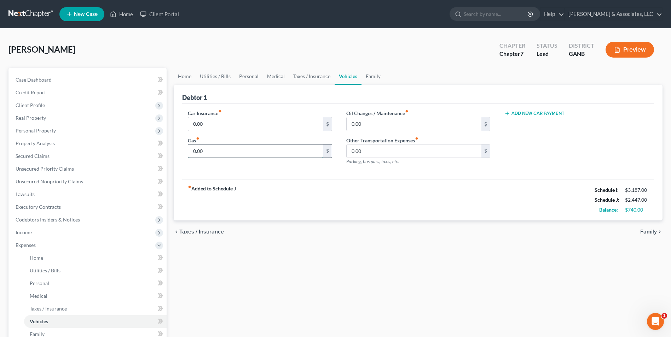
click at [215, 152] on input "0.00" at bounding box center [255, 151] width 135 height 13
click at [225, 127] on input "0.00" at bounding box center [255, 123] width 135 height 13
click at [374, 81] on link "Family" at bounding box center [372, 76] width 23 height 17
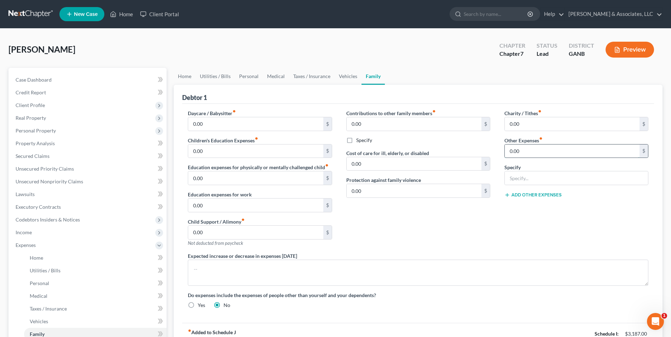
click at [537, 155] on input "0.00" at bounding box center [572, 151] width 135 height 13
click at [509, 203] on div "Charity / Tithes fiber_manual_record 0.00 $ Other Expenses fiber_manual_record …" at bounding box center [576, 181] width 158 height 143
click at [537, 177] on input "text" at bounding box center [576, 178] width 143 height 13
click at [534, 124] on input "0.00" at bounding box center [572, 123] width 135 height 13
click at [491, 253] on div "Expected increase or decrease in expenses within one year" at bounding box center [418, 270] width 475 height 34
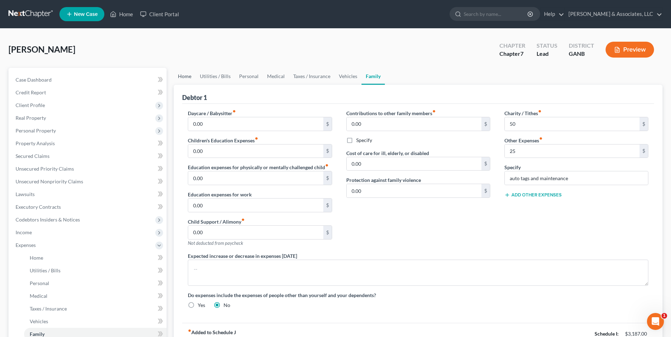
click at [184, 75] on link "Home" at bounding box center [185, 76] width 22 height 17
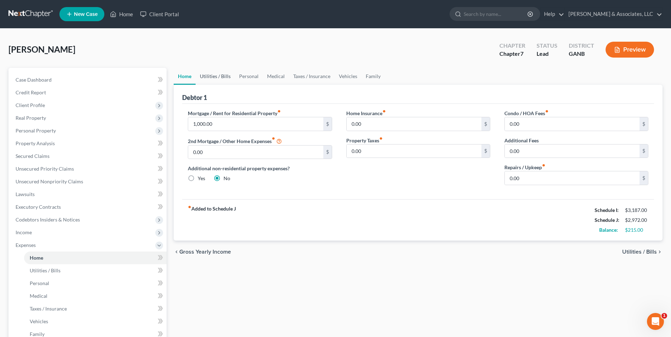
click at [226, 75] on link "Utilities / Bills" at bounding box center [215, 76] width 39 height 17
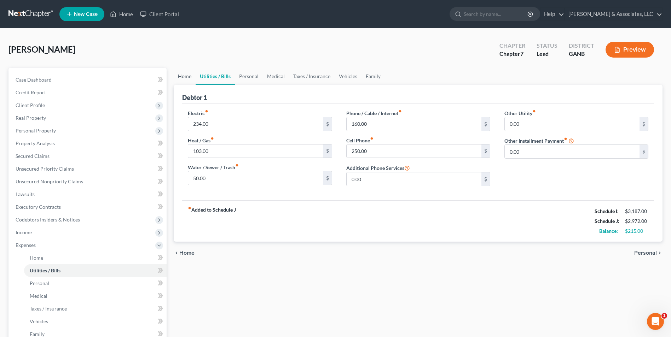
click at [179, 74] on link "Home" at bounding box center [185, 76] width 22 height 17
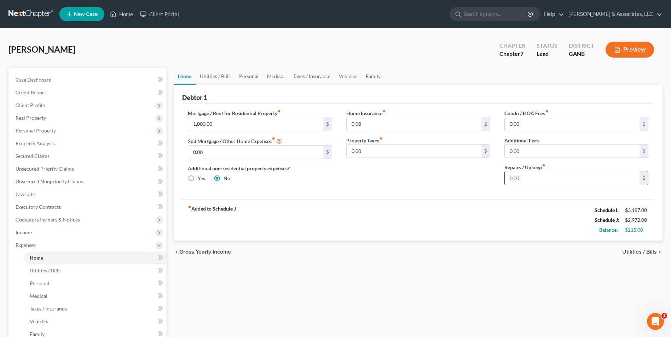
click at [554, 181] on input "0.00" at bounding box center [572, 178] width 135 height 13
click at [416, 244] on div "chevron_left Gross Yearly Income Utilities / Bills chevron_right" at bounding box center [418, 252] width 489 height 23
click at [219, 80] on link "Utilities / Bills" at bounding box center [215, 76] width 39 height 17
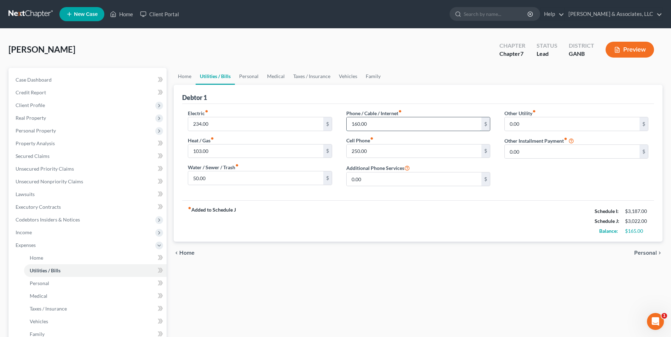
click at [370, 125] on input "160.00" at bounding box center [414, 123] width 135 height 13
click at [345, 236] on div "fiber_manual_record Added to Schedule J Schedule I: $3,187.00 Schedule J: $3,12…" at bounding box center [418, 221] width 472 height 41
click at [253, 76] on link "Personal" at bounding box center [249, 76] width 28 height 17
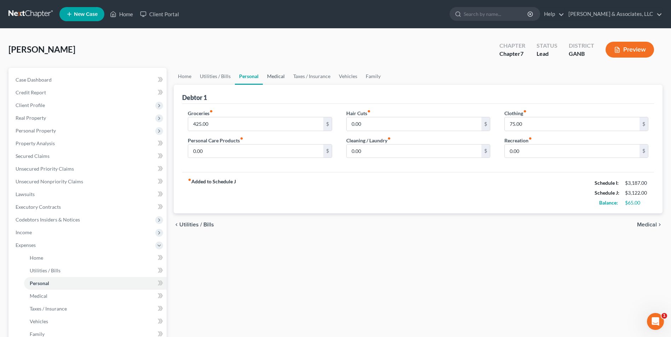
click at [279, 77] on link "Medical" at bounding box center [276, 76] width 26 height 17
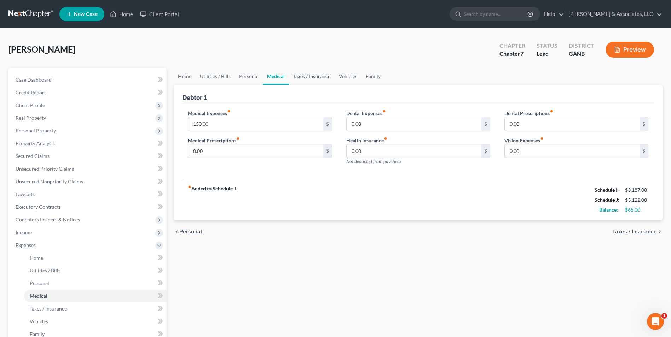
click at [309, 77] on link "Taxes / Insurance" at bounding box center [312, 76] width 46 height 17
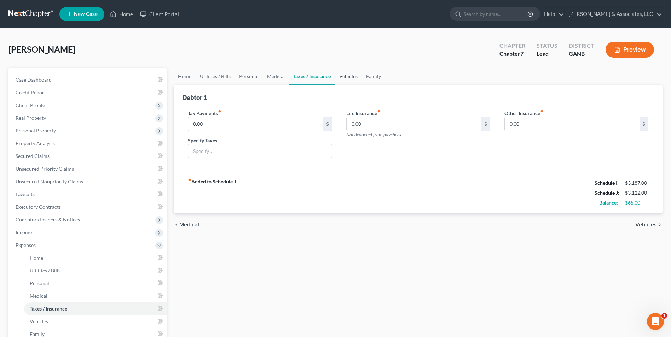
click at [351, 76] on link "Vehicles" at bounding box center [348, 76] width 27 height 17
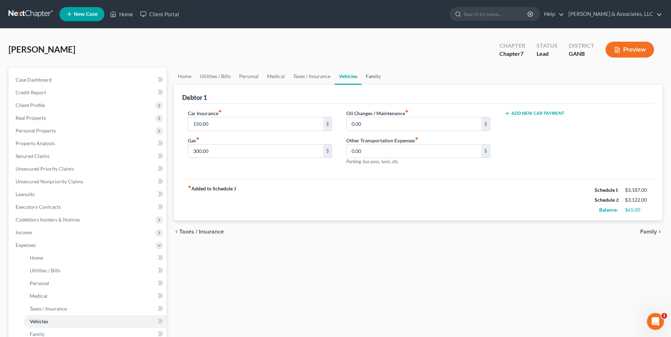
click at [367, 77] on link "Family" at bounding box center [372, 76] width 23 height 17
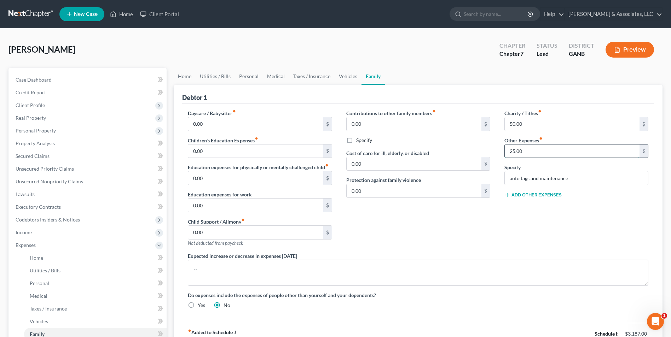
click at [535, 151] on input "25.00" at bounding box center [572, 151] width 135 height 13
click at [474, 236] on div "Contributions to other family members fiber_manual_record 0.00 $ Specify Cost o…" at bounding box center [418, 181] width 158 height 143
click at [348, 75] on link "Vehicles" at bounding box center [348, 76] width 27 height 17
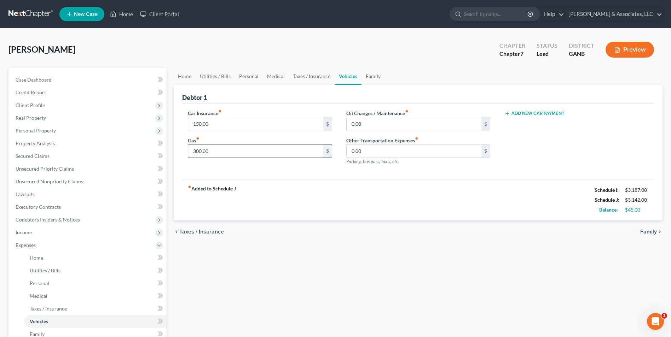
click at [218, 149] on input "300.00" at bounding box center [255, 151] width 135 height 13
click at [328, 214] on div "fiber_manual_record Added to Schedule J Schedule I: $3,187.00 Schedule J: $3,18…" at bounding box center [418, 199] width 472 height 41
click at [30, 230] on span "Income" at bounding box center [24, 233] width 16 height 6
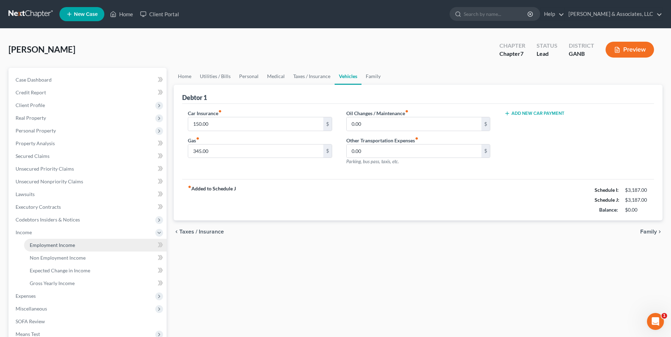
click at [70, 248] on span "Employment Income" at bounding box center [52, 245] width 45 height 6
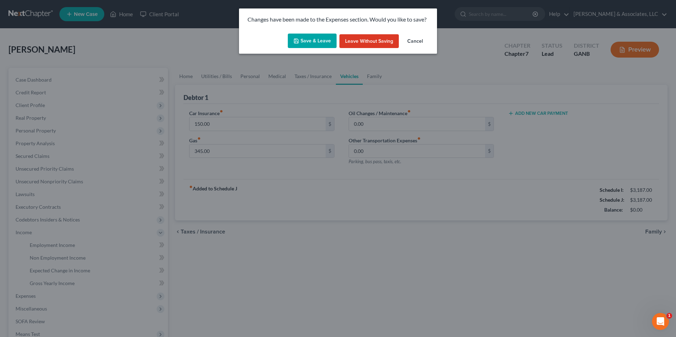
click at [314, 43] on button "Save & Leave" at bounding box center [312, 41] width 49 height 15
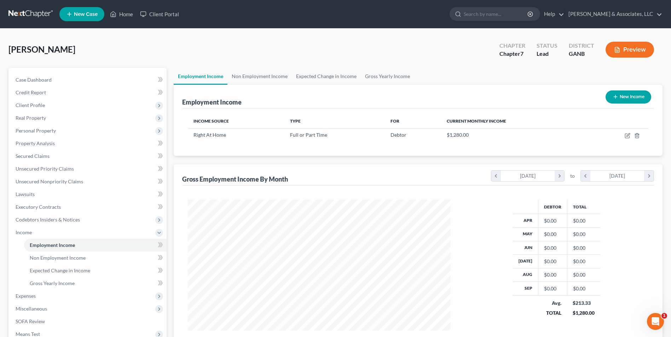
scroll to position [131, 277]
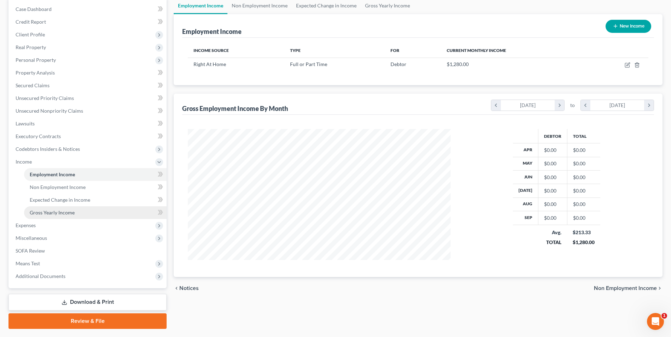
click at [70, 208] on link "Gross Yearly Income" at bounding box center [95, 213] width 143 height 13
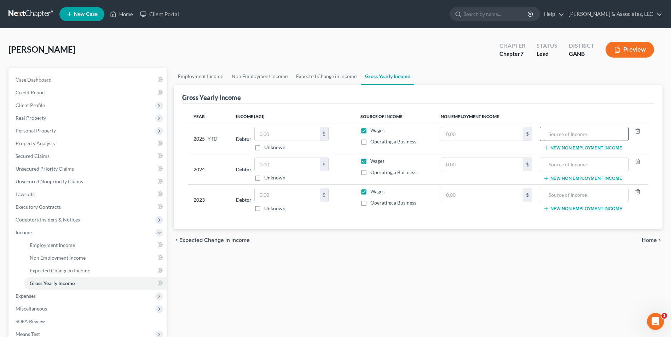
click at [575, 135] on input "text" at bounding box center [584, 133] width 81 height 13
click at [479, 135] on input "text" at bounding box center [482, 133] width 82 height 13
click at [486, 163] on input "text" at bounding box center [482, 164] width 82 height 13
click at [587, 168] on input "text" at bounding box center [584, 164] width 81 height 13
click at [269, 163] on input "text" at bounding box center [287, 164] width 65 height 13
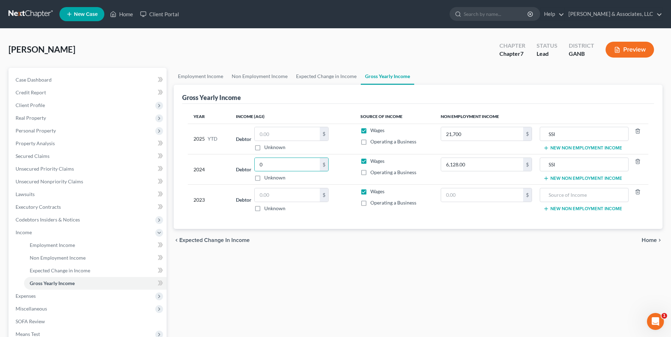
click at [317, 247] on div "chevron_left Expected Change in Income Home chevron_right" at bounding box center [418, 240] width 489 height 23
click at [316, 137] on input "text" at bounding box center [287, 133] width 65 height 13
click at [432, 247] on div "chevron_left Expected Change in Income Home chevron_right" at bounding box center [418, 240] width 489 height 23
click at [343, 77] on link "Expected Change in Income" at bounding box center [326, 76] width 69 height 17
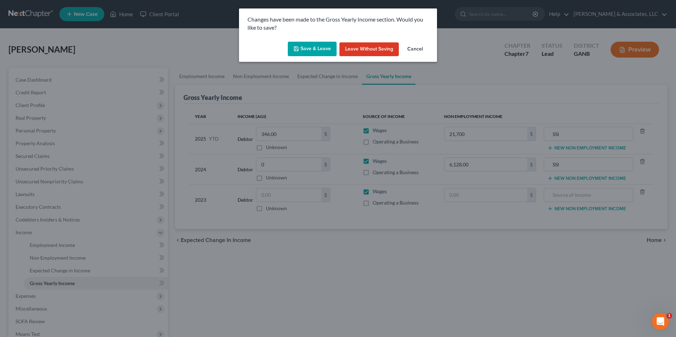
click at [318, 54] on button "Save & Leave" at bounding box center [312, 49] width 49 height 15
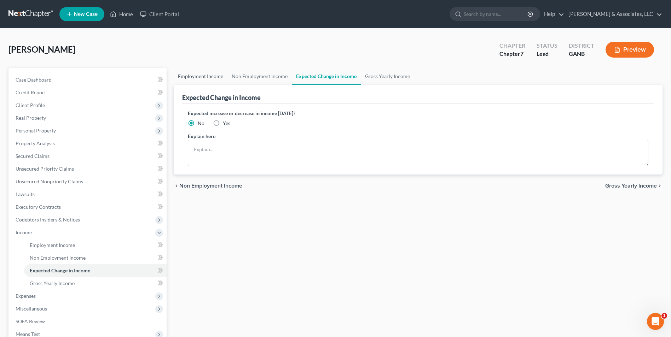
click at [200, 77] on link "Employment Income" at bounding box center [201, 76] width 54 height 17
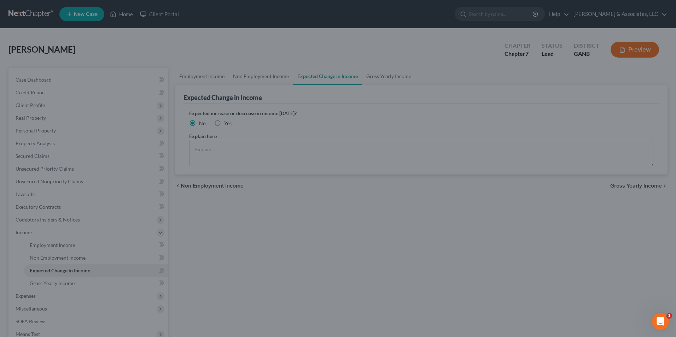
click at [355, 277] on div at bounding box center [338, 168] width 676 height 337
click at [214, 77] on div at bounding box center [338, 168] width 676 height 337
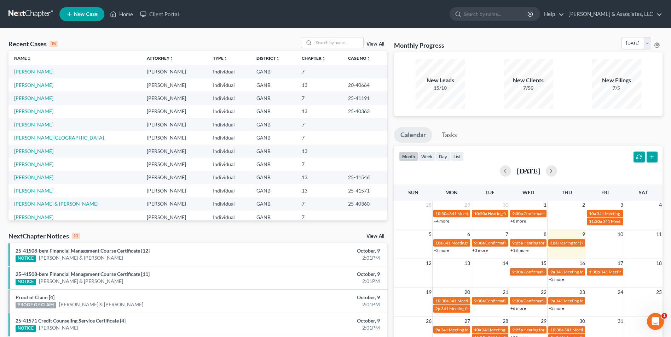
click at [28, 73] on link "[PERSON_NAME]" at bounding box center [33, 72] width 39 height 6
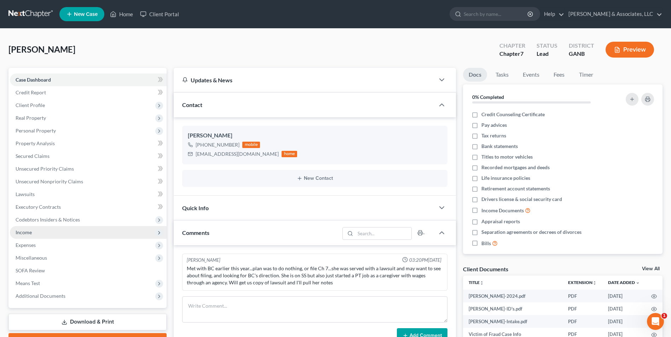
click at [25, 231] on span "Income" at bounding box center [24, 233] width 16 height 6
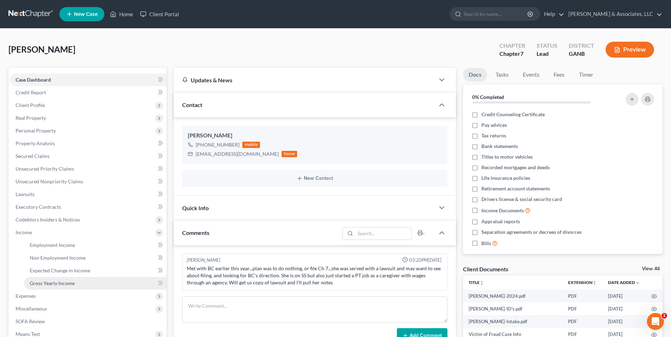
click at [54, 281] on span "Gross Yearly Income" at bounding box center [52, 283] width 45 height 6
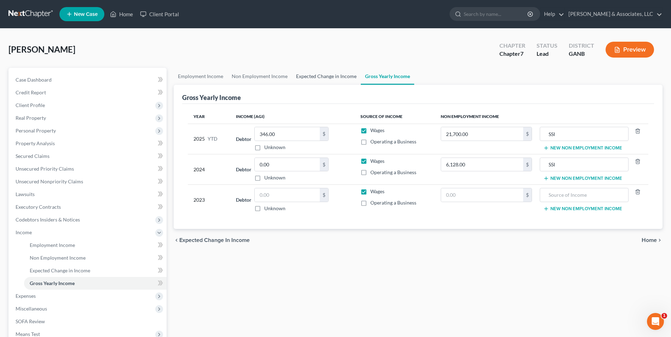
click at [313, 79] on link "Expected Change in Income" at bounding box center [326, 76] width 69 height 17
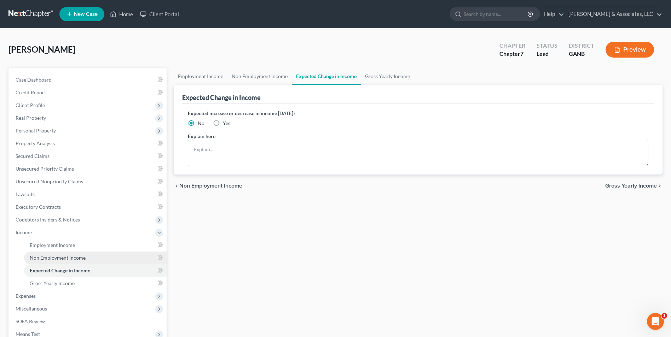
scroll to position [71, 0]
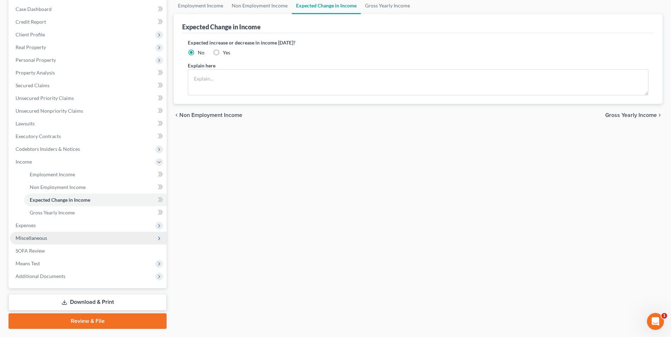
click at [47, 234] on span "Miscellaneous" at bounding box center [88, 238] width 157 height 13
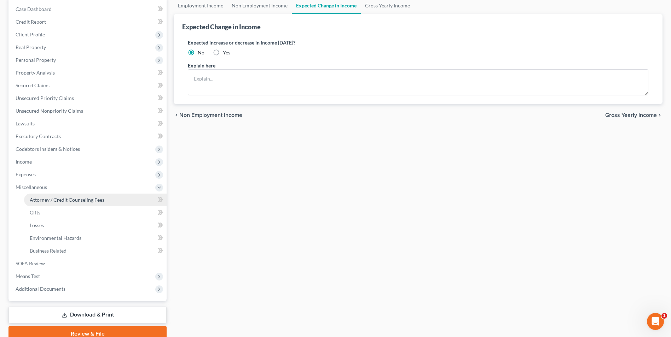
click at [77, 195] on link "Attorney / Credit Counseling Fees" at bounding box center [95, 200] width 143 height 13
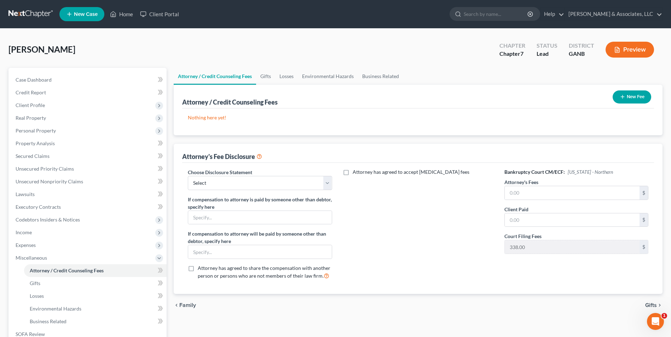
click at [637, 96] on button "New Fee" at bounding box center [632, 97] width 39 height 13
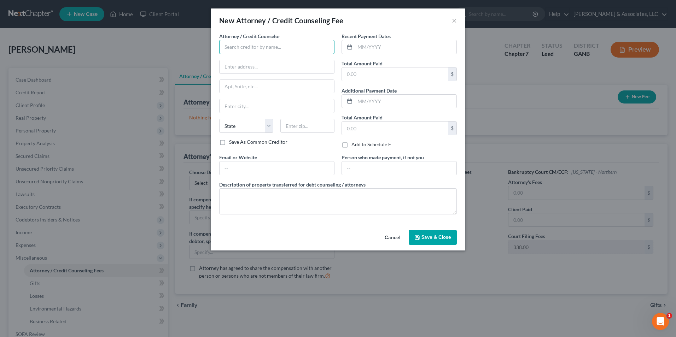
click at [306, 50] on input "text" at bounding box center [276, 47] width 115 height 14
type input "[PERSON_NAME] & Associates, LLC"
type input "PO Box 3696"
type input "[GEOGRAPHIC_DATA]"
select select "10"
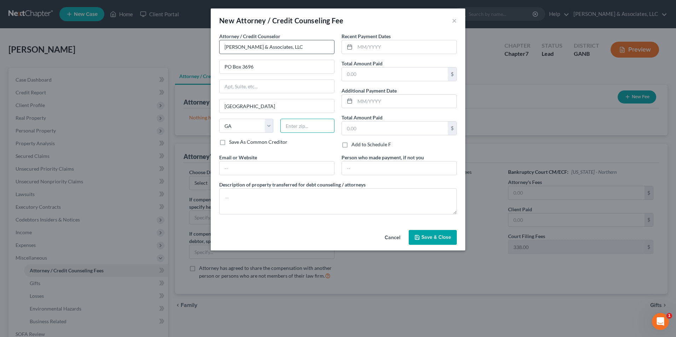
type input "30120"
click at [363, 129] on input "text" at bounding box center [395, 128] width 106 height 13
type input "1,475.00"
click at [263, 204] on textarea at bounding box center [338, 202] width 238 height 26
type textarea "Filing fee, legal fee, credit counseling."
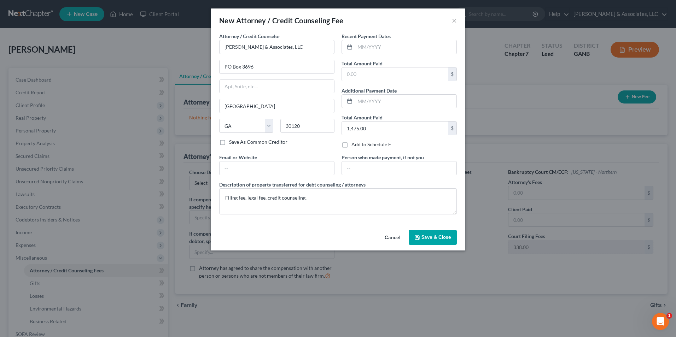
click at [440, 236] on span "Save & Close" at bounding box center [437, 237] width 30 height 6
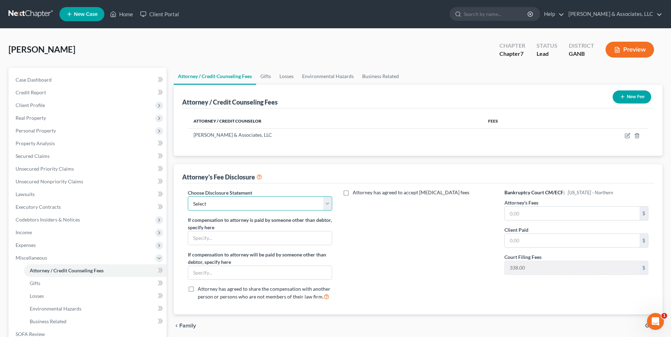
click at [325, 203] on select "Select [PERSON_NAME] Chapter 13 Chapter 7" at bounding box center [260, 204] width 144 height 14
select select "2"
click at [188, 197] on select "Select [PERSON_NAME] Chapter 13 Chapter 7" at bounding box center [260, 204] width 144 height 14
click at [529, 216] on input "text" at bounding box center [572, 213] width 135 height 13
type input "1,475.00"
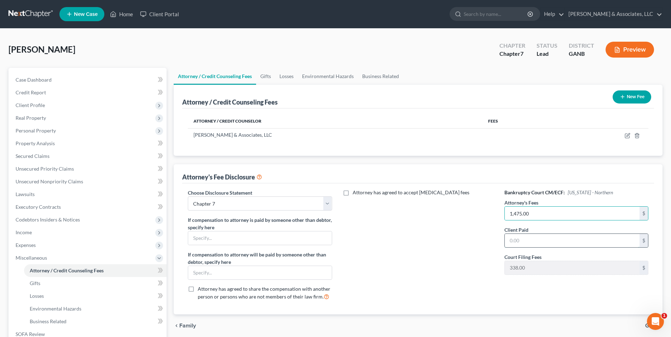
click at [549, 244] on input "text" at bounding box center [572, 240] width 135 height 13
type input "1,475.00"
click at [447, 285] on div "Attorney has agreed to accept retainer fees" at bounding box center [418, 247] width 158 height 117
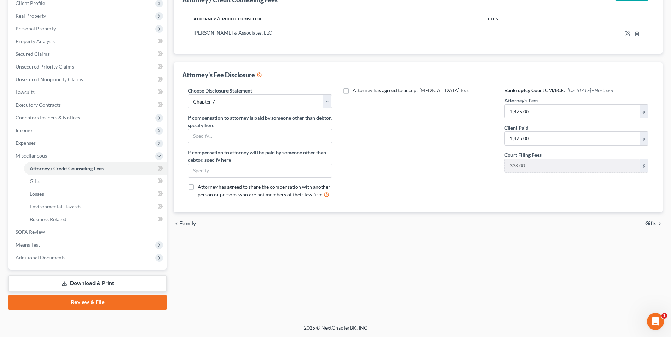
click at [89, 306] on link "Review & File" at bounding box center [87, 303] width 158 height 16
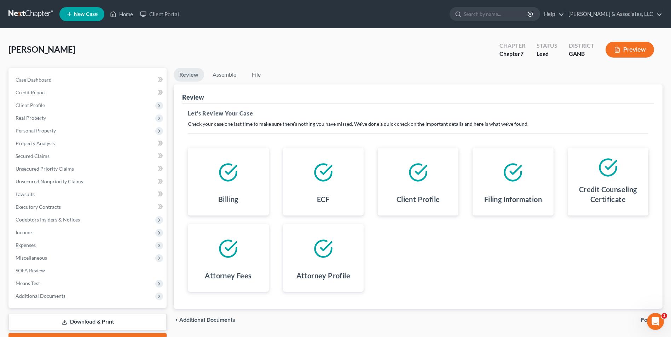
click at [122, 324] on link "Download & Print" at bounding box center [87, 322] width 158 height 17
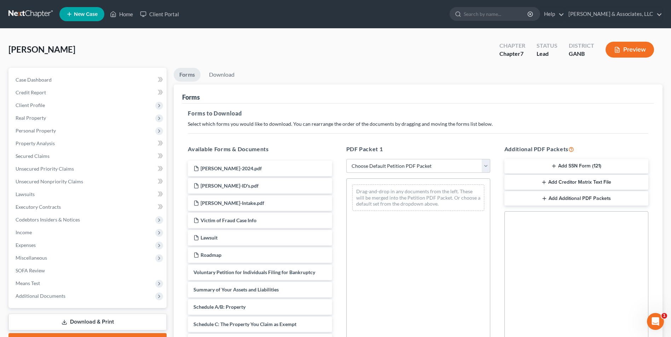
click at [485, 167] on select "Choose Default Petition PDF Packet Complete Bankruptcy Petition (all forms and …" at bounding box center [418, 166] width 144 height 14
select select "0"
click at [346, 159] on select "Choose Default Petition PDF Packet Complete Bankruptcy Petition (all forms and …" at bounding box center [418, 166] width 144 height 14
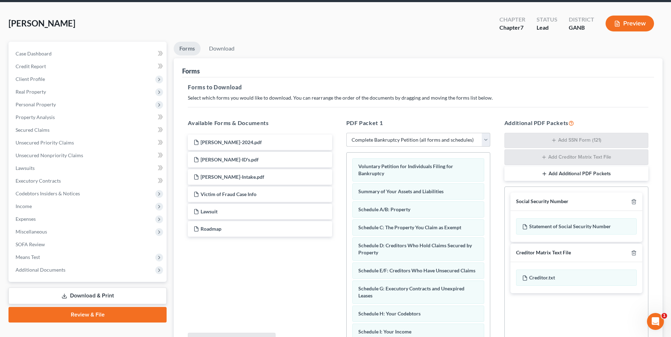
scroll to position [71, 0]
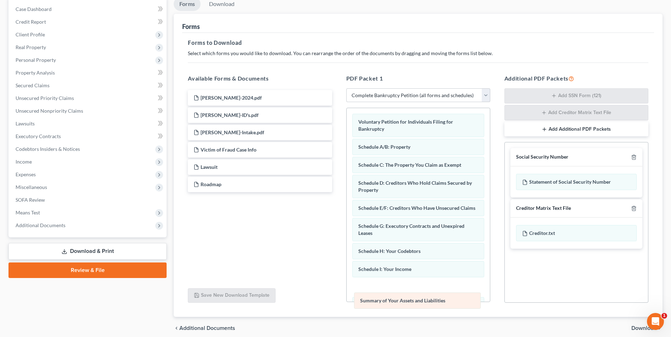
drag, startPoint x: 433, startPoint y: 149, endPoint x: 435, endPoint y: 294, distance: 144.3
click at [435, 294] on div "Summary of Your Assets and Liabilities Voluntary Petition for Individuals Filin…" at bounding box center [418, 314] width 143 height 412
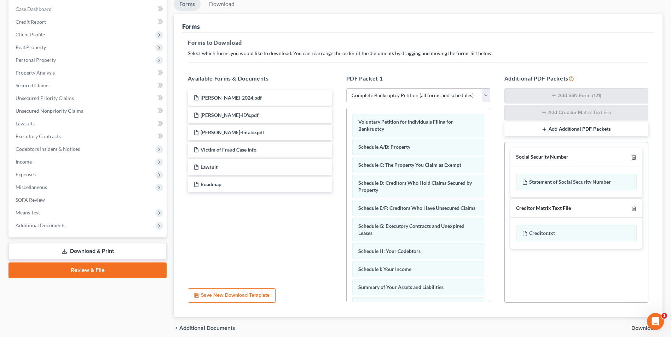
scroll to position [35, 0]
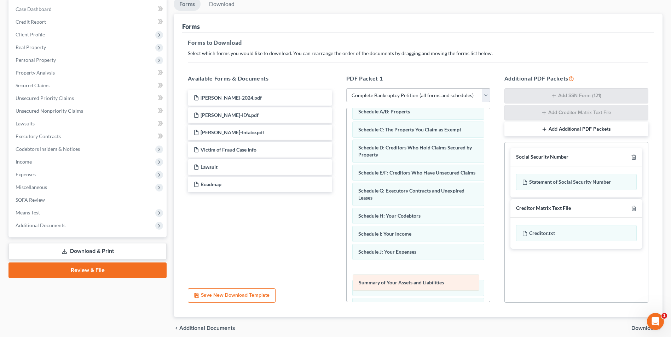
drag, startPoint x: 439, startPoint y: 260, endPoint x: 439, endPoint y: 283, distance: 23.0
click at [439, 283] on div "Summary of Your Assets and Liabilities Voluntary Petition for Individuals Filin…" at bounding box center [418, 279] width 143 height 412
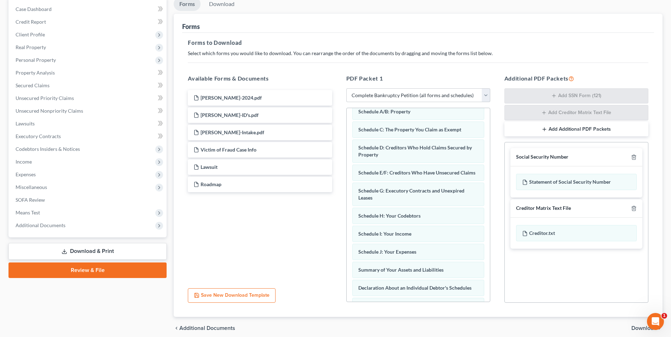
click at [640, 330] on span "Download" at bounding box center [643, 329] width 25 height 6
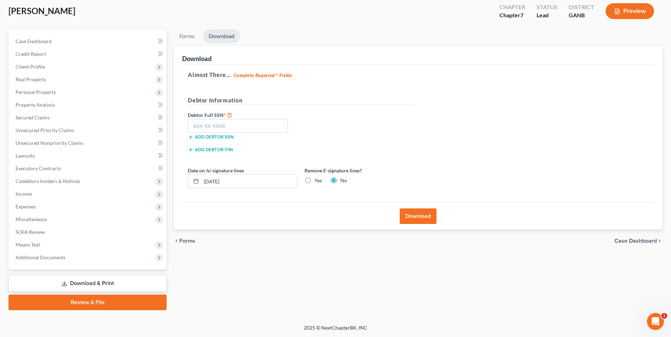
click at [314, 181] on label "Yes" at bounding box center [317, 180] width 7 height 7
click at [317, 181] on input "Yes" at bounding box center [319, 179] width 5 height 5
radio input "true"
radio input "false"
click at [256, 129] on input "text" at bounding box center [238, 126] width 100 height 14
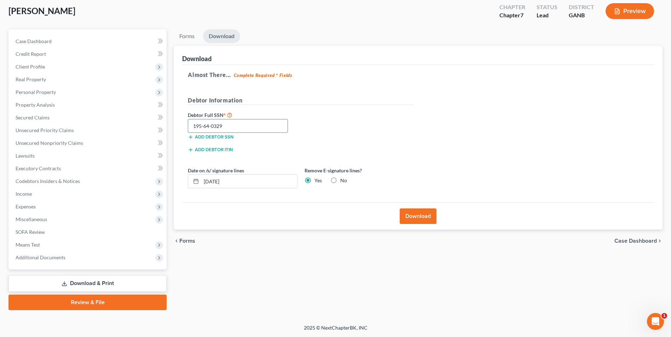
type input "195-64-0329"
click at [404, 216] on button "Download" at bounding box center [418, 217] width 37 height 16
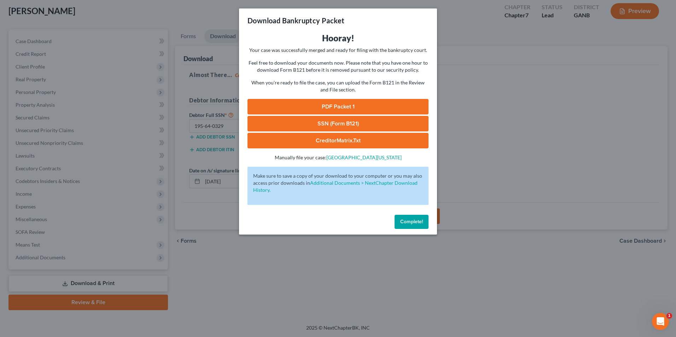
click at [377, 104] on link "PDF Packet 1" at bounding box center [338, 107] width 181 height 16
click at [300, 119] on link "SSN (Form B121)" at bounding box center [338, 124] width 181 height 16
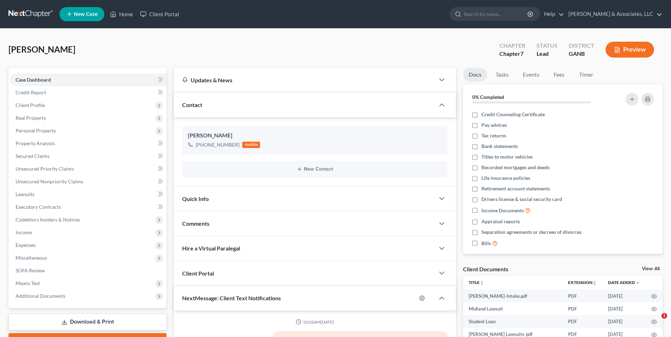
select select "0"
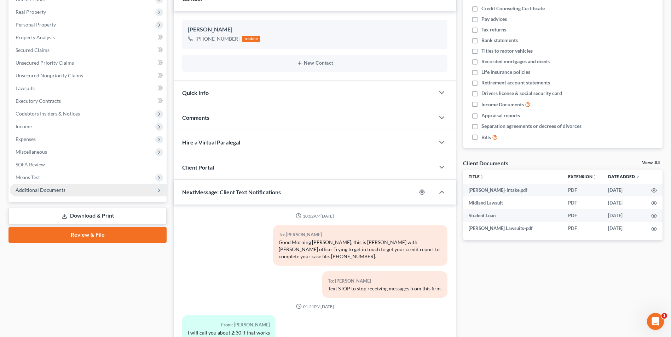
click at [46, 191] on span "Additional Documents" at bounding box center [41, 190] width 50 height 6
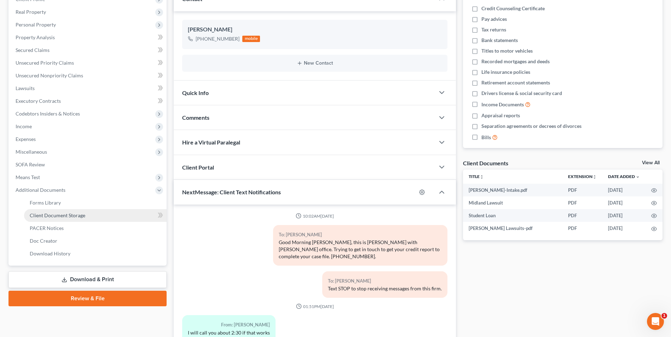
click at [69, 214] on span "Client Document Storage" at bounding box center [58, 216] width 56 height 6
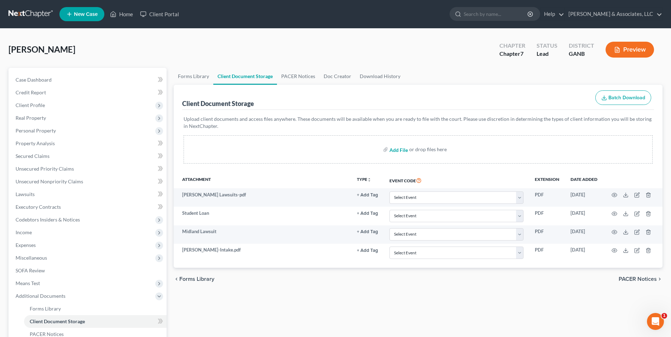
click at [399, 149] on input "file" at bounding box center [397, 149] width 17 height 13
type input "C:\fakepath\Eakley.Equifax.pdf"
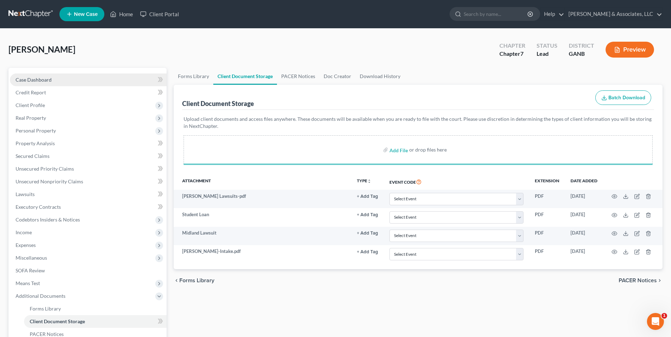
click at [44, 80] on span "Case Dashboard" at bounding box center [34, 80] width 36 height 6
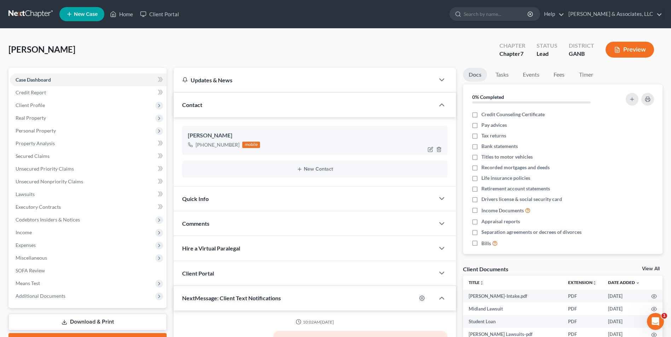
scroll to position [35, 0]
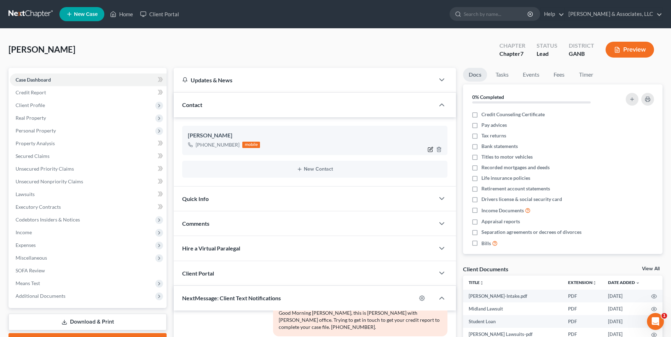
click at [432, 150] on icon "button" at bounding box center [431, 150] width 6 height 6
select select "0"
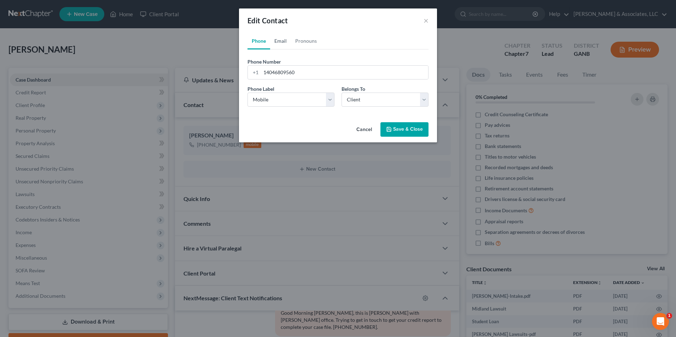
click at [278, 41] on link "Email" at bounding box center [280, 41] width 21 height 17
click at [301, 76] on input "email" at bounding box center [344, 72] width 167 height 13
type input "sde62@yahoo.com"
click at [402, 129] on button "Save & Close" at bounding box center [405, 129] width 48 height 15
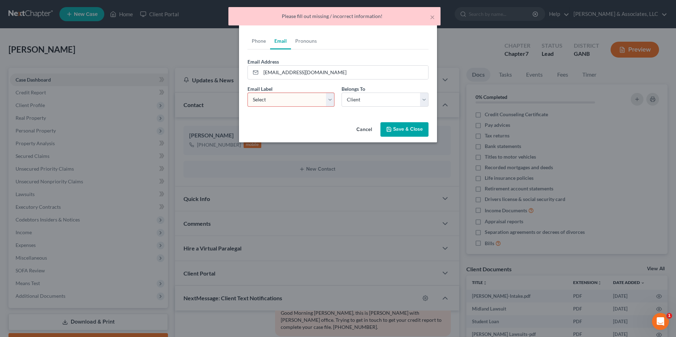
click at [333, 102] on select "Select Home Work Other" at bounding box center [291, 100] width 87 height 14
select select "0"
click at [248, 93] on select "Select Home Work Other" at bounding box center [291, 100] width 87 height 14
click at [415, 135] on button "Save & Close" at bounding box center [405, 129] width 48 height 15
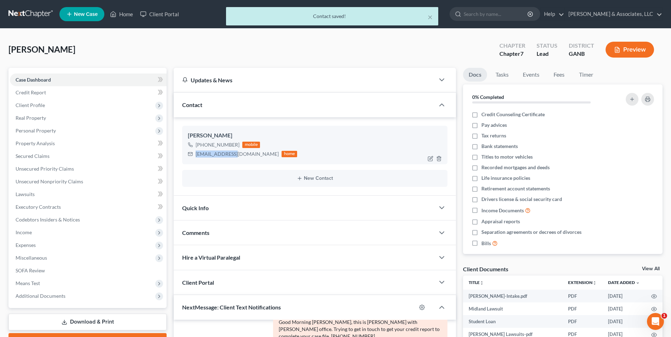
drag, startPoint x: 237, startPoint y: 155, endPoint x: 194, endPoint y: 158, distance: 42.9
click at [194, 158] on div "sde62@yahoo.com home" at bounding box center [242, 154] width 109 height 9
drag, startPoint x: 194, startPoint y: 158, endPoint x: 209, endPoint y: 155, distance: 15.8
copy div "sde62@yahoo.com"
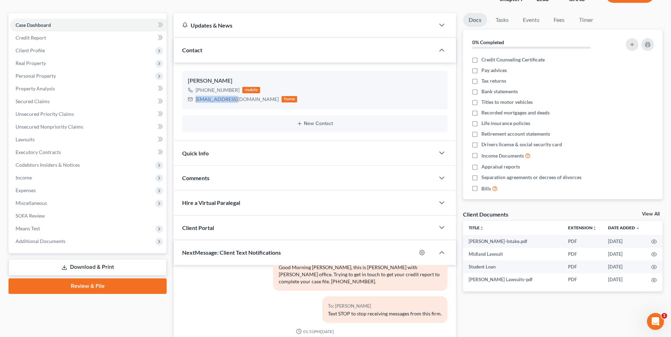
scroll to position [106, 0]
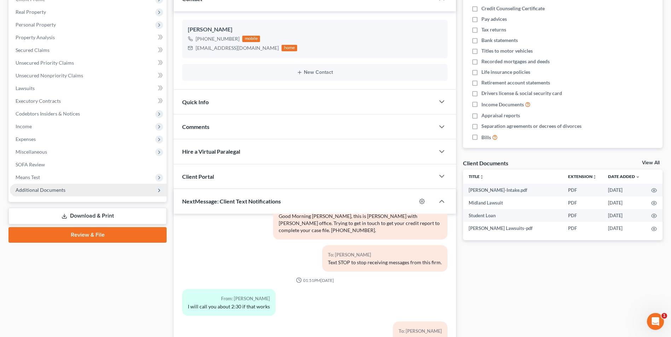
click at [66, 195] on span "Additional Documents" at bounding box center [88, 190] width 157 height 13
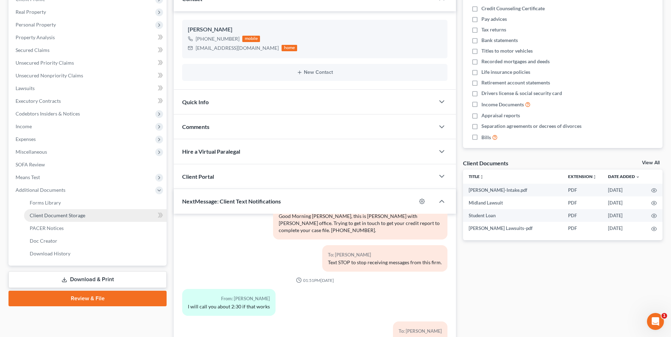
click at [66, 216] on span "Client Document Storage" at bounding box center [58, 216] width 56 height 6
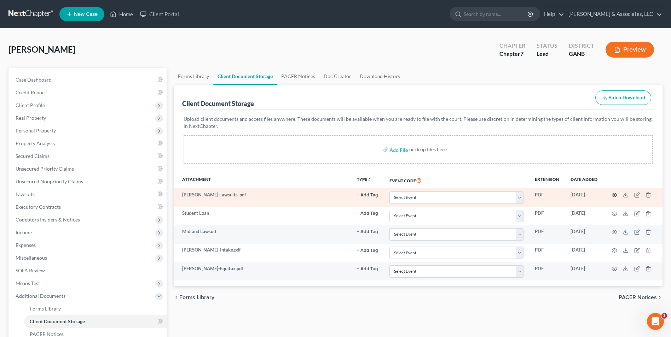
click at [614, 193] on icon "button" at bounding box center [614, 195] width 5 height 4
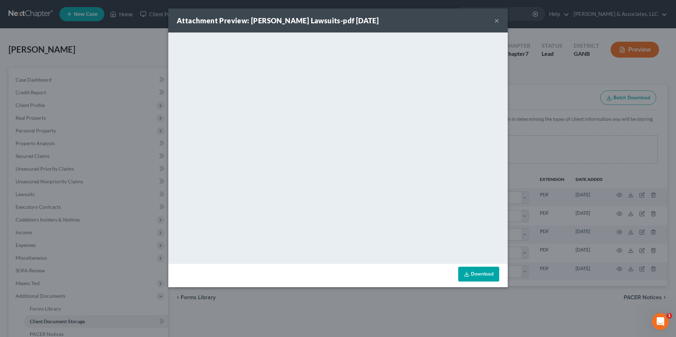
click at [498, 20] on button "×" at bounding box center [496, 20] width 5 height 8
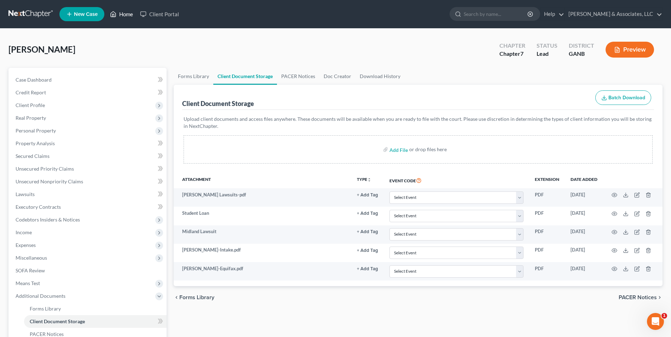
click at [123, 16] on link "Home" at bounding box center [121, 14] width 30 height 13
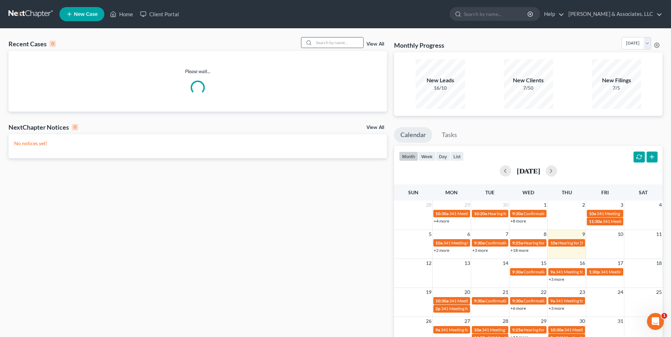
click at [334, 44] on input "search" at bounding box center [339, 42] width 50 height 10
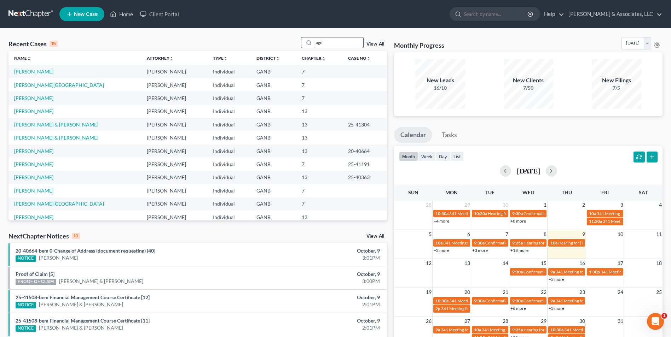
type input "agu"
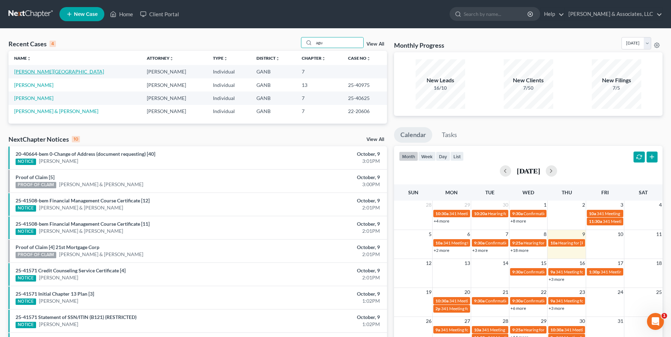
click at [39, 71] on link "[PERSON_NAME][GEOGRAPHIC_DATA]" at bounding box center [59, 72] width 90 height 6
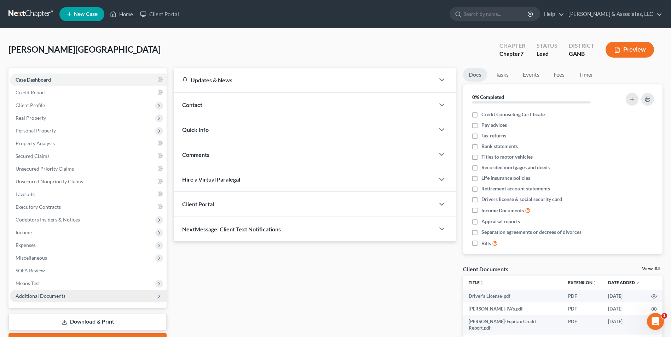
click at [66, 294] on span "Additional Documents" at bounding box center [88, 296] width 157 height 13
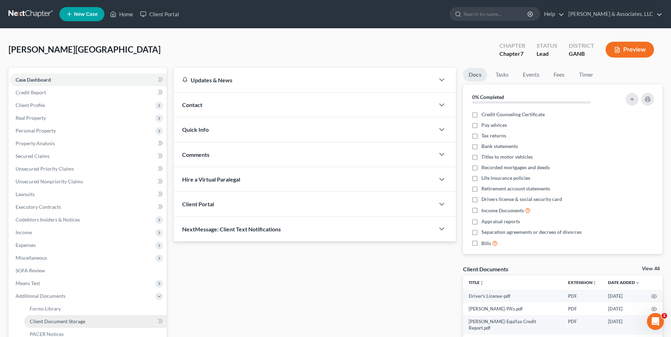
click at [68, 325] on link "Client Document Storage" at bounding box center [95, 321] width 143 height 13
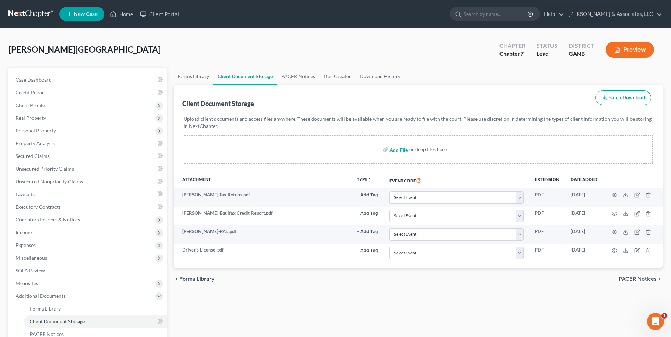
click at [402, 149] on input "file" at bounding box center [397, 149] width 17 height 13
type input "C:\fakepath\Aguirre Workshet..REVISED.pdf"
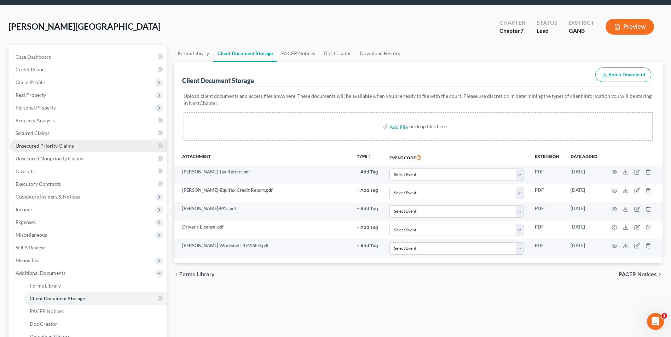
scroll to position [35, 0]
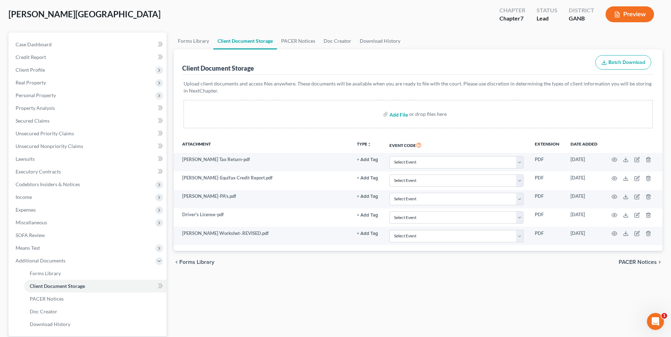
click at [406, 113] on input "file" at bounding box center [397, 114] width 17 height 13
type input "C:\fakepath\Aguirre.SS.pdf"
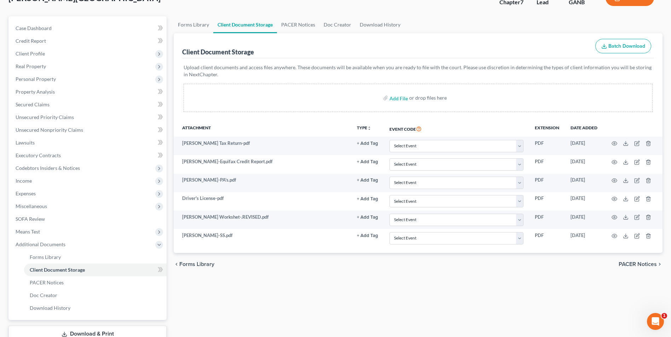
scroll to position [0, 0]
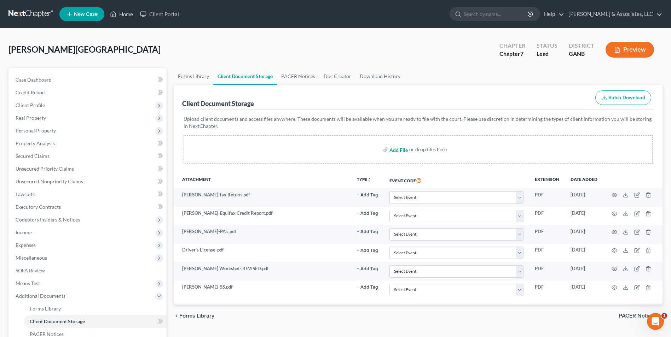
click at [402, 151] on input "file" at bounding box center [397, 149] width 17 height 13
type input "C:\fakepath\Aguirre.Intake.pdf"
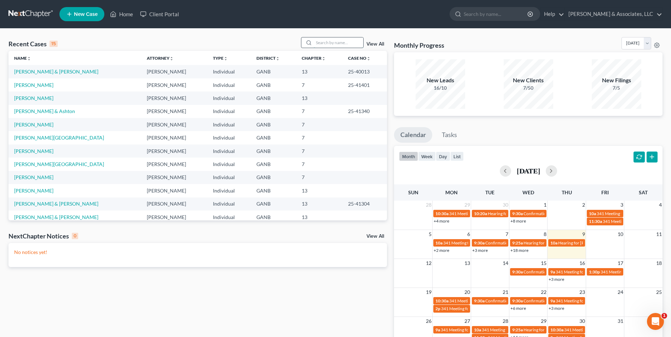
click at [344, 43] on input "search" at bounding box center [339, 42] width 50 height 10
type input "spell"
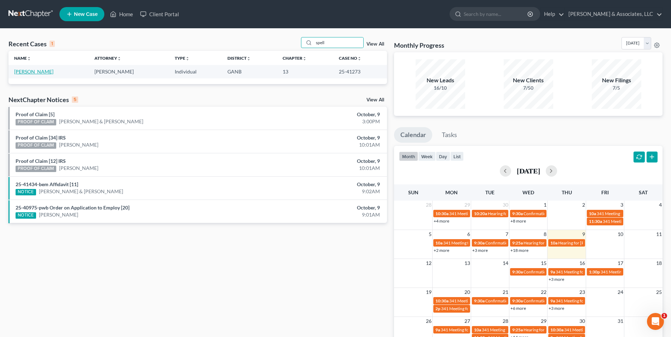
click at [37, 75] on link "[PERSON_NAME]" at bounding box center [33, 72] width 39 height 6
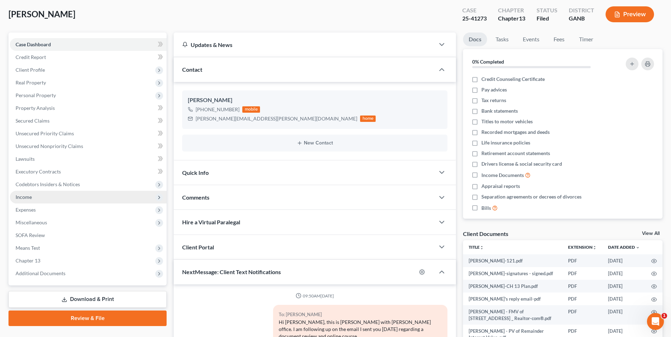
scroll to position [114, 0]
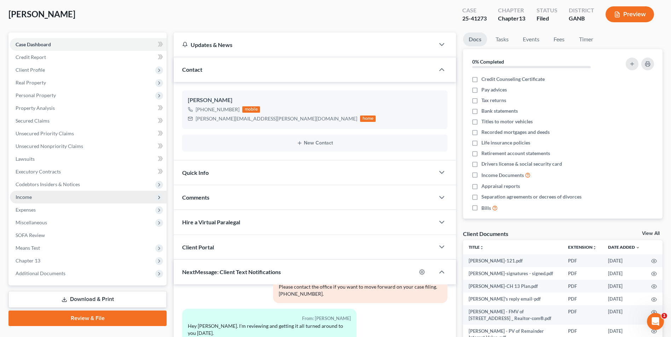
click at [24, 197] on span "Income" at bounding box center [24, 197] width 16 height 6
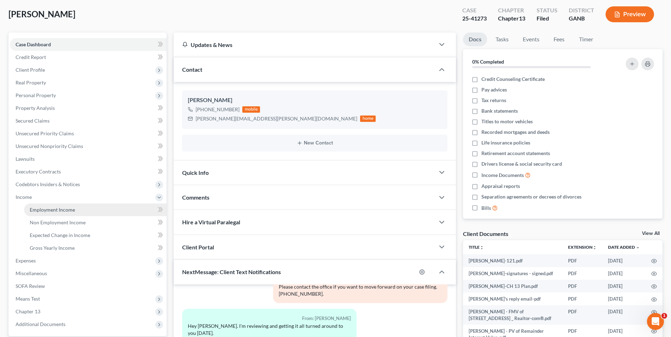
click at [56, 212] on span "Employment Income" at bounding box center [52, 210] width 45 height 6
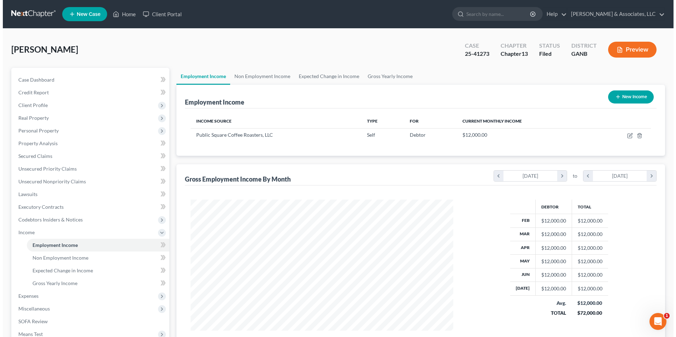
scroll to position [131, 277]
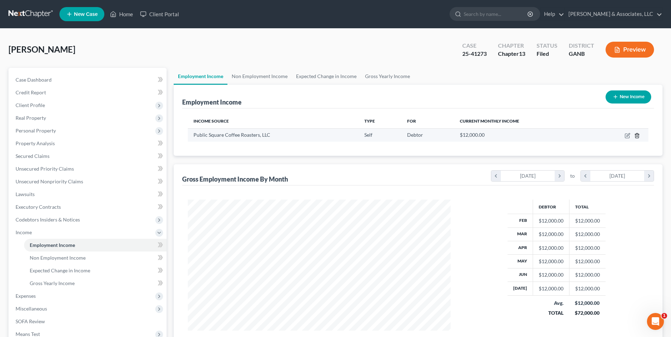
click at [638, 135] on icon "button" at bounding box center [637, 136] width 6 height 6
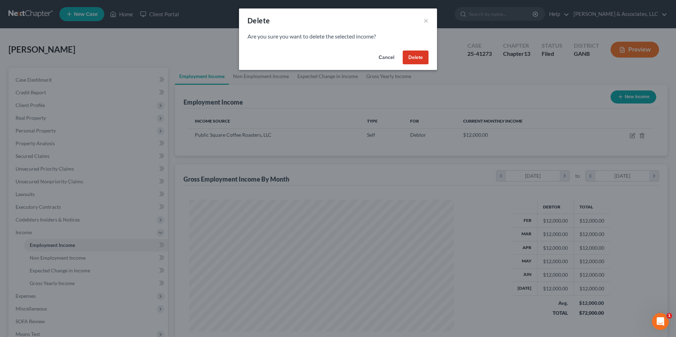
click at [412, 54] on button "Delete" at bounding box center [416, 58] width 26 height 14
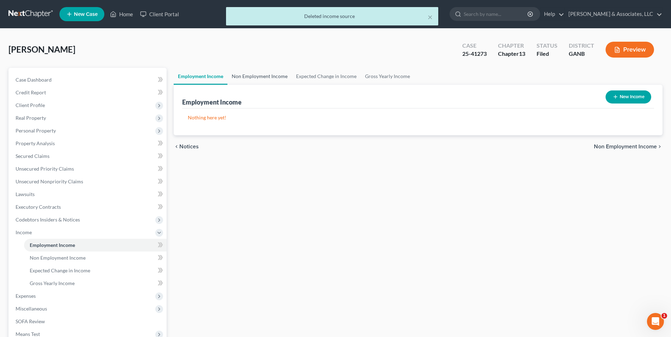
click at [263, 75] on link "Non Employment Income" at bounding box center [259, 76] width 64 height 17
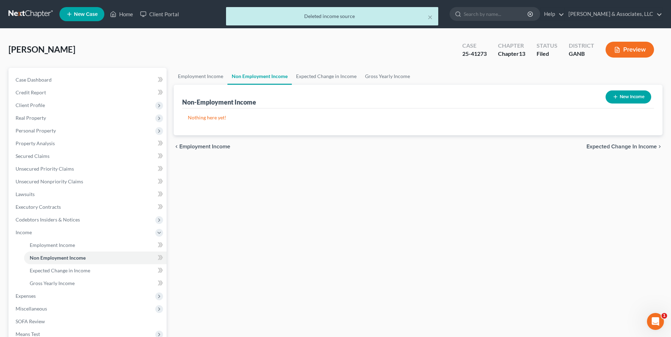
click at [630, 98] on button "New Income" at bounding box center [629, 97] width 46 height 13
select select "0"
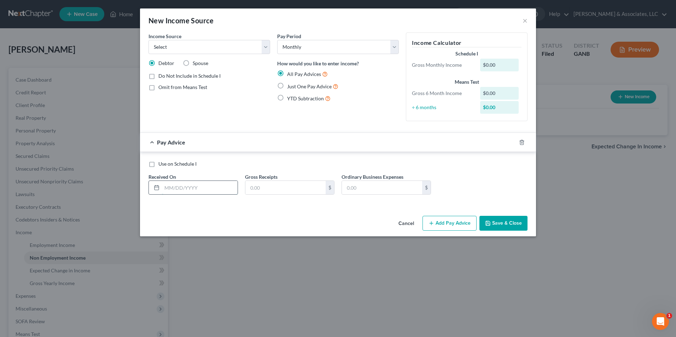
click at [203, 188] on input "text" at bounding box center [200, 187] width 76 height 13
type input "[DATE]"
click at [285, 189] on input "text" at bounding box center [285, 187] width 80 height 13
click at [273, 190] on input "text" at bounding box center [285, 187] width 80 height 13
type input "444.00"
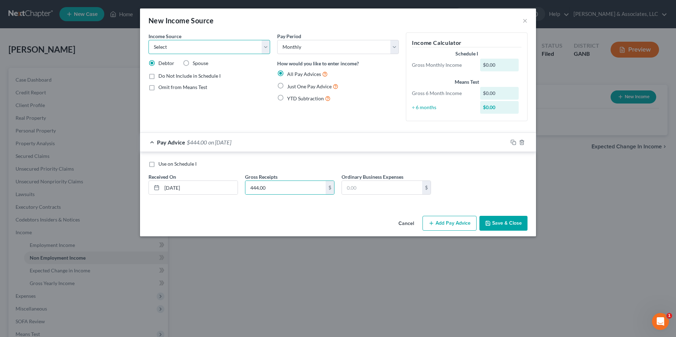
click at [265, 48] on select "Select Unemployment Disability (from employer) Pension Retirement Social Securi…" at bounding box center [210, 47] width 122 height 14
select select "13"
click at [149, 40] on select "Select Unemployment Disability (from employer) Pension Retirement Social Securi…" at bounding box center [210, 47] width 122 height 14
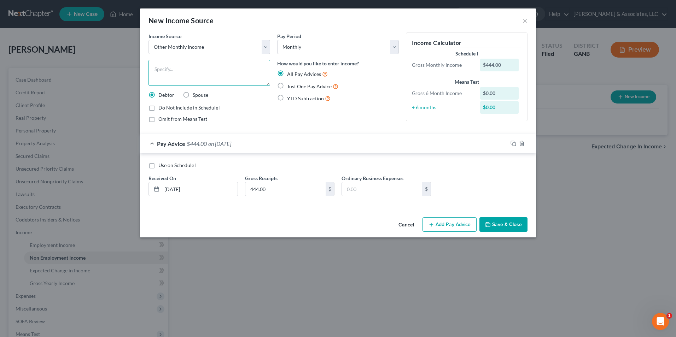
click at [207, 72] on textarea at bounding box center [210, 73] width 122 height 26
type textarea "Graduate Research Assistant Stipend"
click at [287, 112] on div "Pay Period Select Monthly Twice Monthly Every Other Week Weekly How would you l…" at bounding box center [338, 81] width 129 height 96
click at [509, 227] on button "Save & Close" at bounding box center [504, 225] width 48 height 15
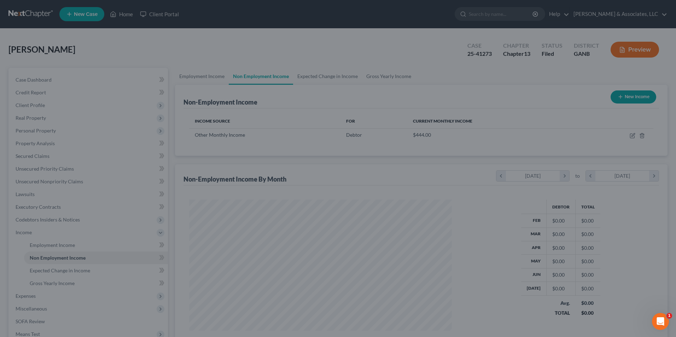
scroll to position [353561, 353415]
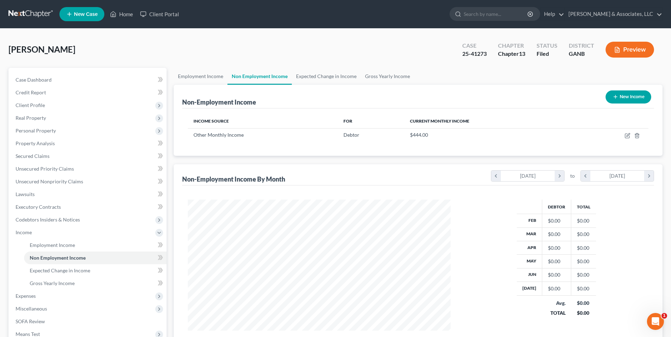
click at [635, 97] on button "New Income" at bounding box center [629, 97] width 46 height 13
select select "0"
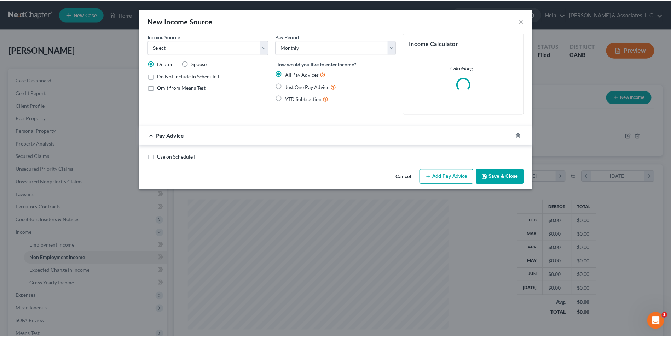
scroll to position [132, 279]
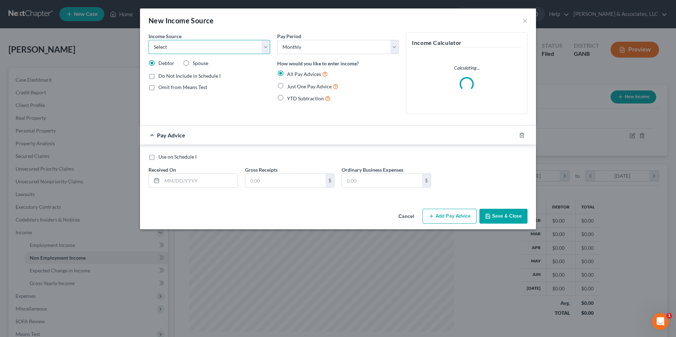
click at [265, 47] on select "Select Unemployment Disability (from employer) Pension Retirement Social Securi…" at bounding box center [210, 47] width 122 height 14
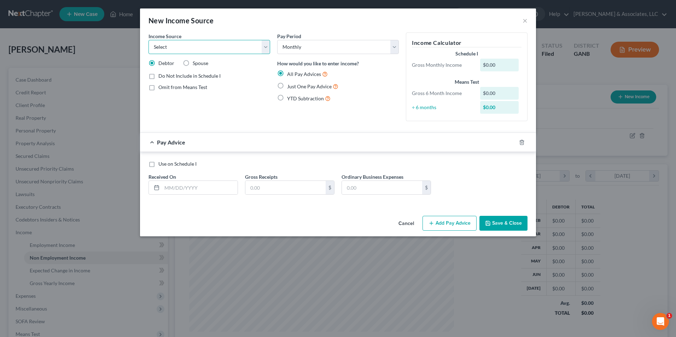
select select "13"
click at [149, 40] on select "Select Unemployment Disability (from employer) Pension Retirement Social Securi…" at bounding box center [210, 47] width 122 height 14
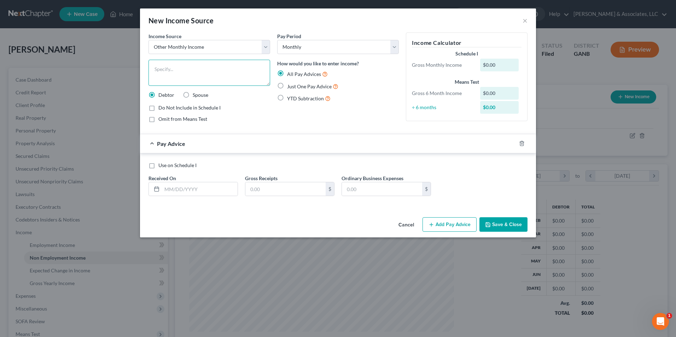
click at [202, 74] on textarea at bounding box center [210, 73] width 122 height 26
type textarea "Uber"
click at [203, 190] on input "text" at bounding box center [200, 189] width 76 height 13
type input "[DATE]"
type input "444.00"
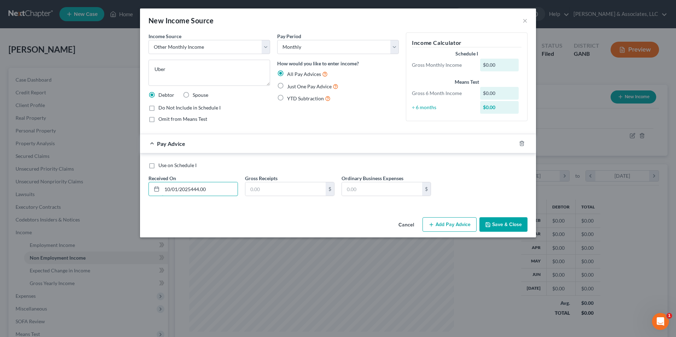
type input "[DATE]"
click at [296, 197] on div "Use on Schedule I Received On * [DATE] Gross Receipts $ Ordinary Business Expen…" at bounding box center [338, 182] width 386 height 40
click at [296, 192] on input "text" at bounding box center [285, 189] width 80 height 13
type input "2,600.00"
click at [502, 222] on button "Save & Close" at bounding box center [504, 225] width 48 height 15
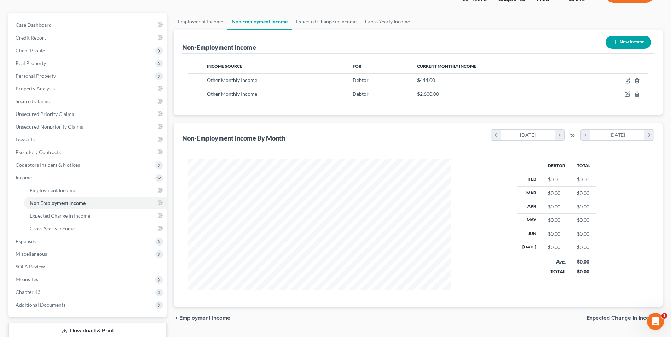
scroll to position [71, 0]
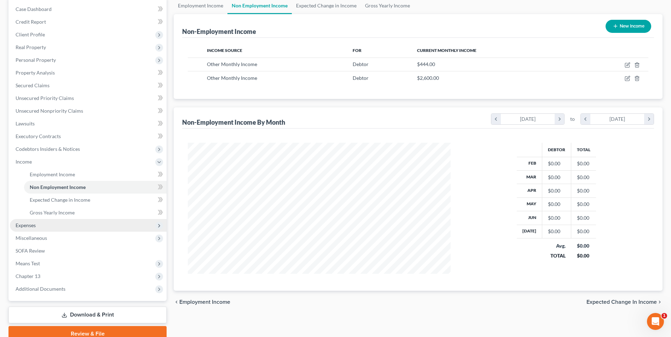
click at [35, 225] on span "Expenses" at bounding box center [26, 225] width 20 height 6
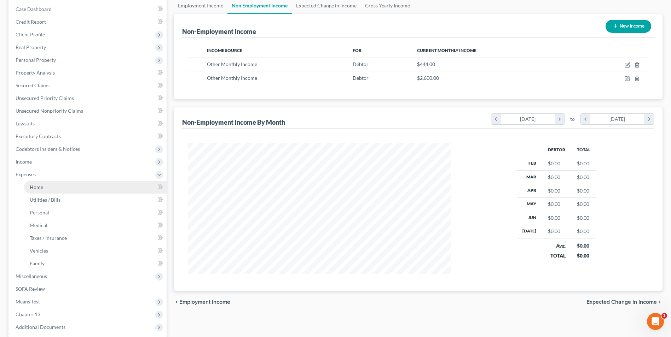
click at [30, 188] on span "Home" at bounding box center [36, 187] width 13 height 6
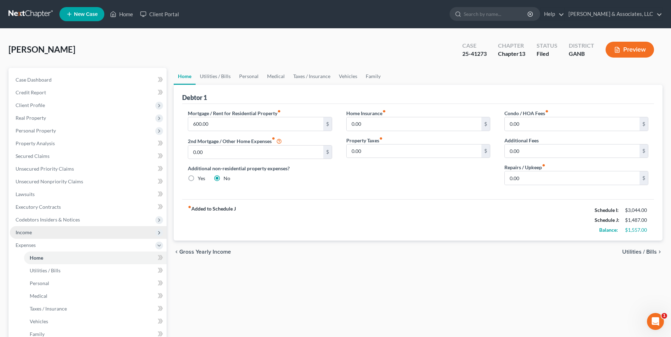
click at [37, 231] on span "Income" at bounding box center [88, 232] width 157 height 13
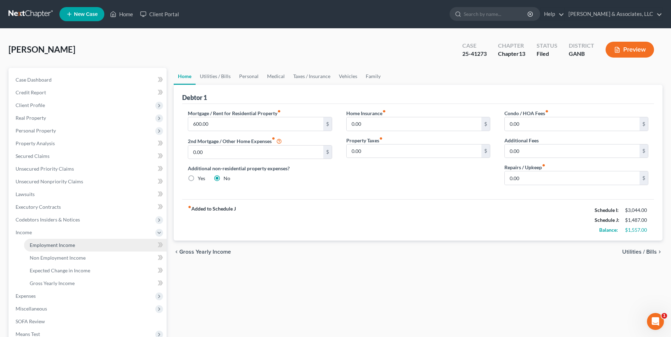
click at [68, 248] on span "Employment Income" at bounding box center [52, 245] width 45 height 6
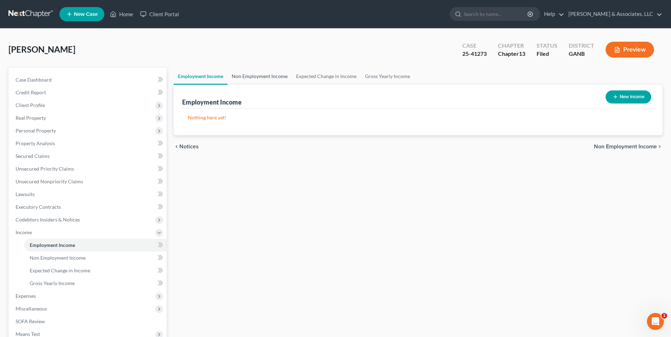
click at [264, 78] on link "Non Employment Income" at bounding box center [259, 76] width 64 height 17
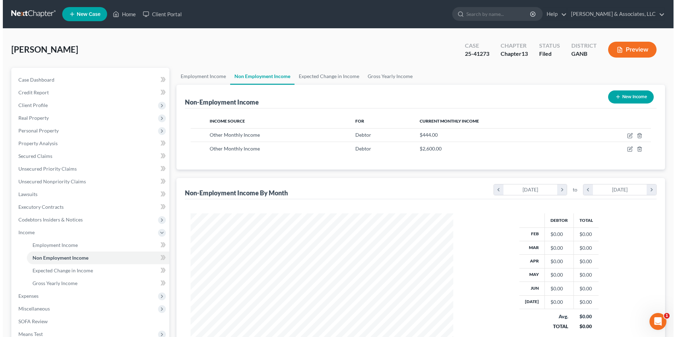
scroll to position [131, 277]
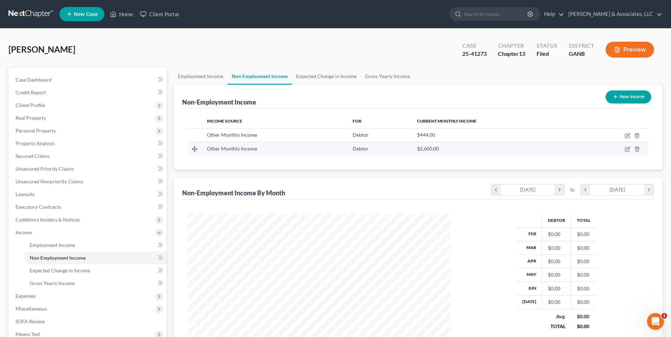
click at [630, 145] on td at bounding box center [613, 148] width 69 height 13
click at [627, 153] on td at bounding box center [613, 148] width 69 height 13
click at [627, 150] on icon "button" at bounding box center [627, 148] width 3 height 3
select select "13"
select select "0"
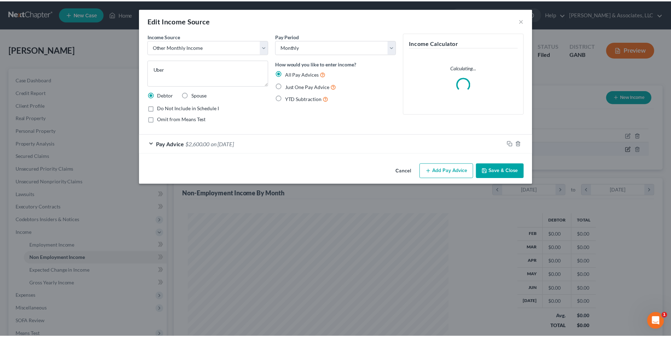
scroll to position [132, 279]
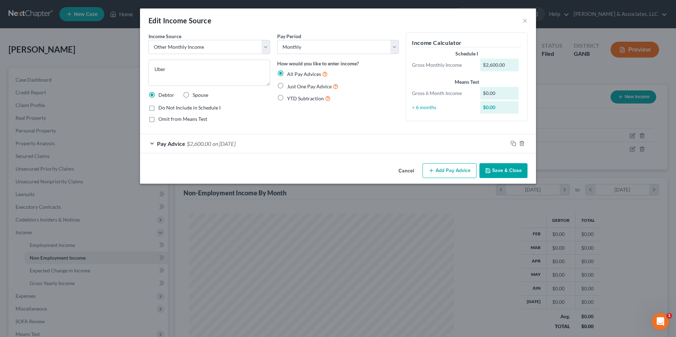
click at [152, 143] on div "Pay Advice $2,600.00 on [DATE]" at bounding box center [324, 143] width 368 height 19
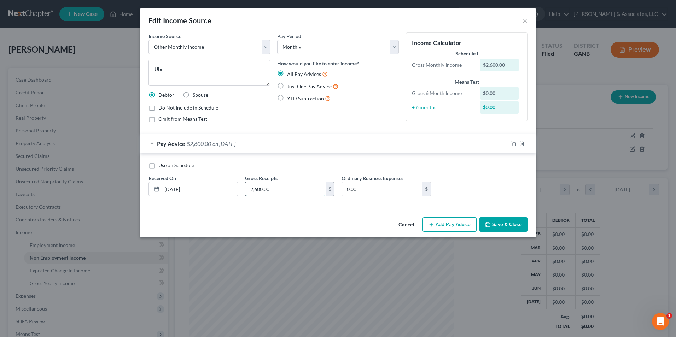
click at [276, 189] on input "2,600.00" at bounding box center [285, 189] width 80 height 13
type input "2,200.00"
click at [517, 226] on button "Save & Close" at bounding box center [504, 225] width 48 height 15
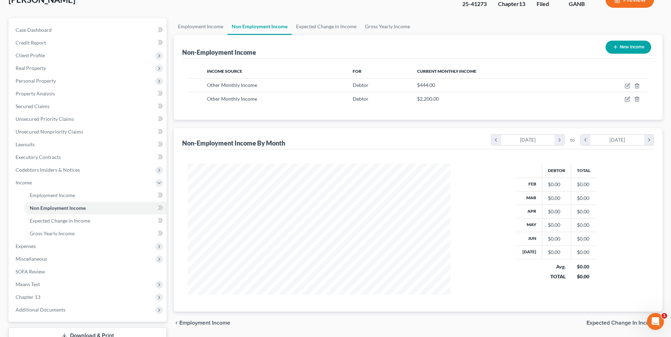
scroll to position [102, 0]
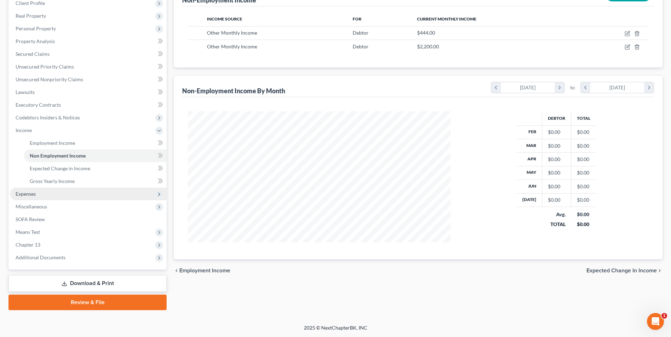
click at [35, 191] on span "Expenses" at bounding box center [26, 194] width 20 height 6
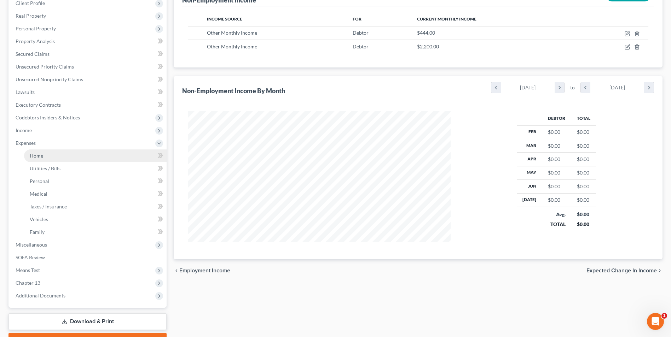
click at [44, 160] on link "Home" at bounding box center [95, 156] width 143 height 13
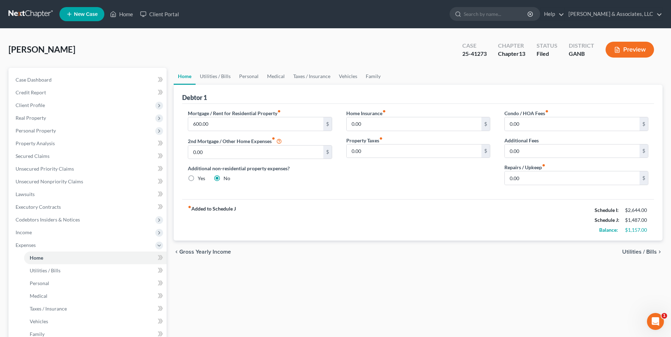
click at [332, 275] on div "Home Utilities / Bills Personal Medical Taxes / Insurance Vehicles Family Debto…" at bounding box center [418, 259] width 496 height 383
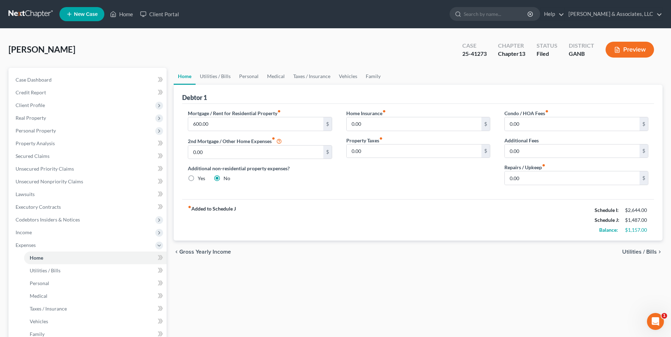
click at [332, 275] on div "Home Utilities / Bills Personal Medical Taxes / Insurance Vehicles Family Debto…" at bounding box center [418, 259] width 496 height 383
click at [35, 232] on span "Income" at bounding box center [88, 232] width 157 height 13
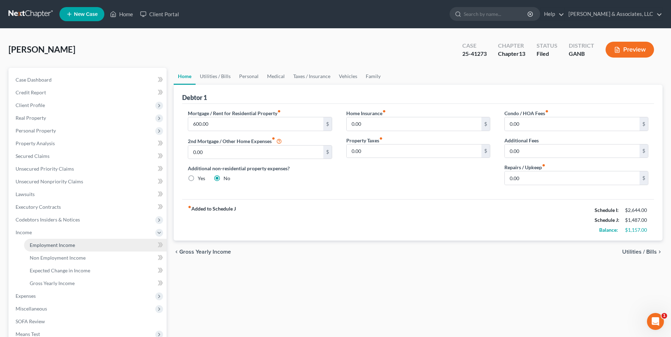
click at [54, 245] on span "Employment Income" at bounding box center [52, 245] width 45 height 6
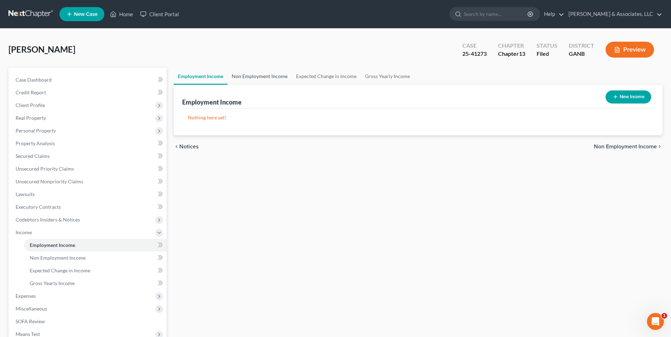
click at [256, 74] on link "Non Employment Income" at bounding box center [259, 76] width 64 height 17
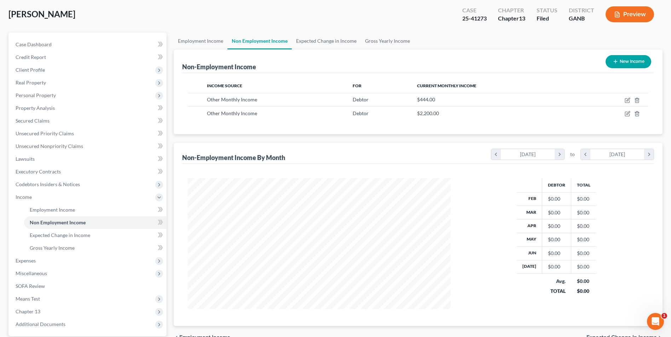
scroll to position [71, 0]
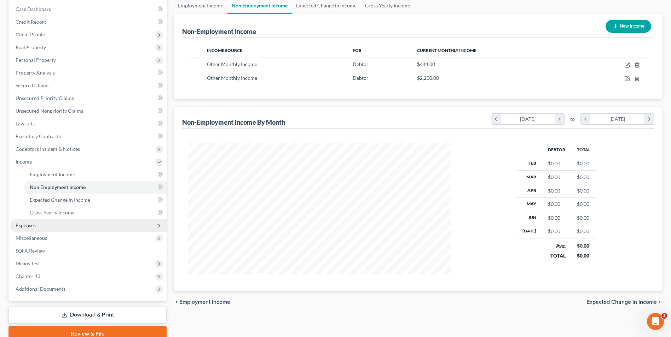
click at [20, 222] on span "Expenses" at bounding box center [26, 225] width 20 height 6
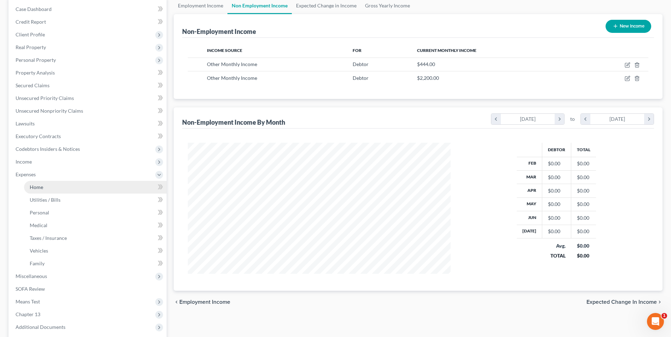
click at [36, 185] on span "Home" at bounding box center [36, 187] width 13 height 6
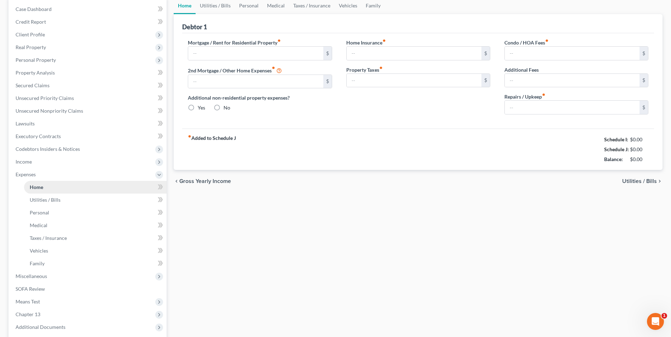
scroll to position [3, 0]
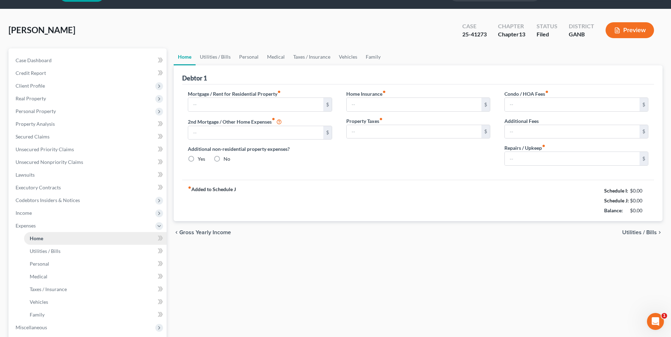
type input "600.00"
type input "0.00"
radio input "true"
type input "0.00"
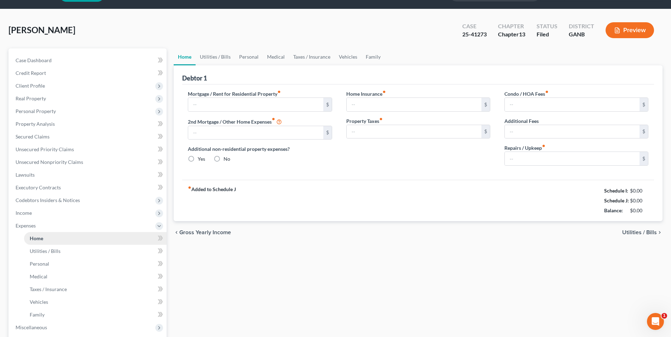
type input "0.00"
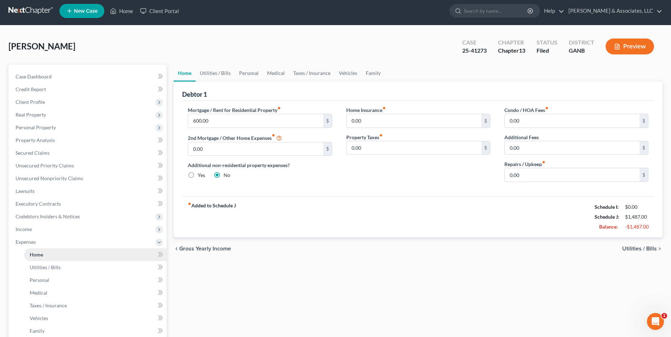
scroll to position [0, 0]
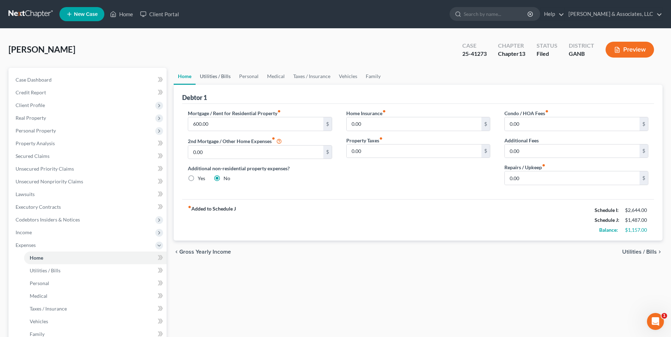
click at [213, 79] on link "Utilities / Bills" at bounding box center [215, 76] width 39 height 17
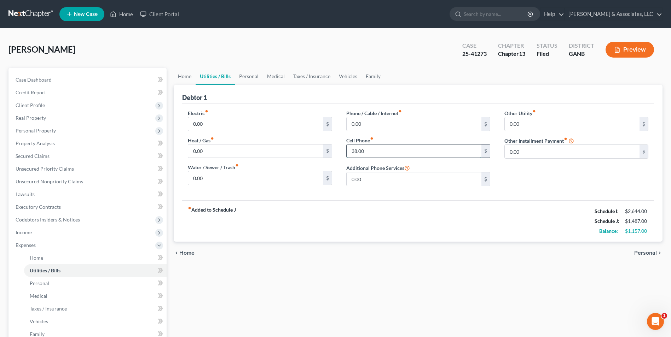
click at [375, 154] on input "38.00" at bounding box center [414, 151] width 135 height 13
click at [415, 287] on div "Home Utilities / Bills Personal Medical Taxes / Insurance Vehicles Family Debto…" at bounding box center [418, 259] width 496 height 383
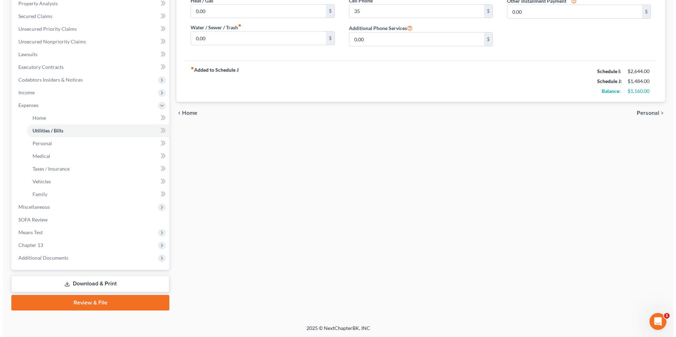
scroll to position [140, 0]
click at [129, 284] on link "Download & Print" at bounding box center [87, 284] width 158 height 17
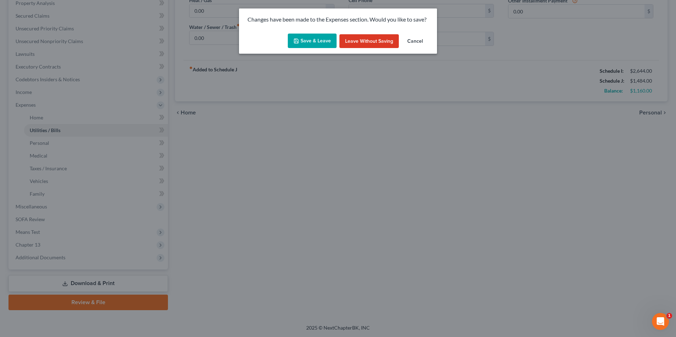
click at [321, 46] on button "Save & Leave" at bounding box center [312, 41] width 49 height 15
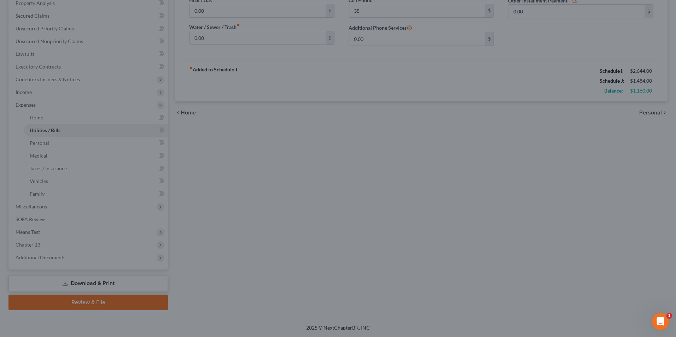
type input "35.00"
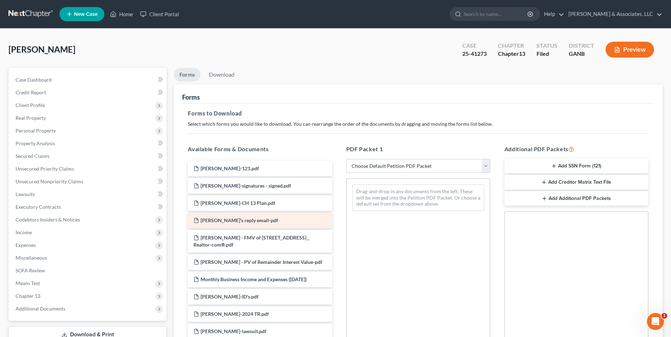
scroll to position [35, 0]
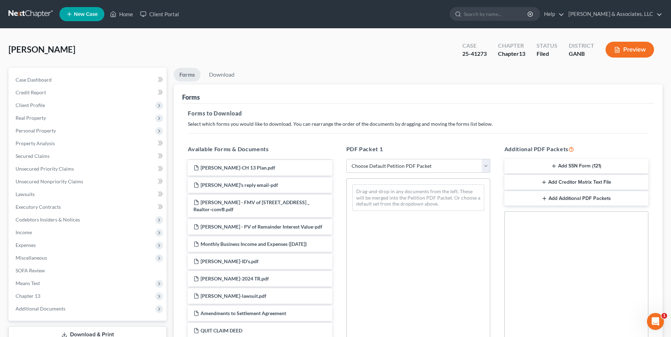
click at [485, 167] on select "Choose Default Petition PDF Packet Complete Bankruptcy Petition (all forms and …" at bounding box center [418, 166] width 144 height 14
select select "2"
click at [346, 159] on select "Choose Default Petition PDF Packet Complete Bankruptcy Petition (all forms and …" at bounding box center [418, 166] width 144 height 14
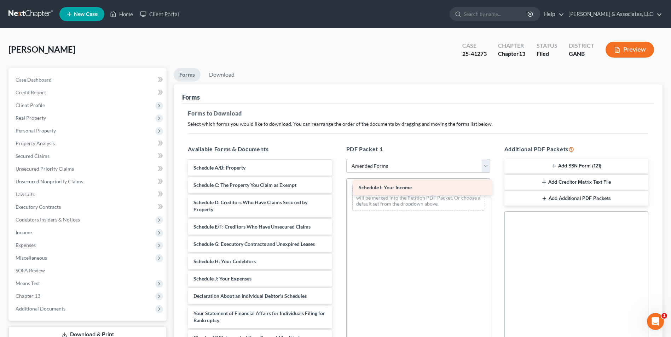
drag, startPoint x: 219, startPoint y: 278, endPoint x: 384, endPoint y: 186, distance: 188.7
click at [337, 186] on div "Schedule I: Your Income Voluntary Petition for Individuals Filing for Bankruptc…" at bounding box center [259, 274] width 155 height 297
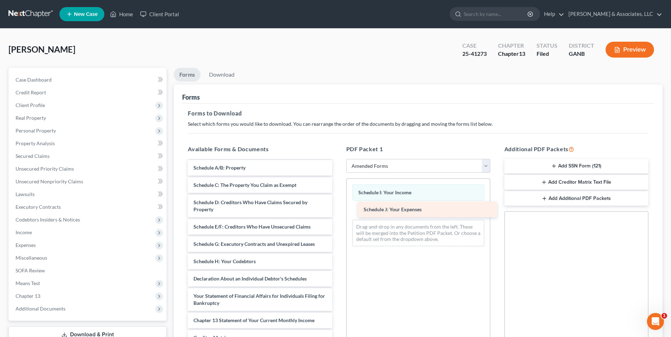
drag, startPoint x: 225, startPoint y: 279, endPoint x: 395, endPoint y: 210, distance: 183.4
click at [337, 210] on div "Schedule J: Your Expenses Voluntary Petition for Individuals Filing for Bankrup…" at bounding box center [259, 265] width 155 height 279
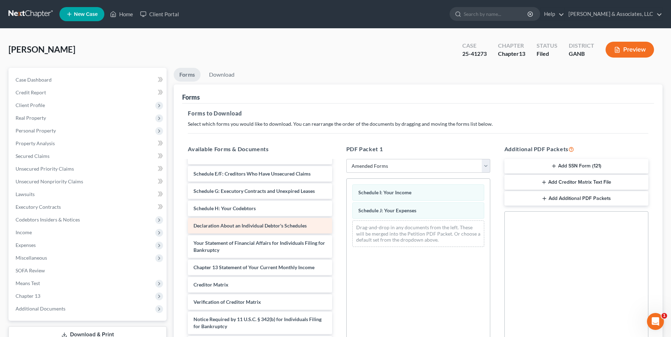
scroll to position [0, 0]
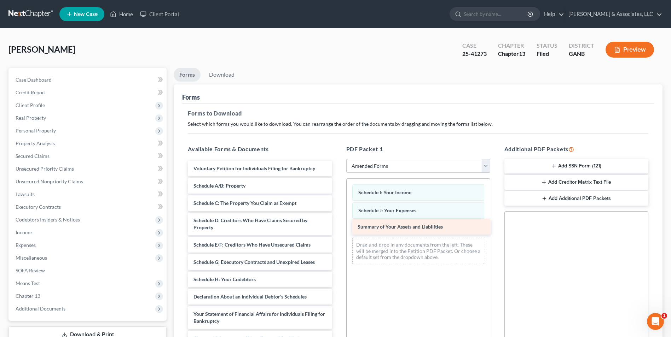
drag, startPoint x: 258, startPoint y: 186, endPoint x: 425, endPoint y: 227, distance: 171.9
click at [337, 227] on div "Summary of Your Assets and Liabilities Voluntary Petition for Individuals Filin…" at bounding box center [259, 292] width 155 height 262
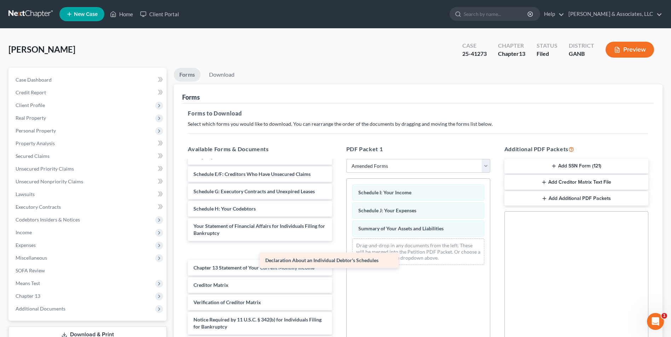
scroll to position [54, 0]
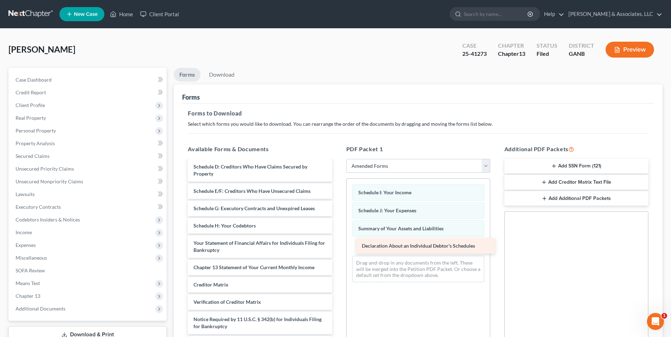
drag, startPoint x: 263, startPoint y: 227, endPoint x: 421, endPoint y: 252, distance: 160.0
click at [337, 248] on div "Declaration About an Individual Debtor's Schedules Voluntary Petition for Indiv…" at bounding box center [259, 229] width 155 height 245
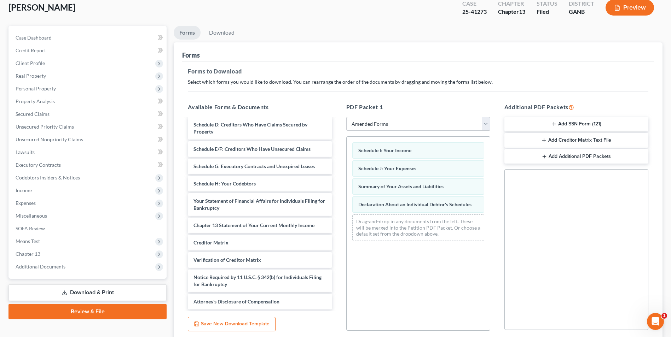
scroll to position [99, 0]
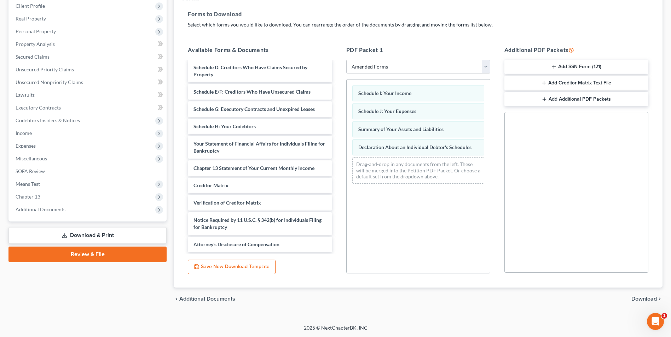
click at [651, 302] on span "Download" at bounding box center [643, 299] width 25 height 6
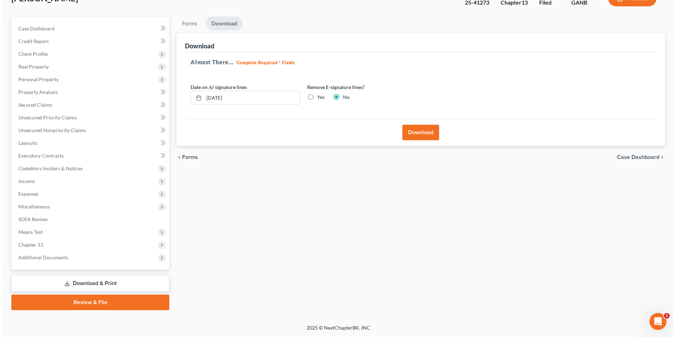
scroll to position [51, 0]
click at [417, 137] on button "Download" at bounding box center [418, 133] width 37 height 16
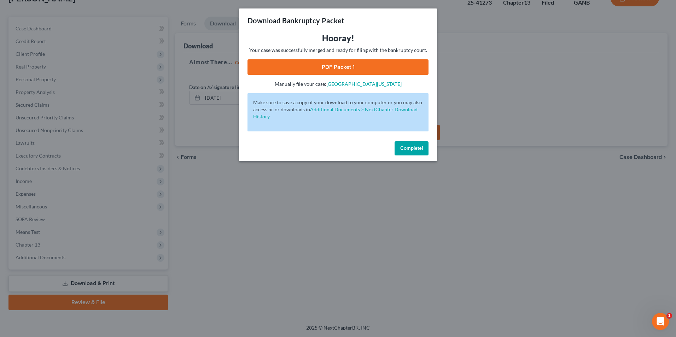
click at [351, 69] on link "PDF Packet 1" at bounding box center [338, 67] width 181 height 16
